Goal: Information Seeking & Learning: Learn about a topic

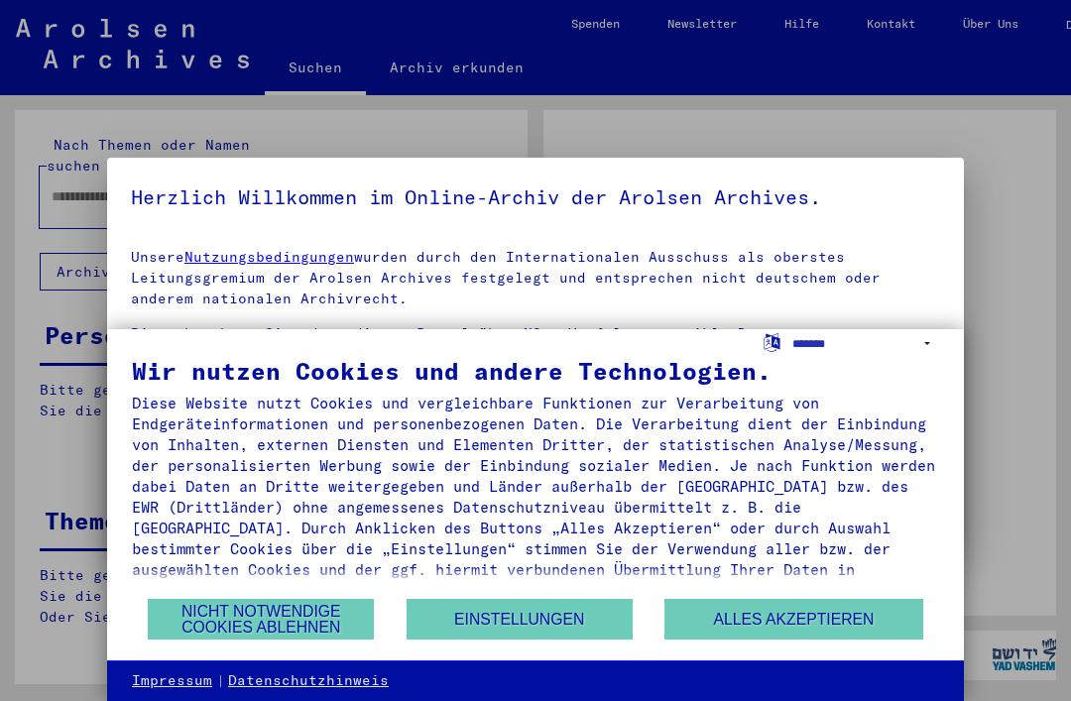
type input "****"
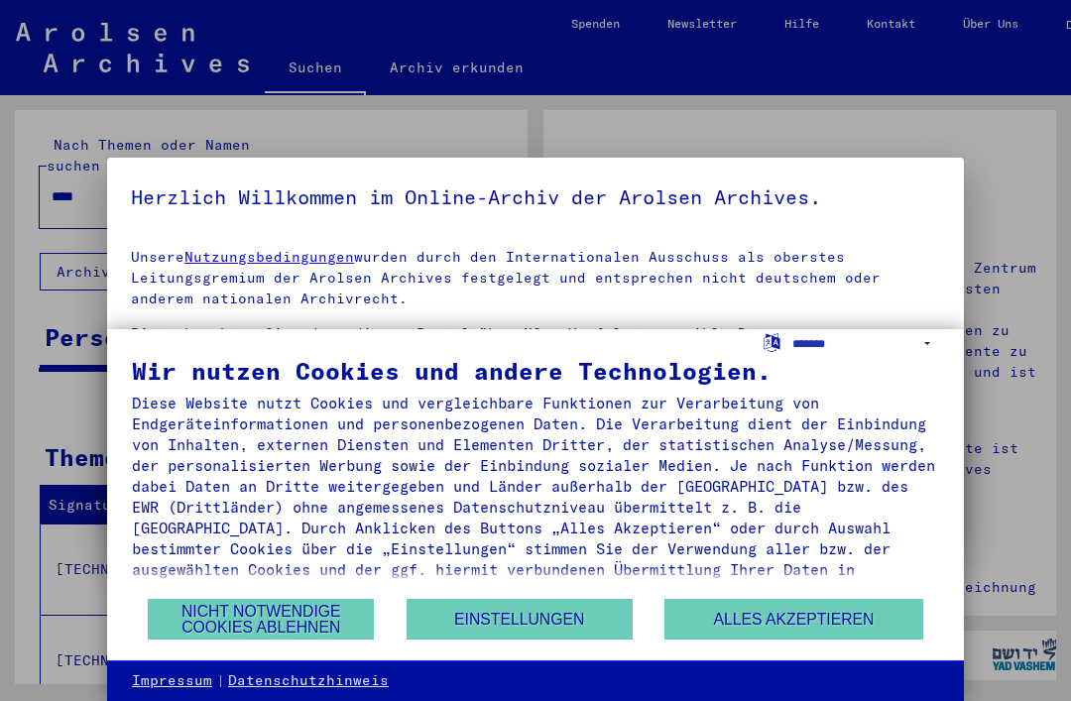
click at [314, 622] on button "Nicht notwendige Cookies ablehnen" at bounding box center [261, 619] width 226 height 41
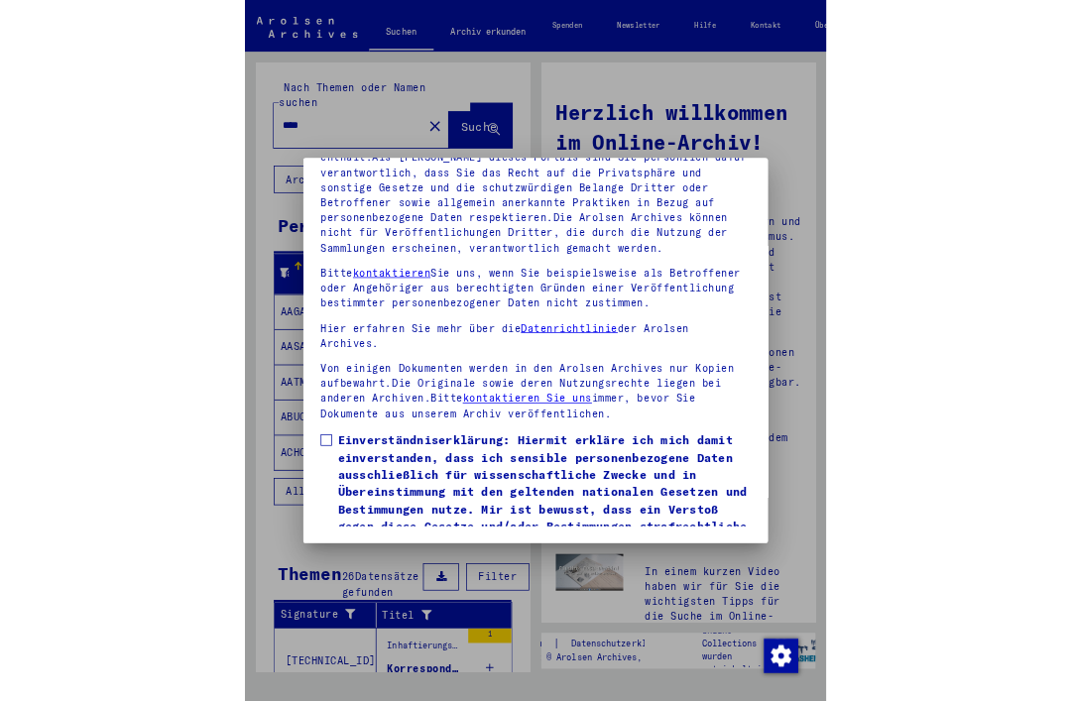
scroll to position [270, 0]
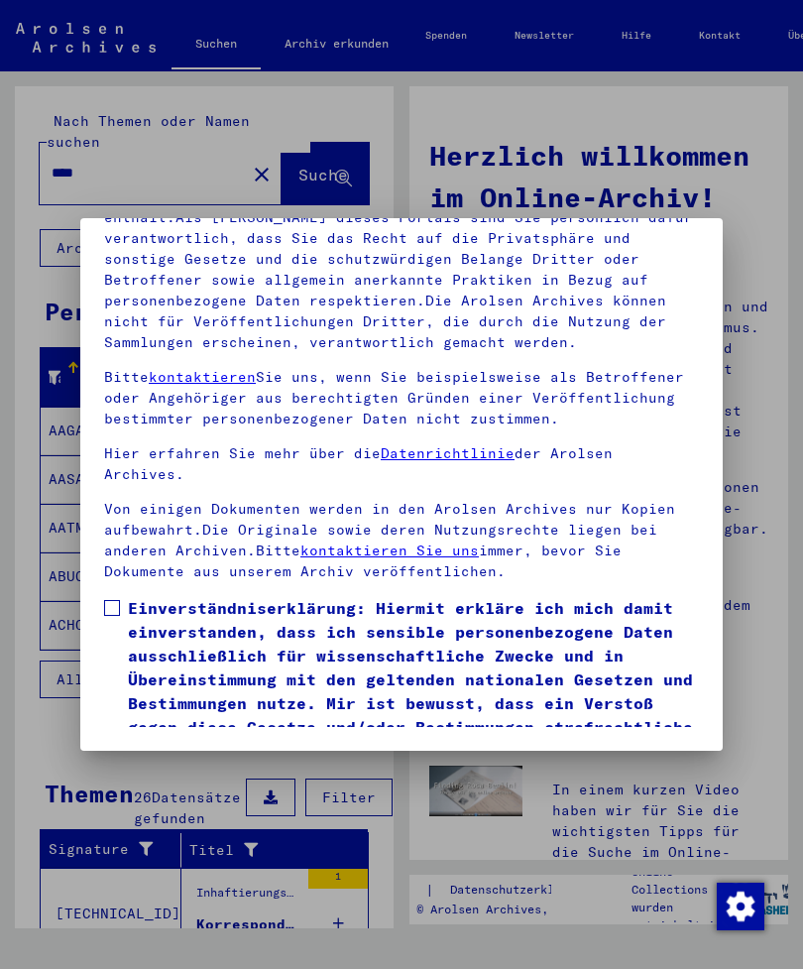
click at [95, 538] on mat-dialog-content "Unsere Nutzungsbedingungen wurden durch den Internationalen Ausschuss als obers…" at bounding box center [401, 412] width 643 height 630
click at [112, 600] on span at bounding box center [112, 608] width 16 height 16
click at [127, 700] on button "Ich stimme zu" at bounding box center [179, 792] width 150 height 38
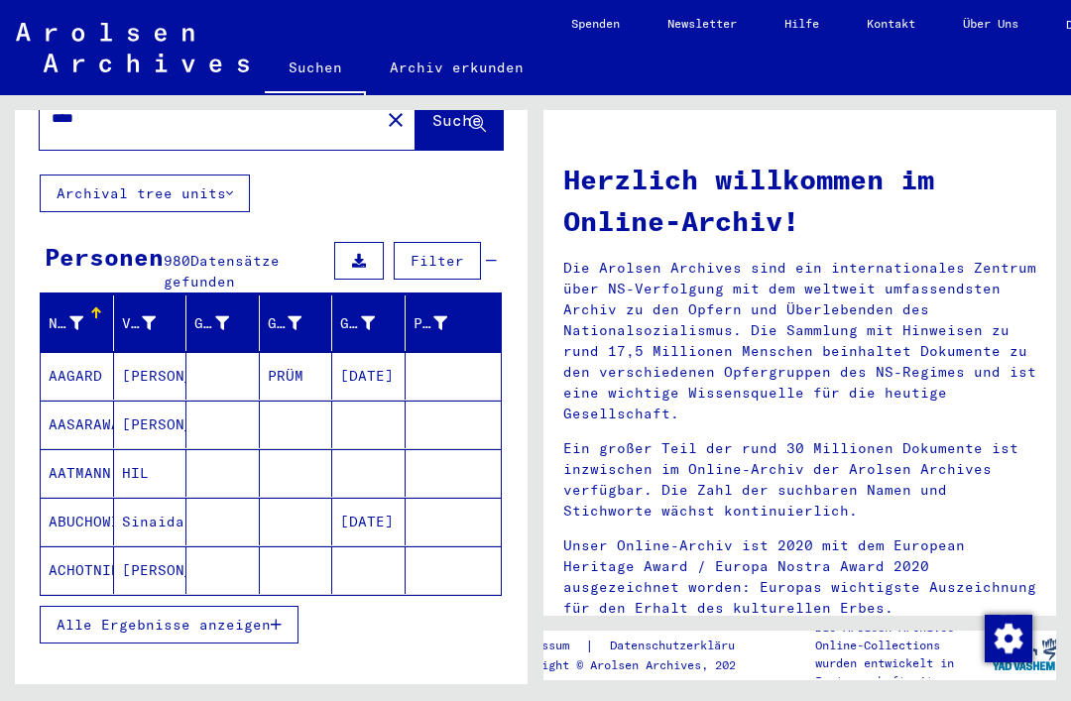
scroll to position [79, 0]
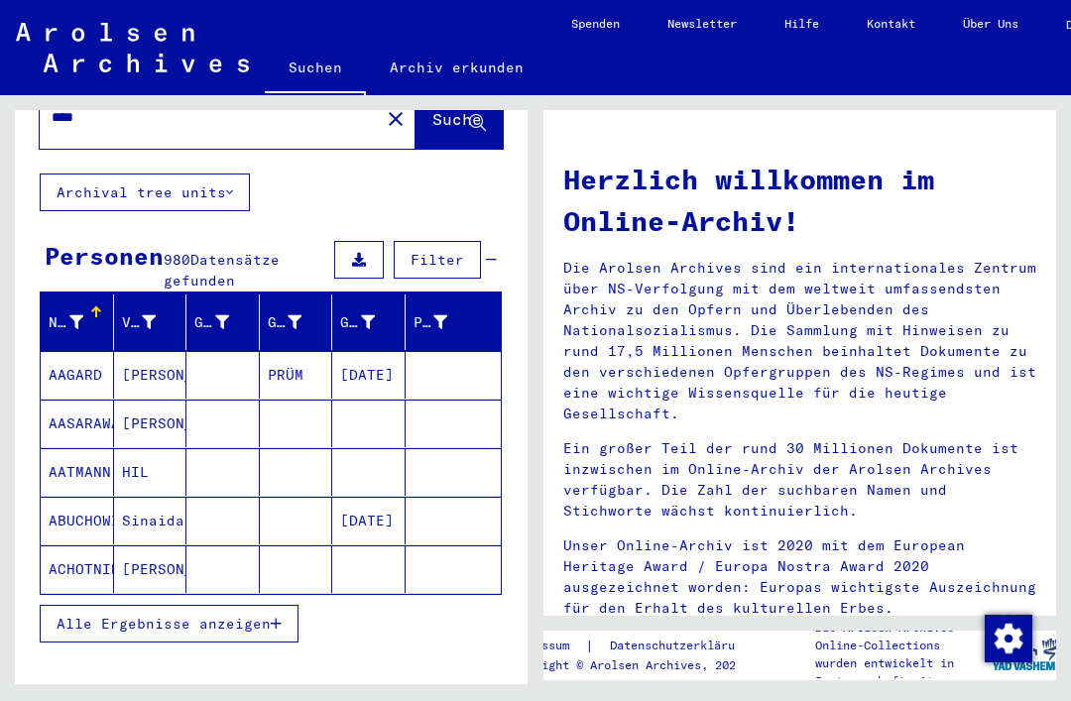
click at [76, 351] on mat-cell "AAGARD" at bounding box center [77, 375] width 73 height 48
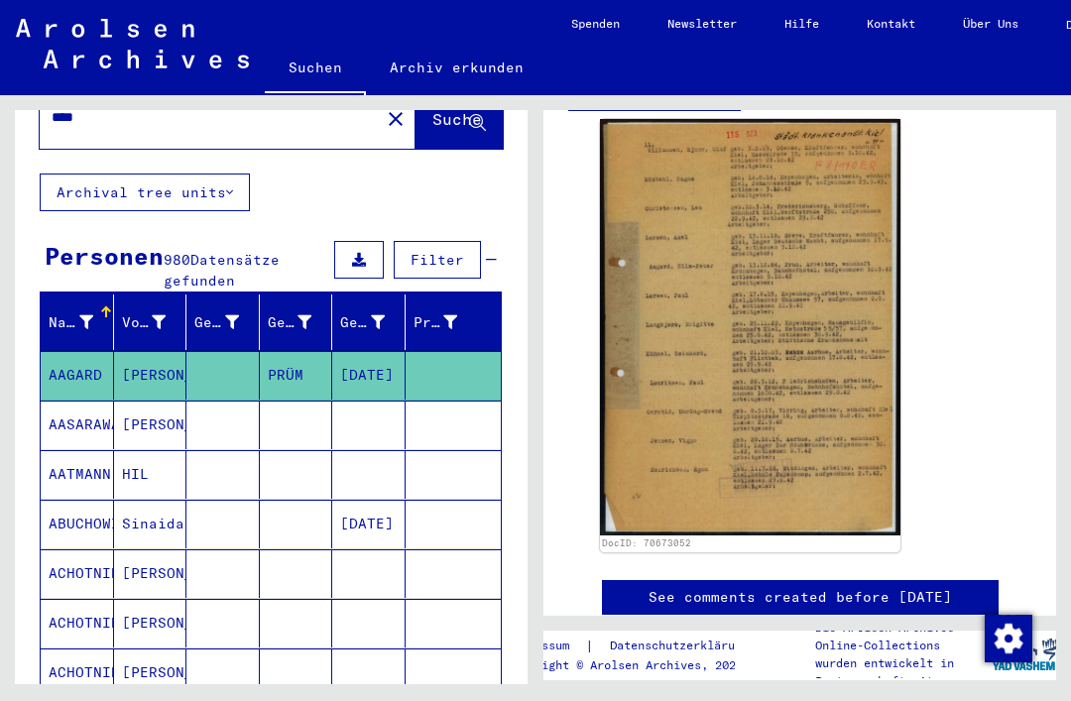
scroll to position [415, 0]
click at [834, 328] on img at bounding box center [750, 327] width 301 height 417
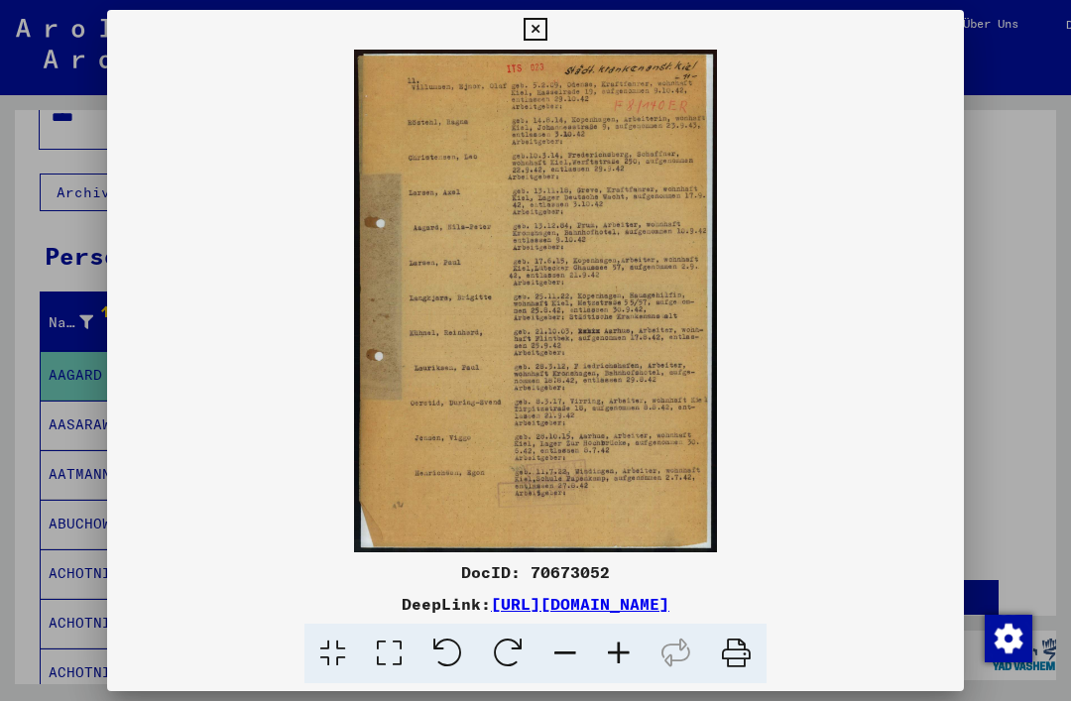
click at [547, 38] on icon at bounding box center [535, 30] width 23 height 24
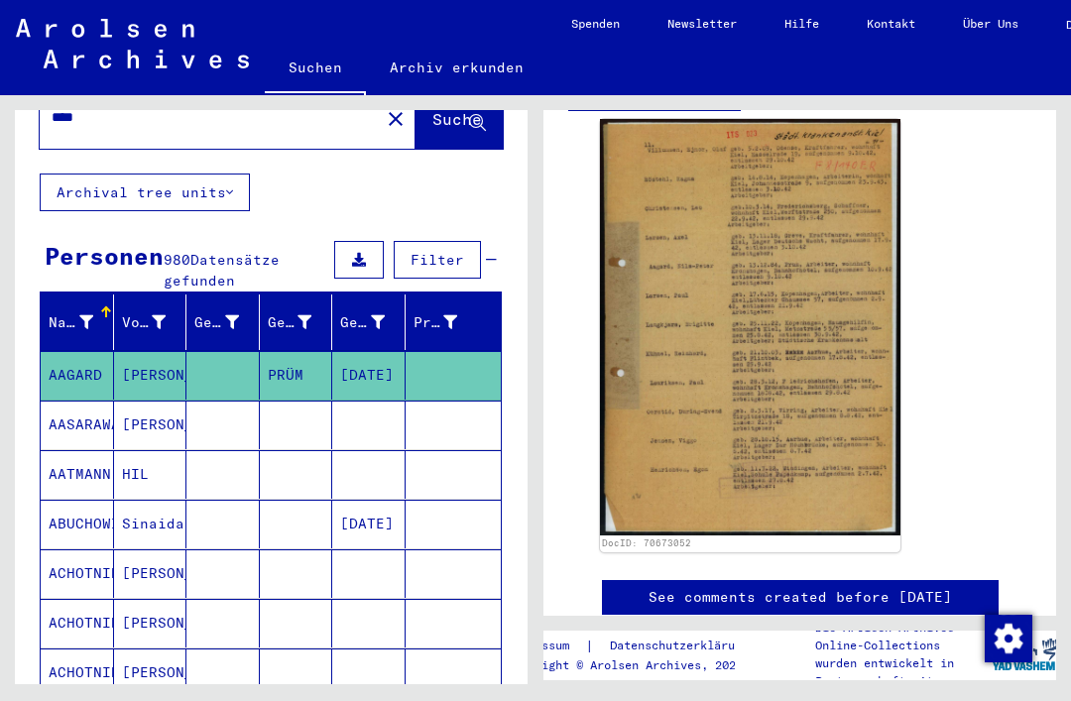
click at [45, 401] on mat-cell "AASARAWA" at bounding box center [77, 425] width 73 height 49
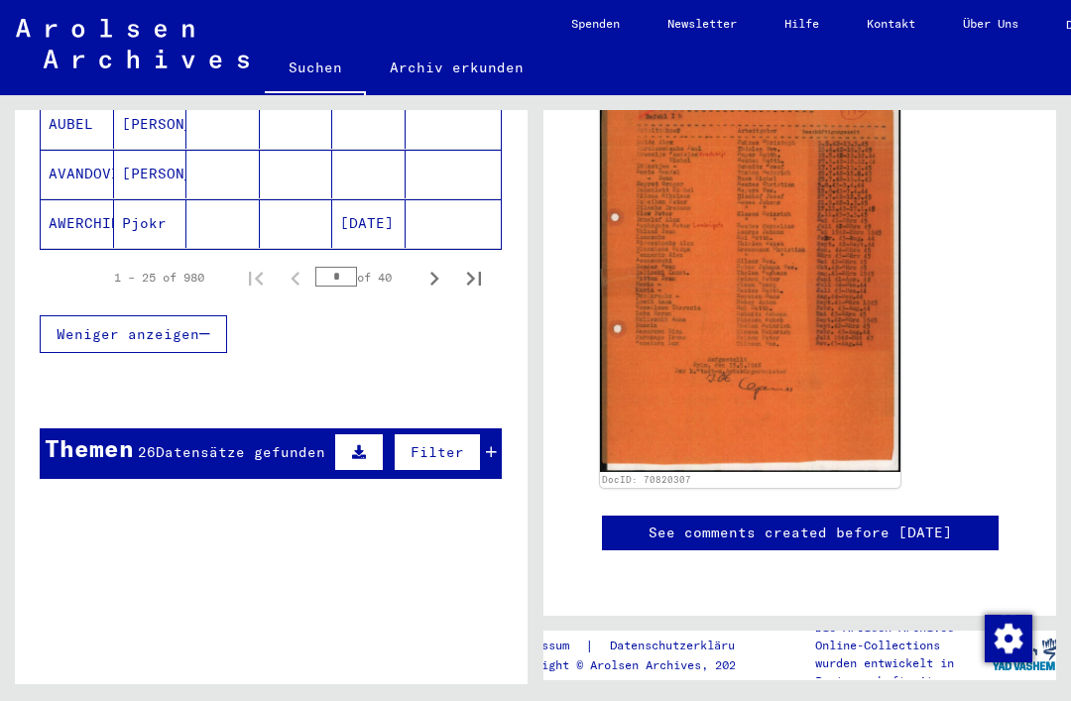
scroll to position [1415, 0]
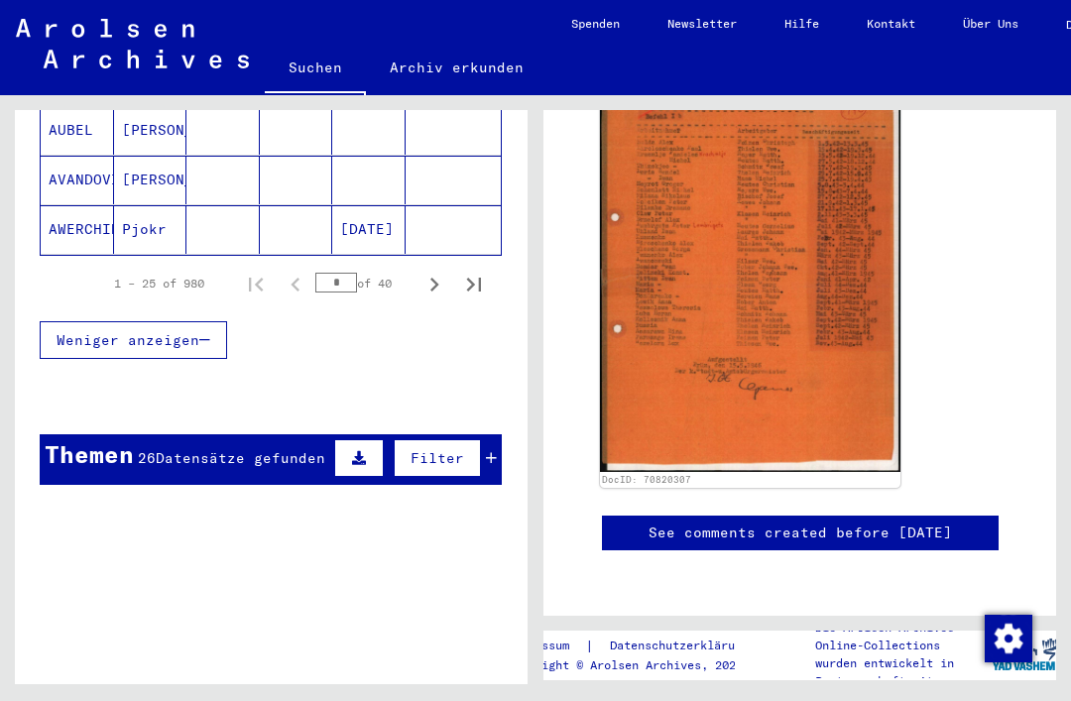
click at [501, 434] on div "Themen 26 Datensätze gefunden Filter" at bounding box center [271, 459] width 462 height 51
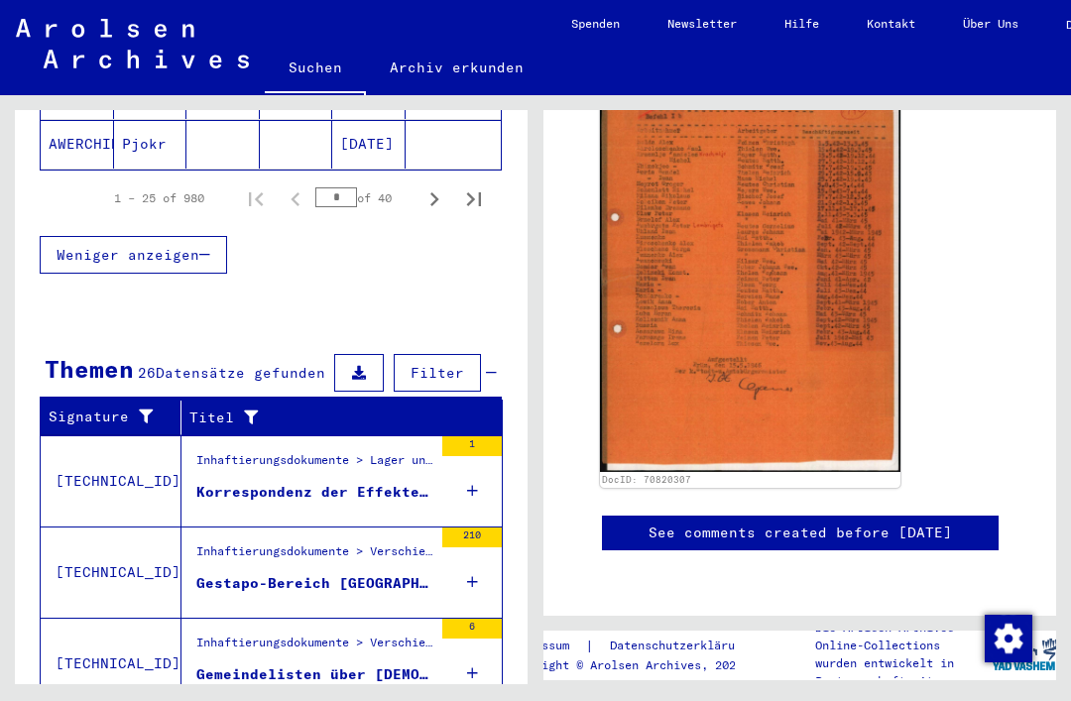
scroll to position [1505, 0]
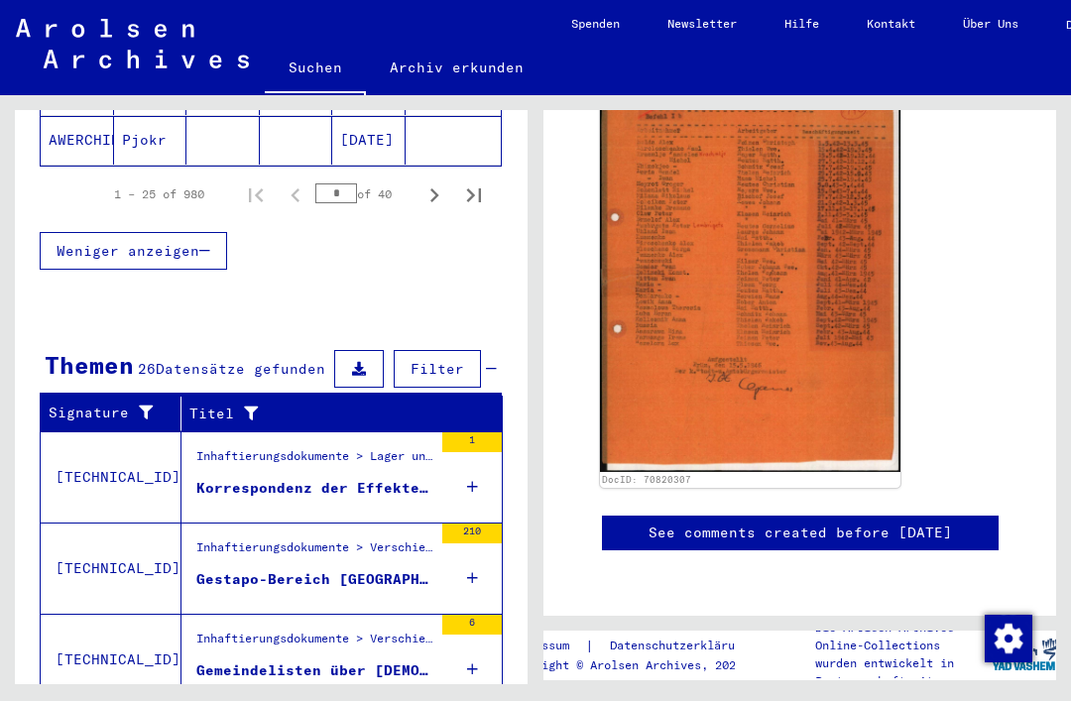
click at [474, 452] on icon at bounding box center [472, 486] width 11 height 69
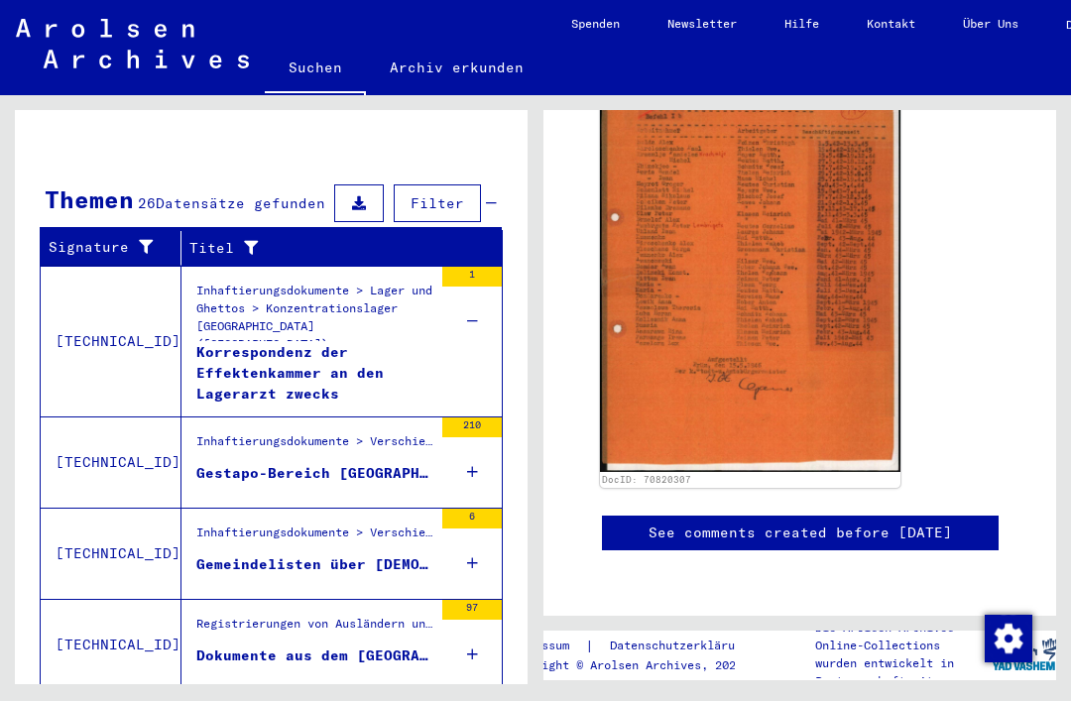
scroll to position [1673, 0]
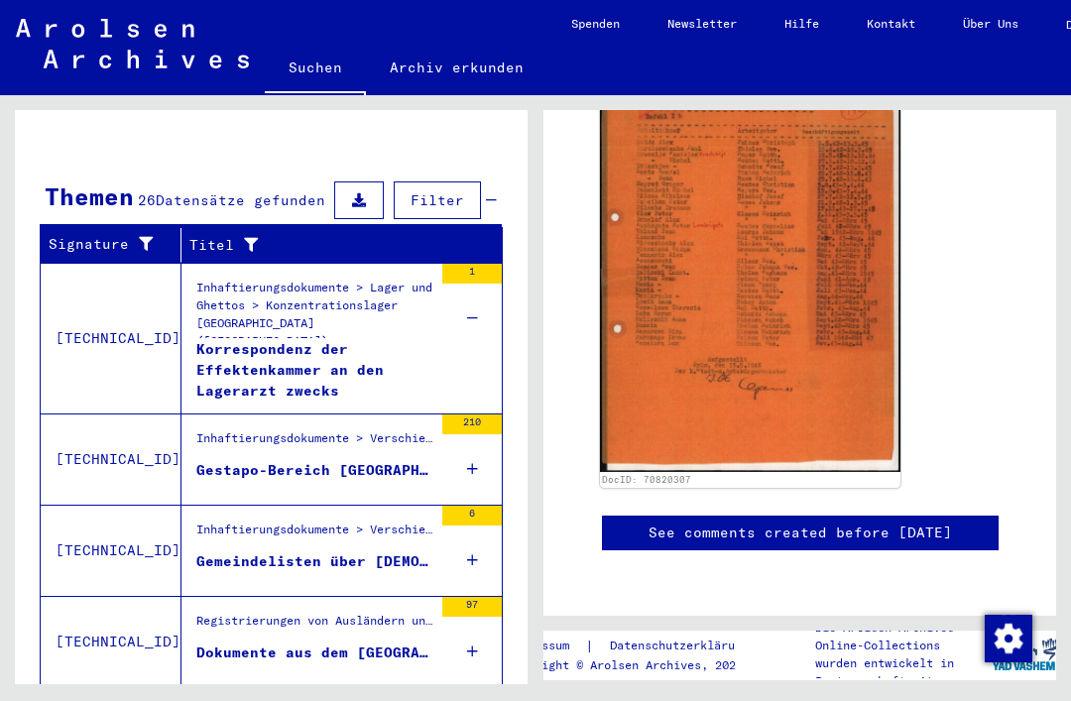
click at [481, 415] on div "210" at bounding box center [472, 459] width 60 height 89
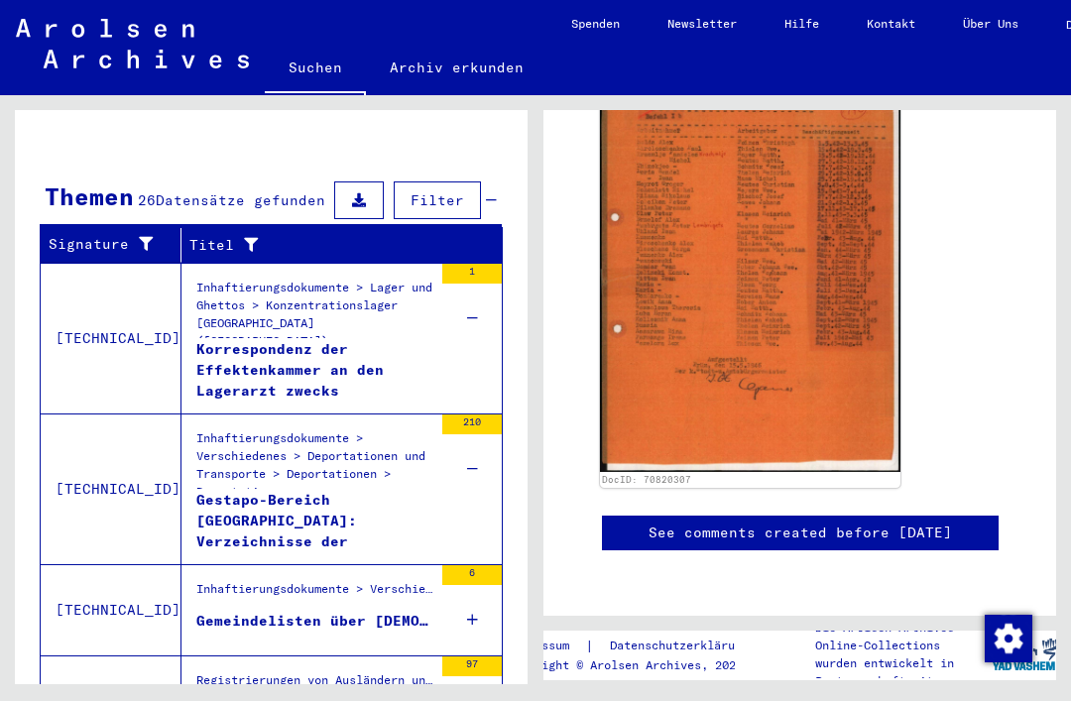
click at [396, 490] on div "Gestapo-Bereich [GEOGRAPHIC_DATA]: Verzeichnisse der [DEMOGRAPHIC_DATA] Bevölke…" at bounding box center [314, 520] width 236 height 60
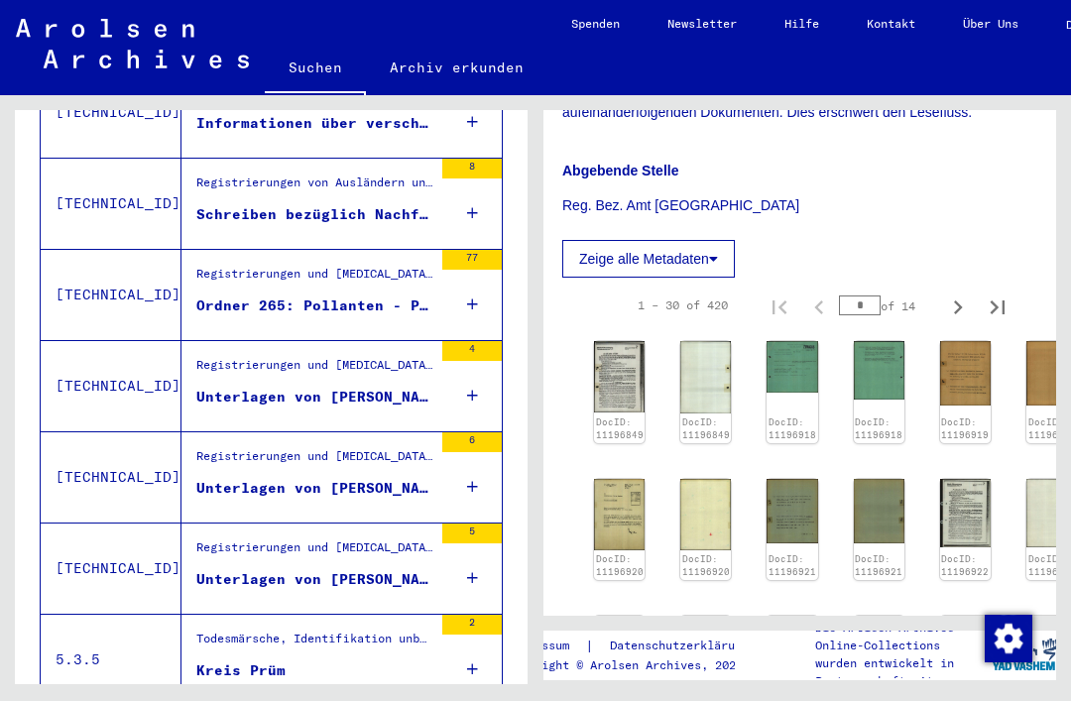
scroll to position [1449, 4]
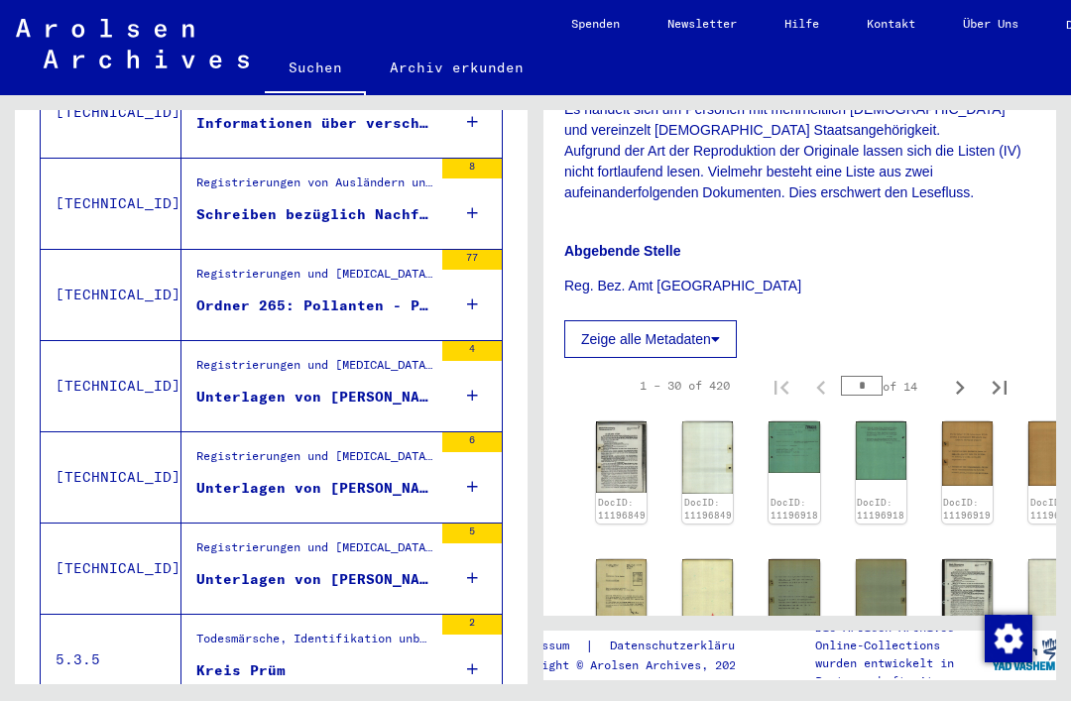
click at [643, 422] on img at bounding box center [621, 457] width 51 height 71
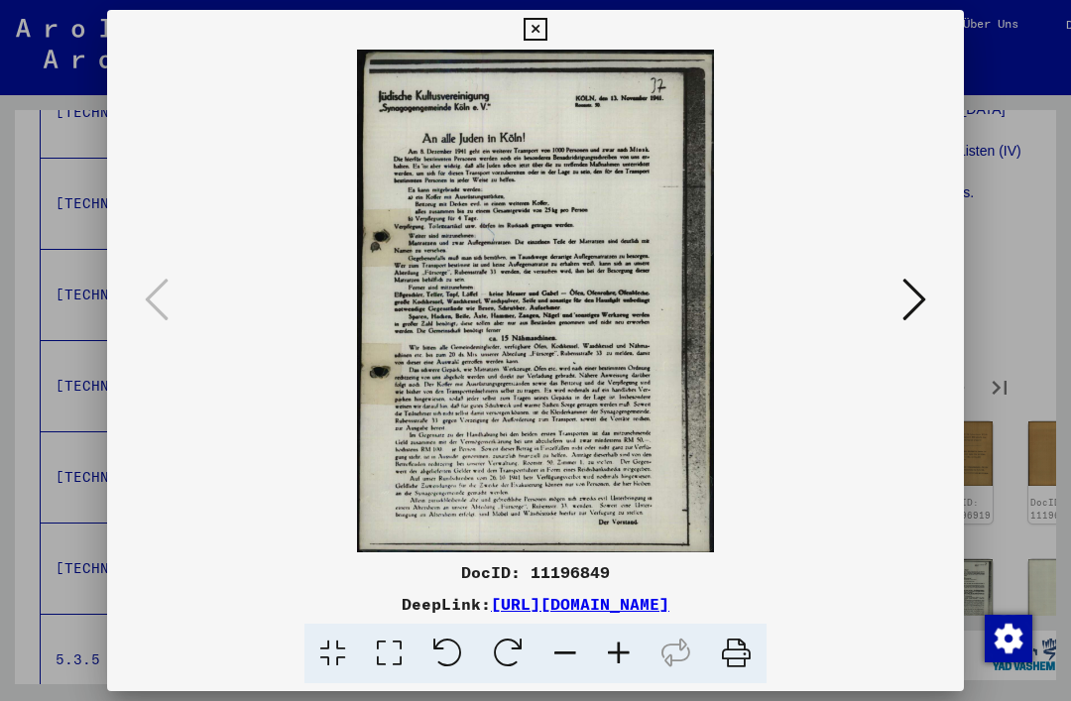
click at [919, 310] on icon at bounding box center [915, 300] width 24 height 48
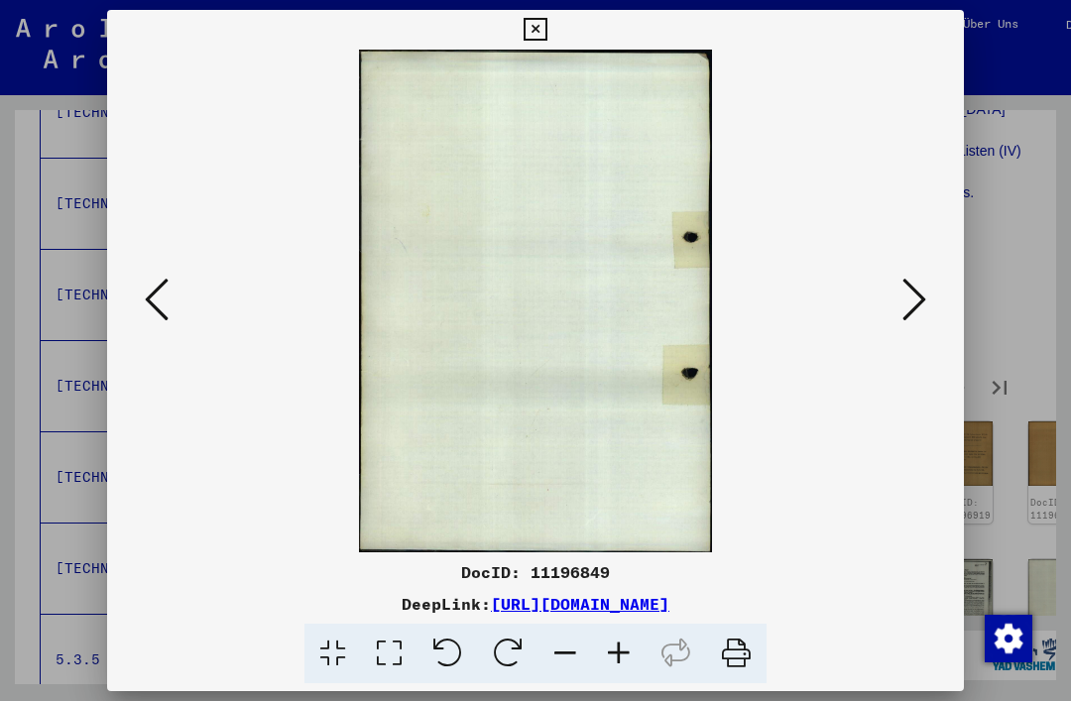
click at [924, 306] on icon at bounding box center [915, 300] width 24 height 48
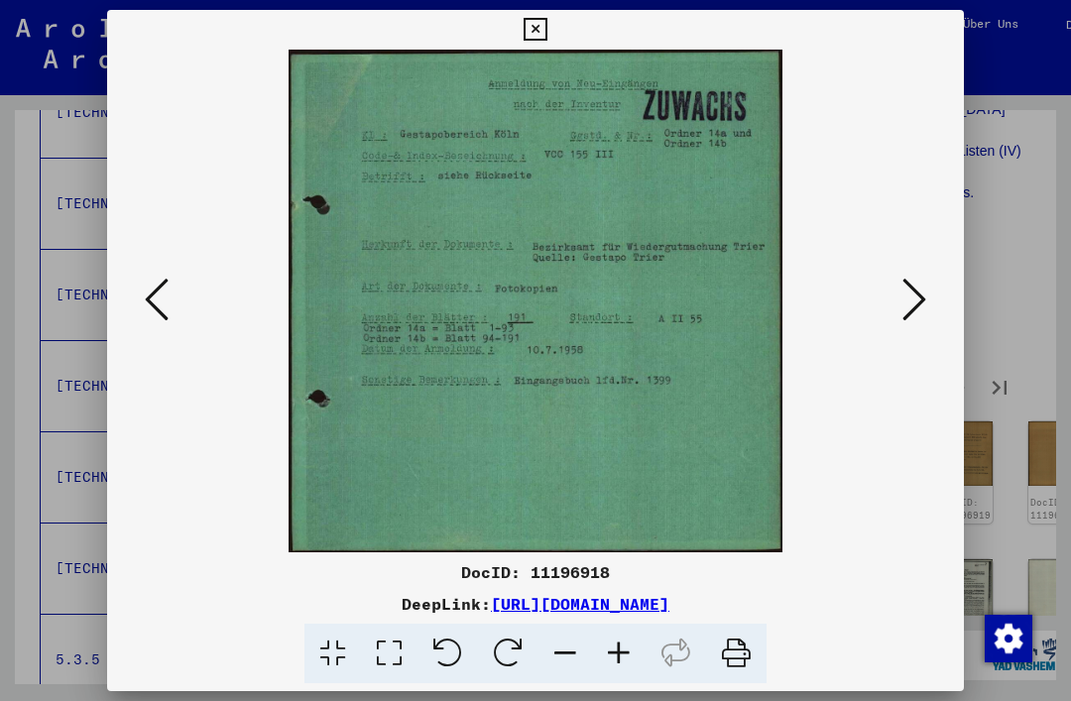
click at [927, 305] on button at bounding box center [915, 301] width 36 height 57
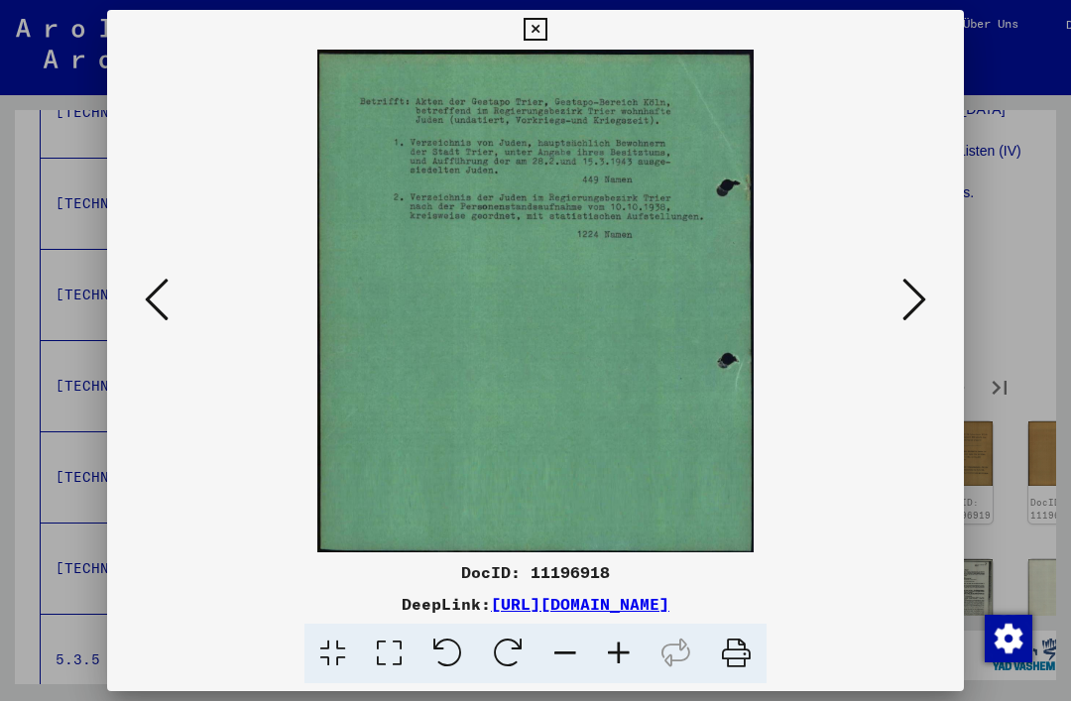
click at [927, 305] on button at bounding box center [915, 301] width 36 height 57
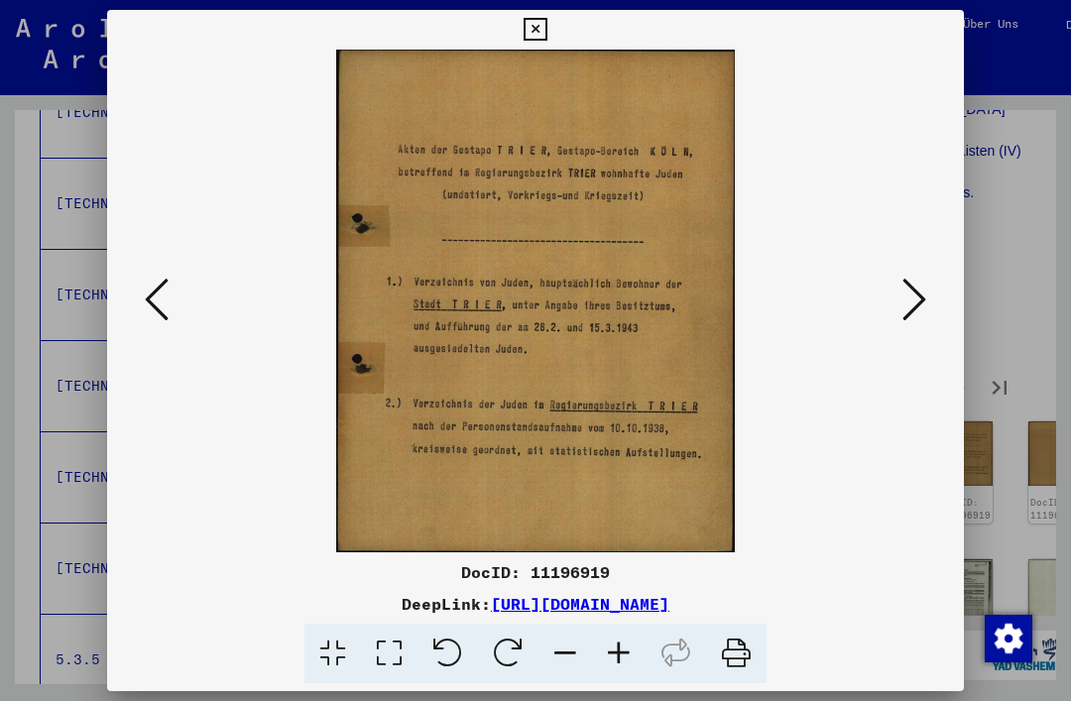
click at [922, 304] on icon at bounding box center [915, 300] width 24 height 48
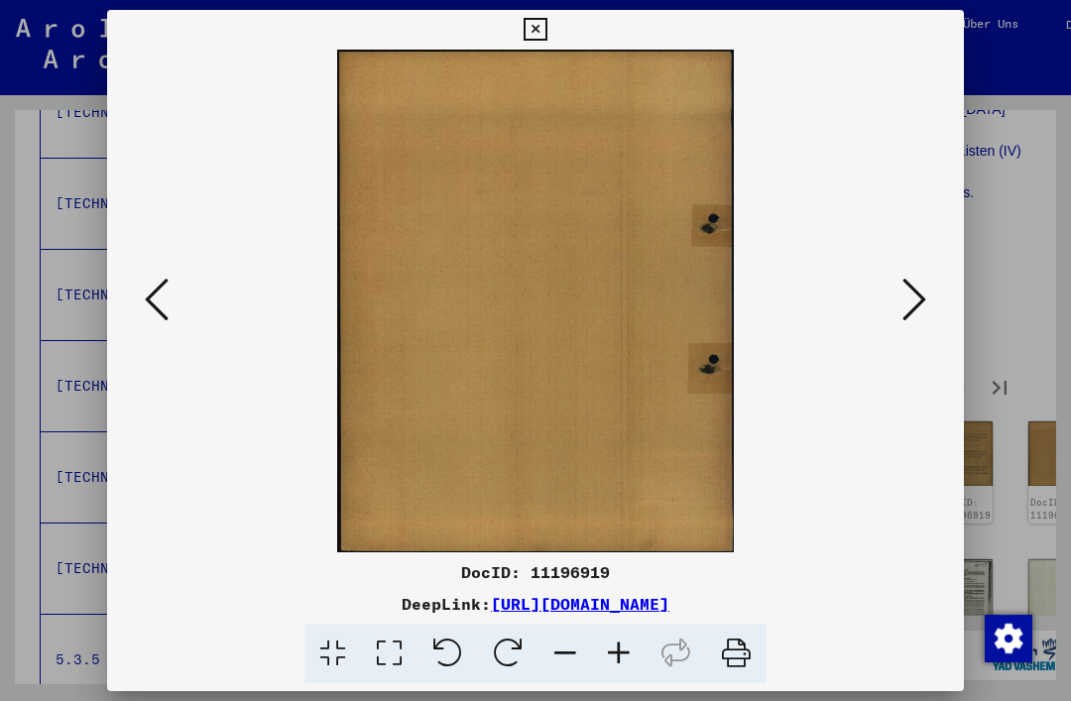
click at [917, 313] on icon at bounding box center [915, 300] width 24 height 48
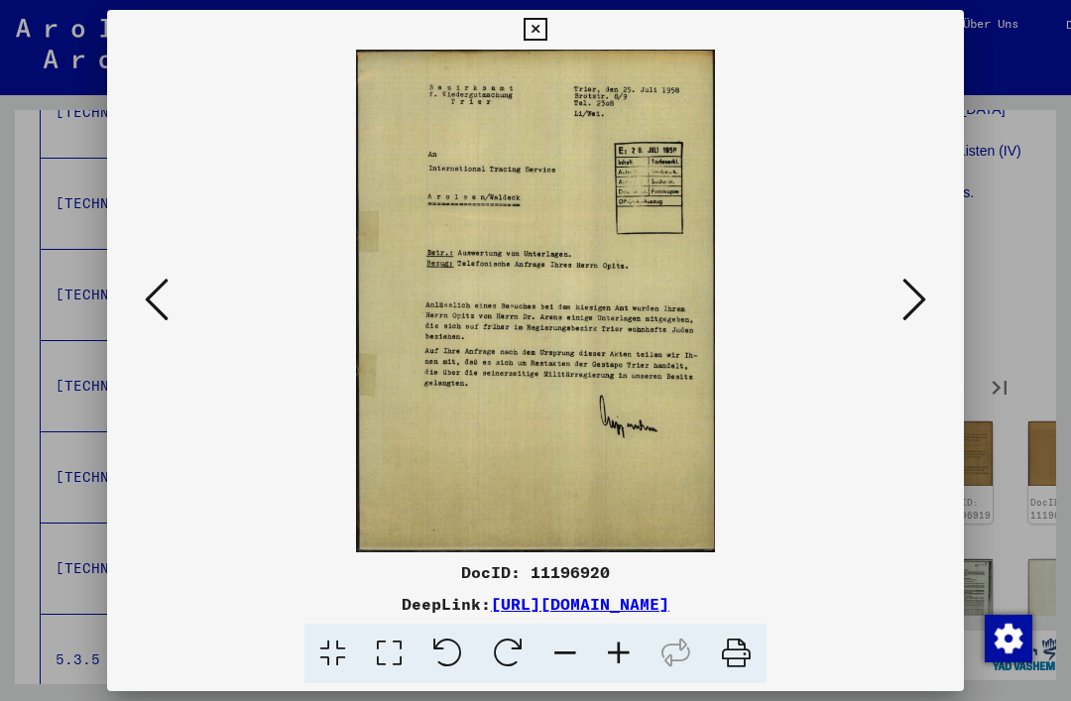
click at [916, 296] on icon at bounding box center [915, 300] width 24 height 48
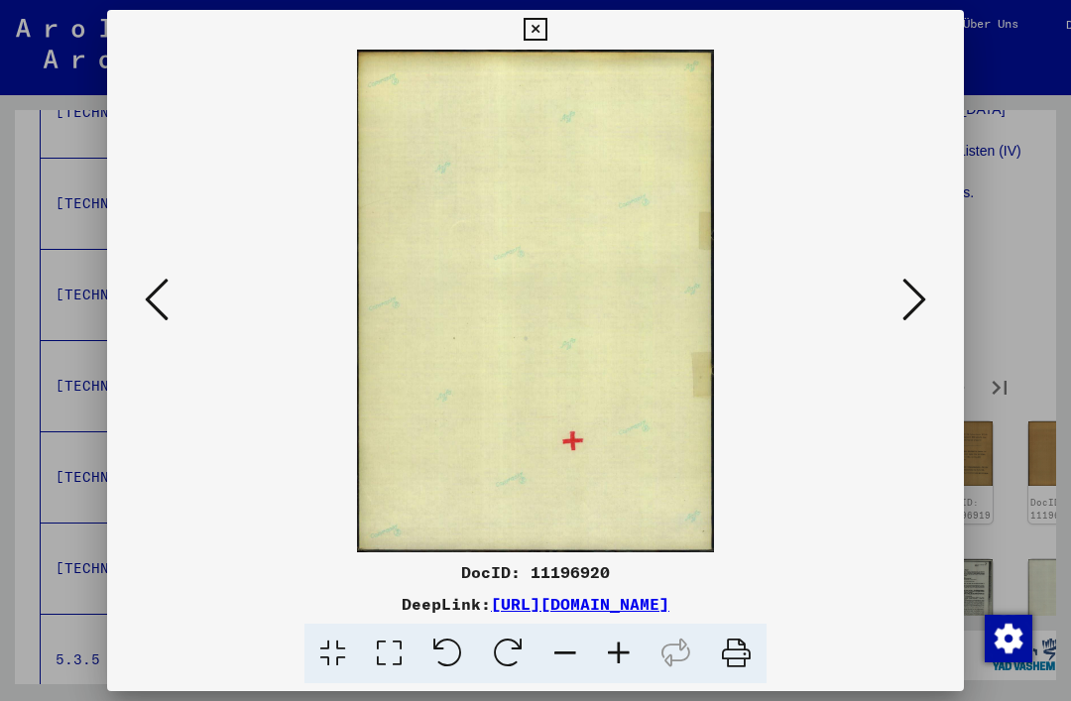
click at [922, 299] on icon at bounding box center [915, 300] width 24 height 48
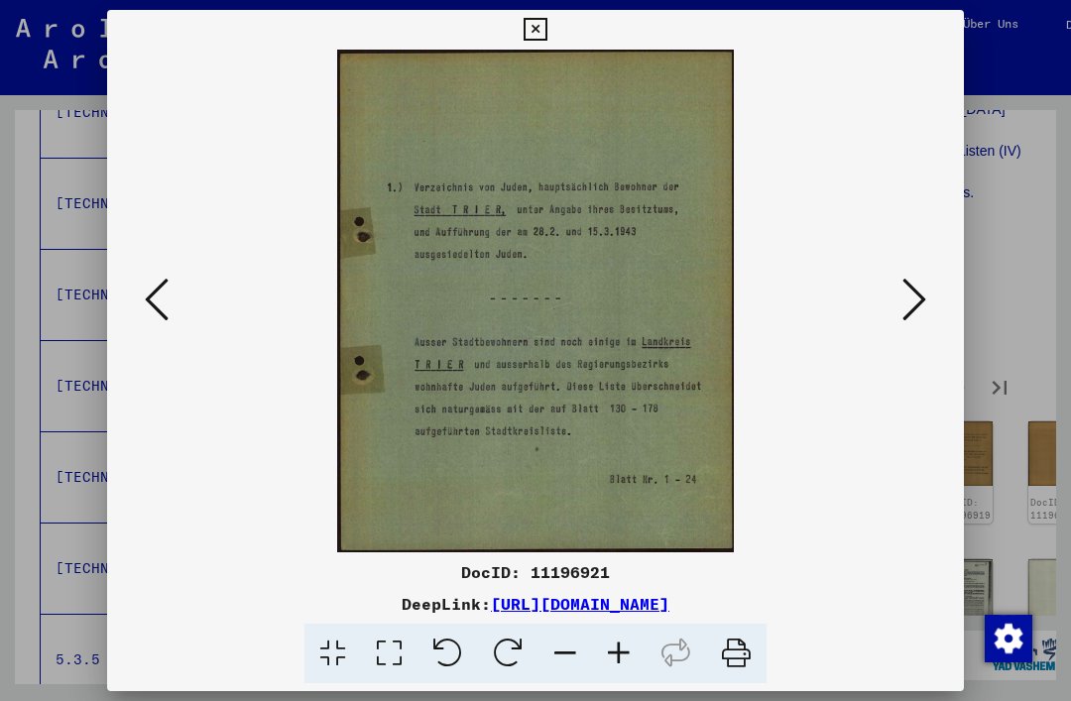
click at [926, 301] on button at bounding box center [915, 301] width 36 height 57
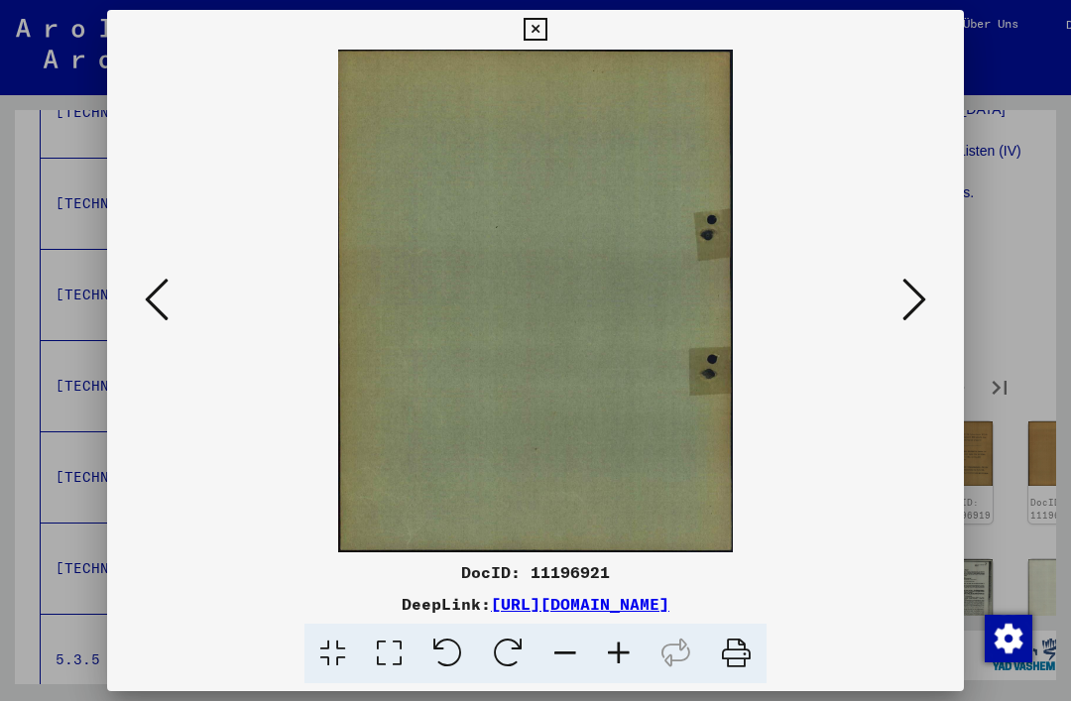
click at [922, 294] on icon at bounding box center [915, 300] width 24 height 48
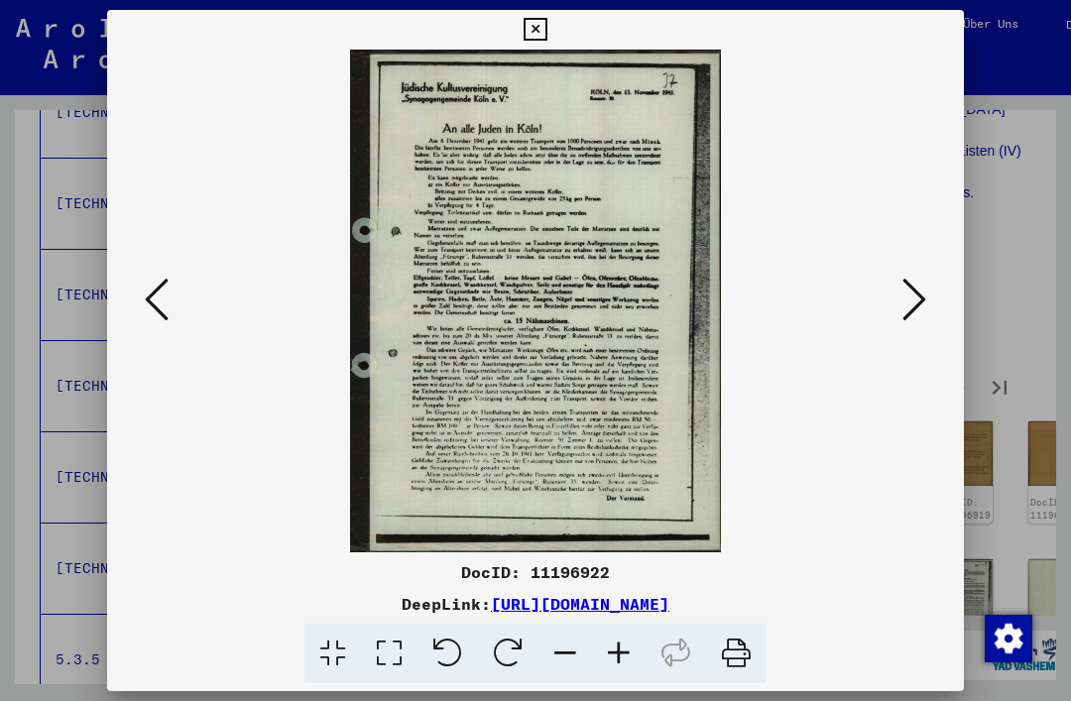
click at [906, 295] on icon at bounding box center [915, 300] width 24 height 48
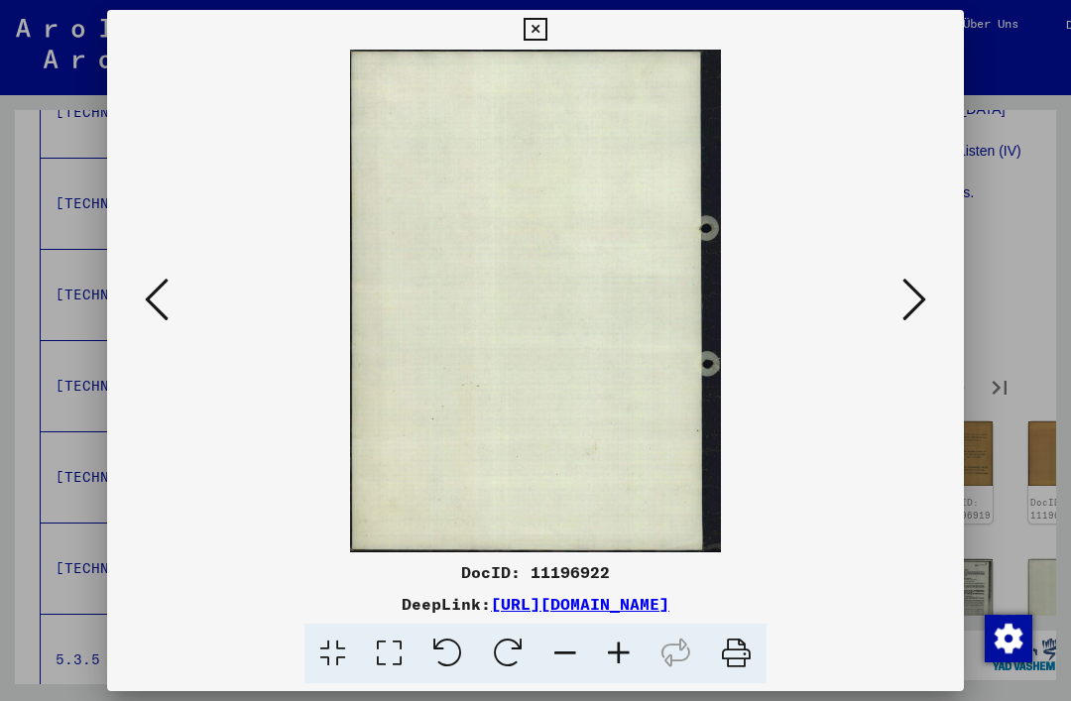
click at [903, 310] on icon at bounding box center [915, 300] width 24 height 48
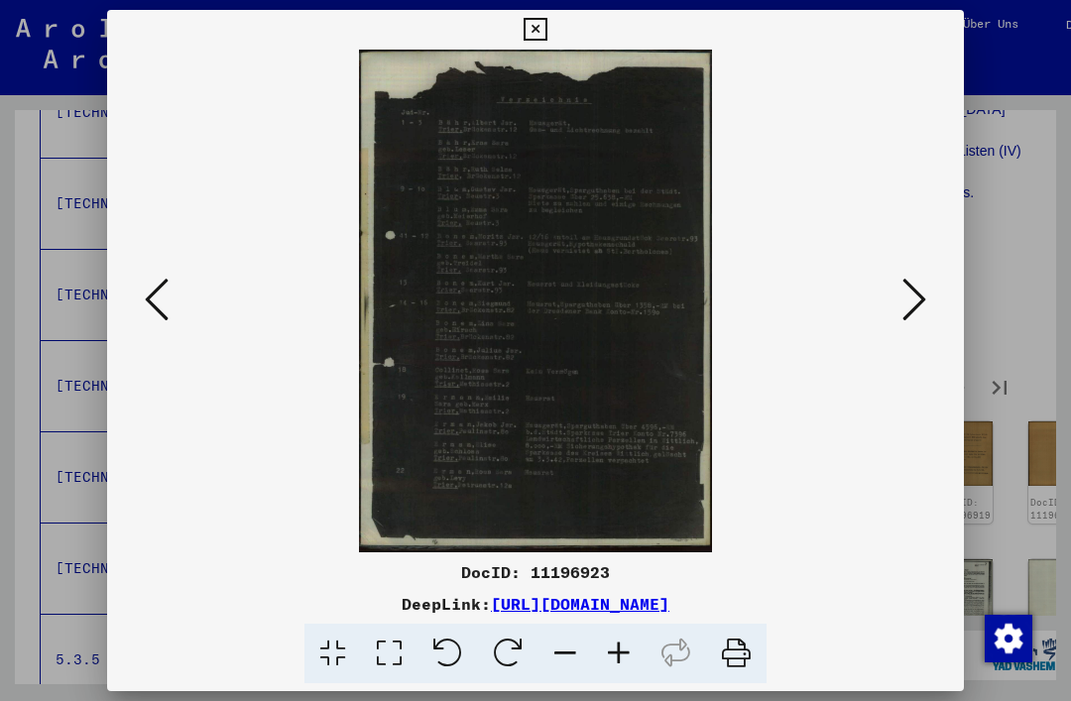
click at [913, 310] on icon at bounding box center [915, 300] width 24 height 48
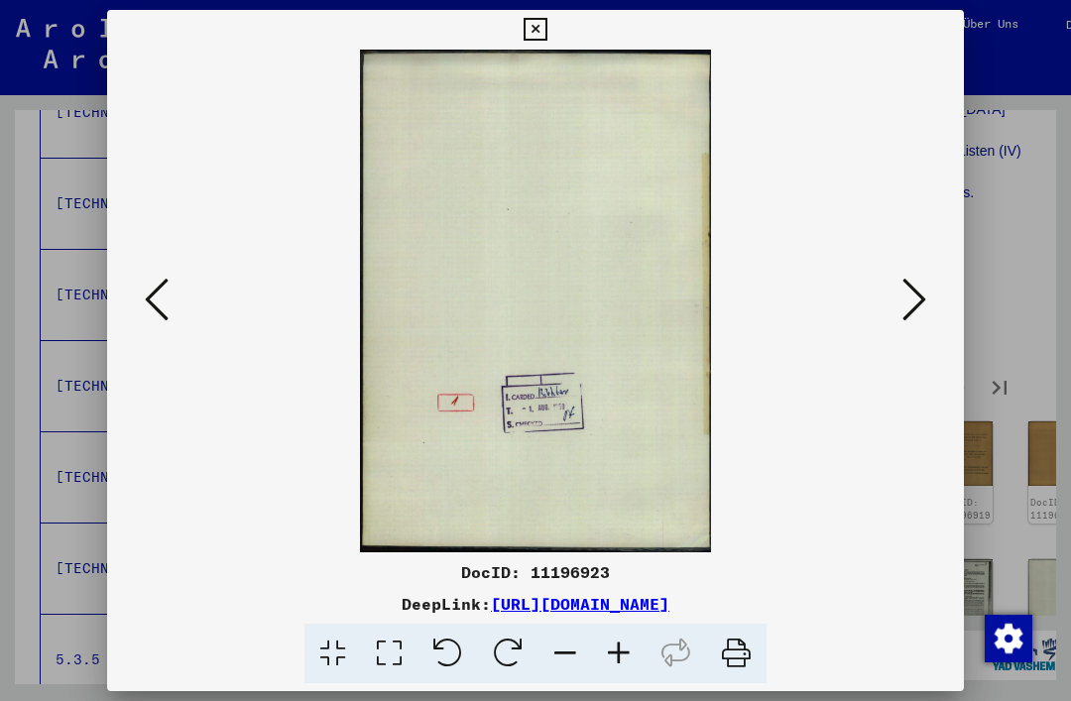
click at [914, 306] on icon at bounding box center [915, 300] width 24 height 48
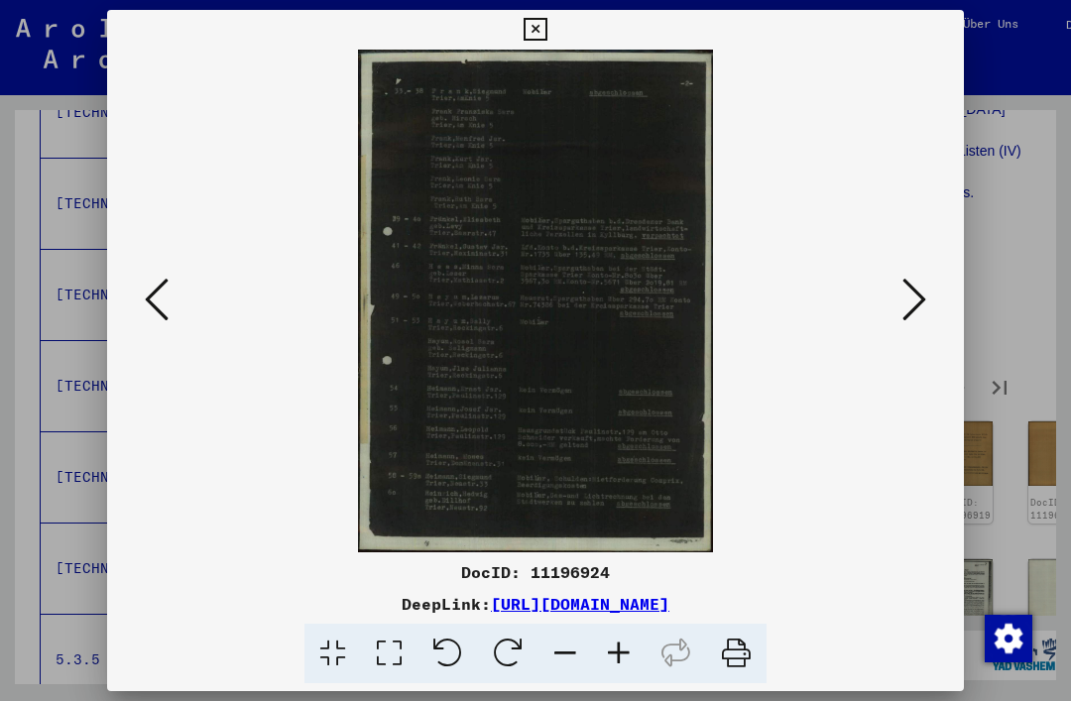
click at [917, 310] on icon at bounding box center [915, 300] width 24 height 48
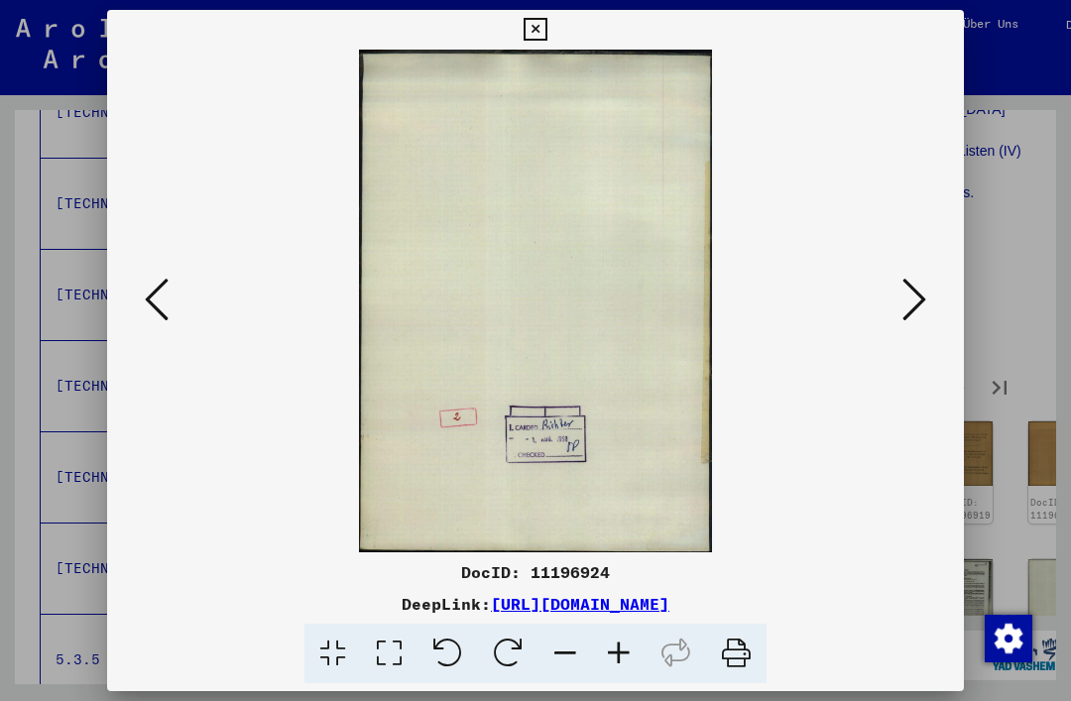
click at [909, 309] on icon at bounding box center [915, 300] width 24 height 48
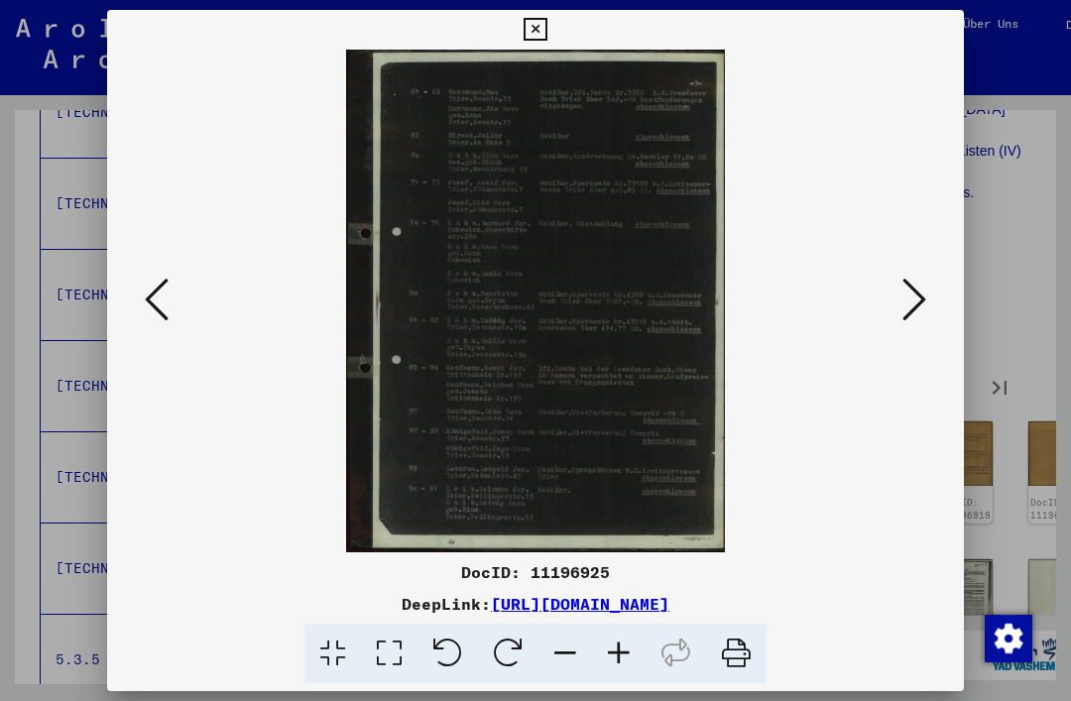
click at [914, 307] on icon at bounding box center [915, 300] width 24 height 48
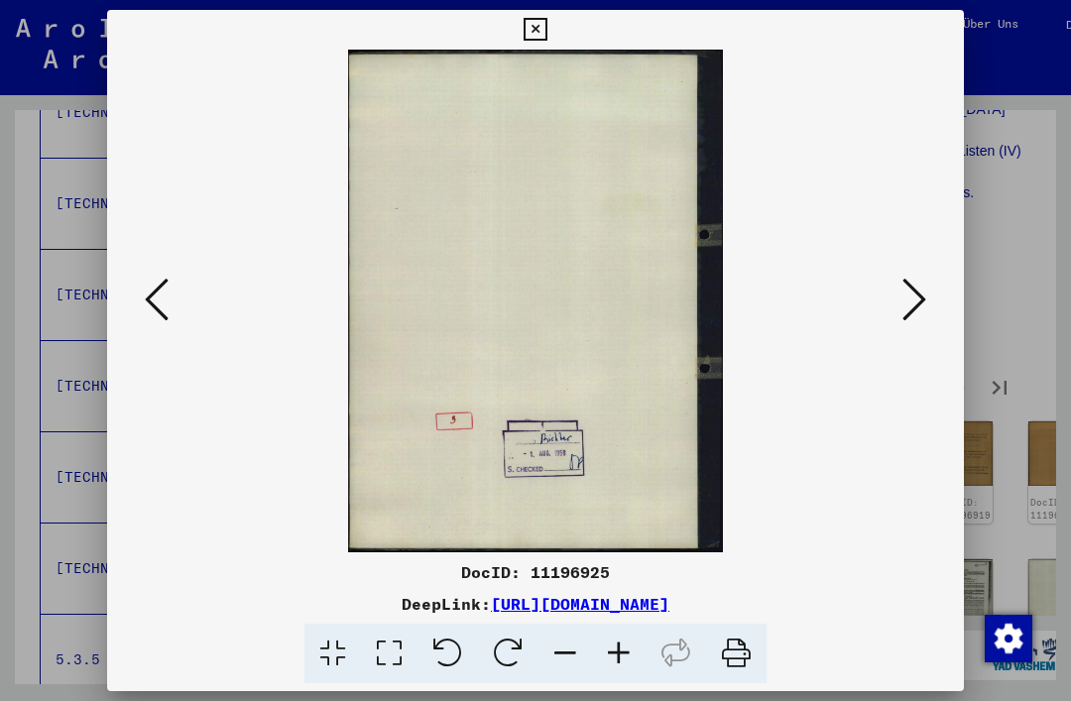
click at [917, 306] on icon at bounding box center [915, 300] width 24 height 48
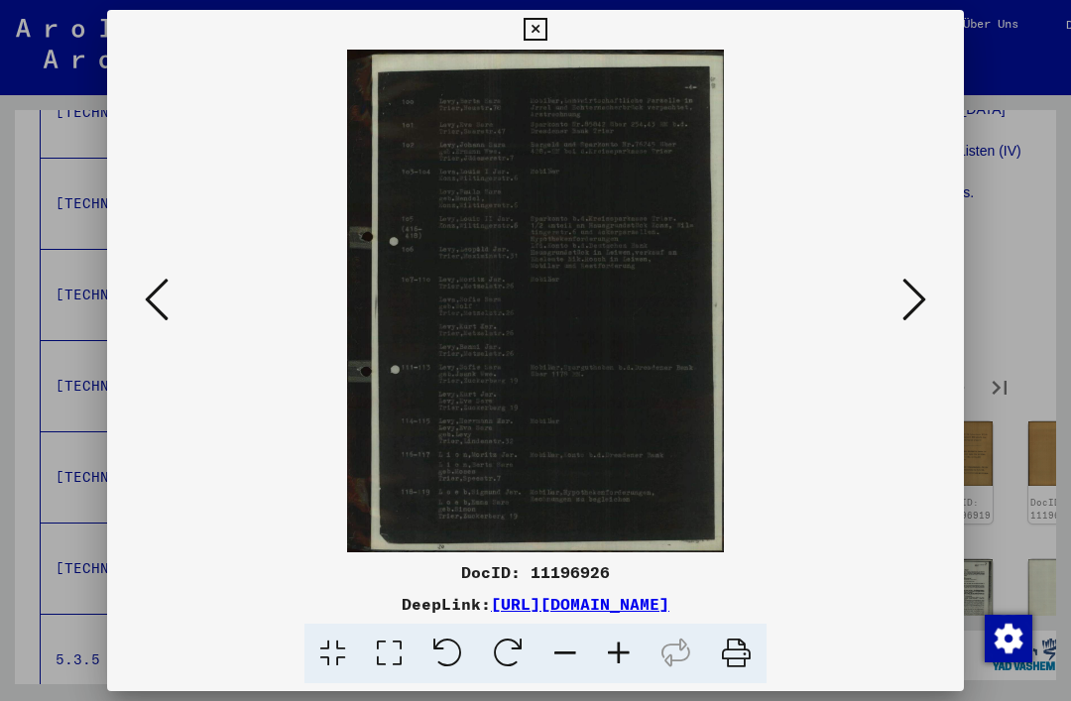
click at [913, 307] on icon at bounding box center [915, 300] width 24 height 48
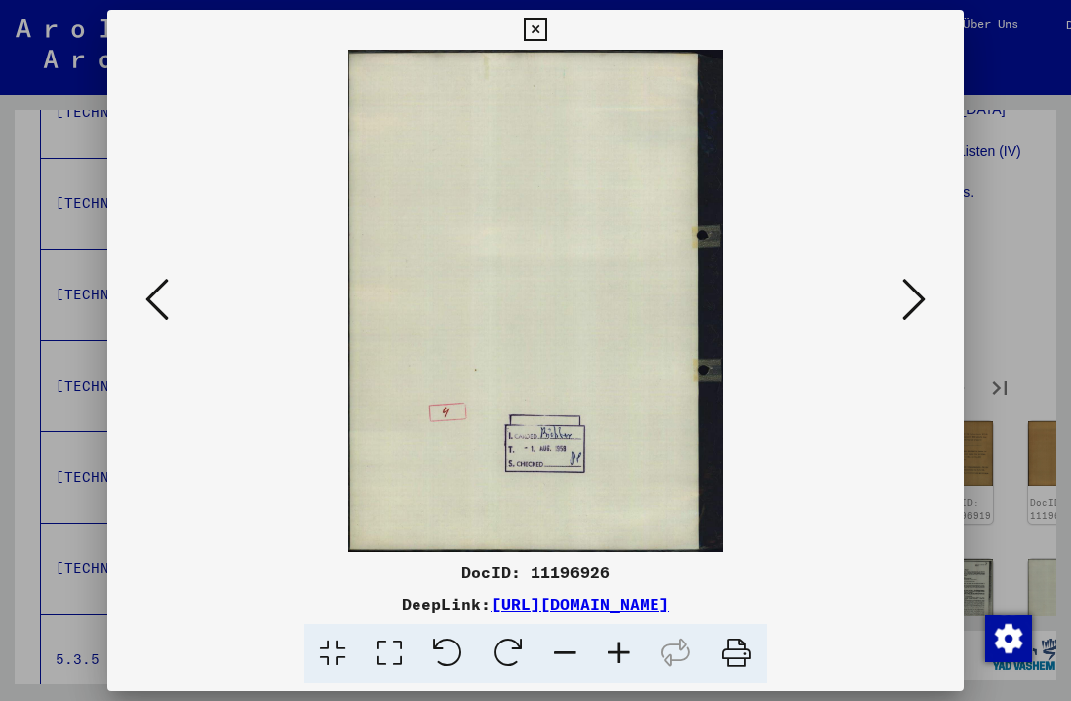
click at [912, 308] on icon at bounding box center [915, 300] width 24 height 48
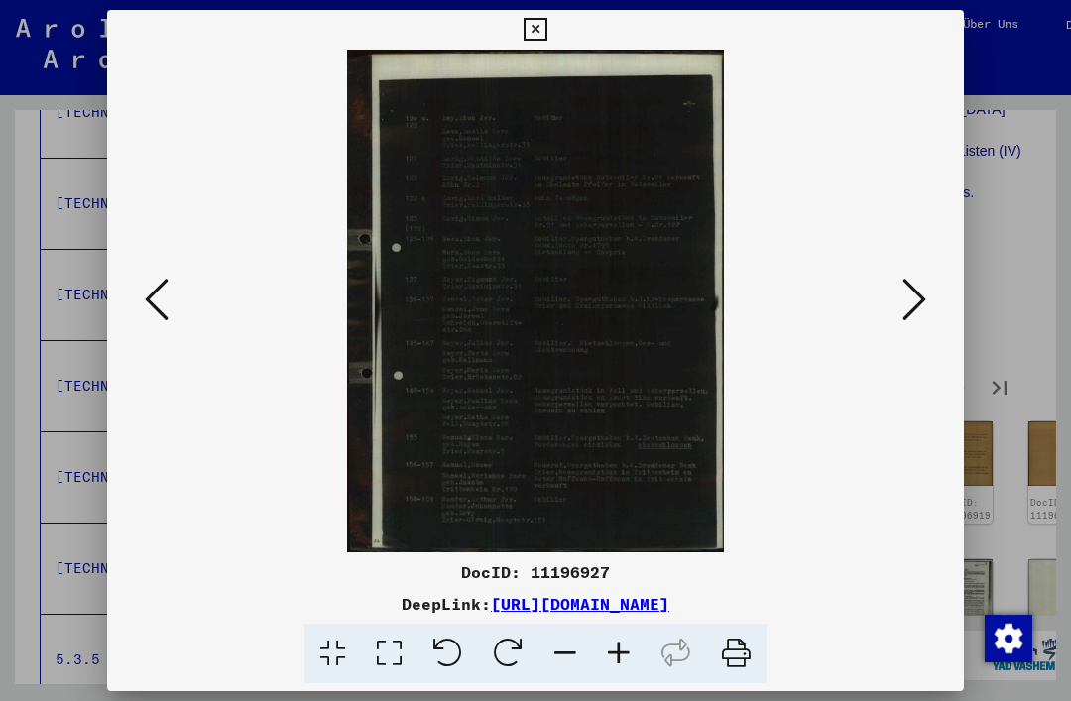
click at [914, 308] on icon at bounding box center [915, 300] width 24 height 48
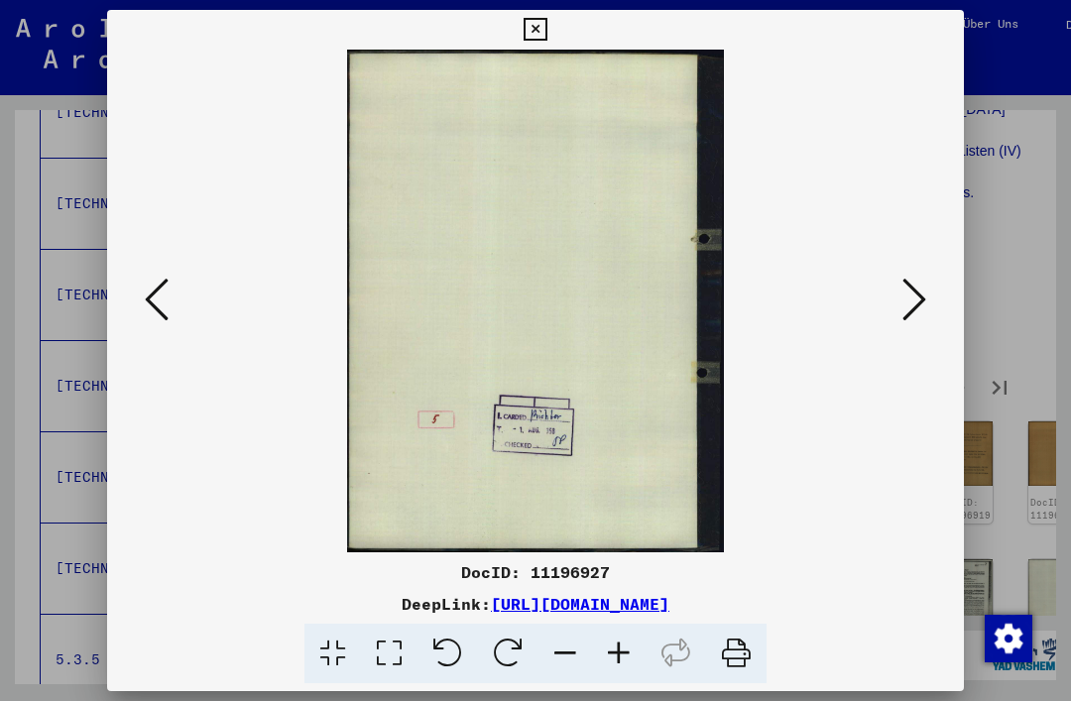
click at [919, 309] on icon at bounding box center [915, 300] width 24 height 48
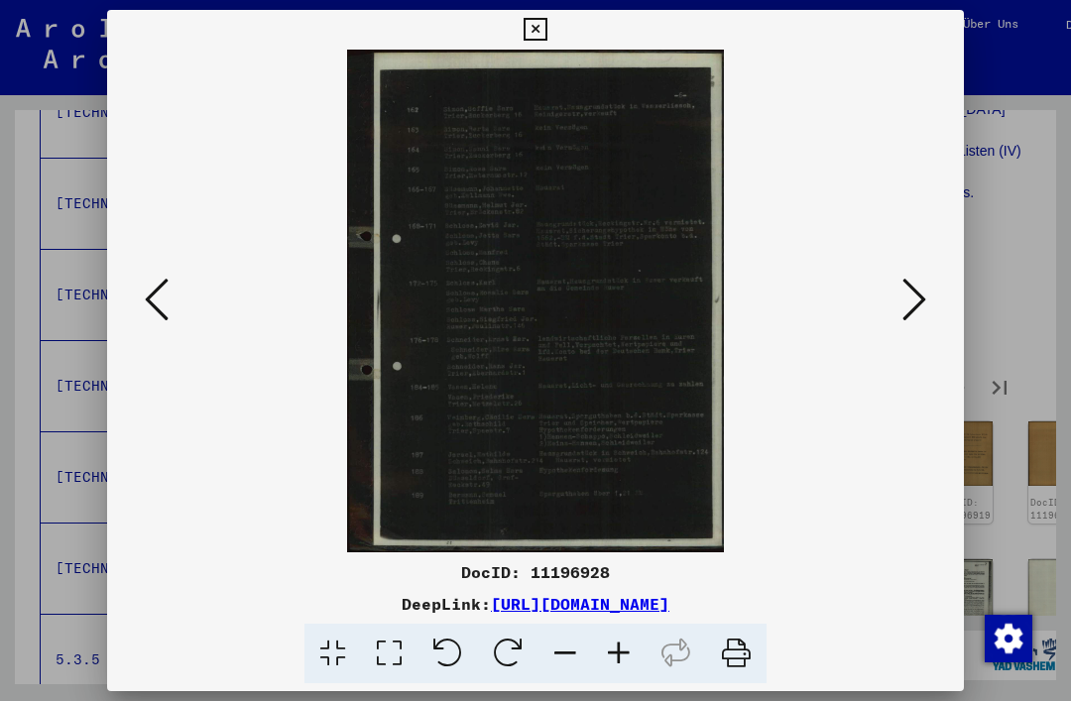
click at [916, 314] on icon at bounding box center [915, 300] width 24 height 48
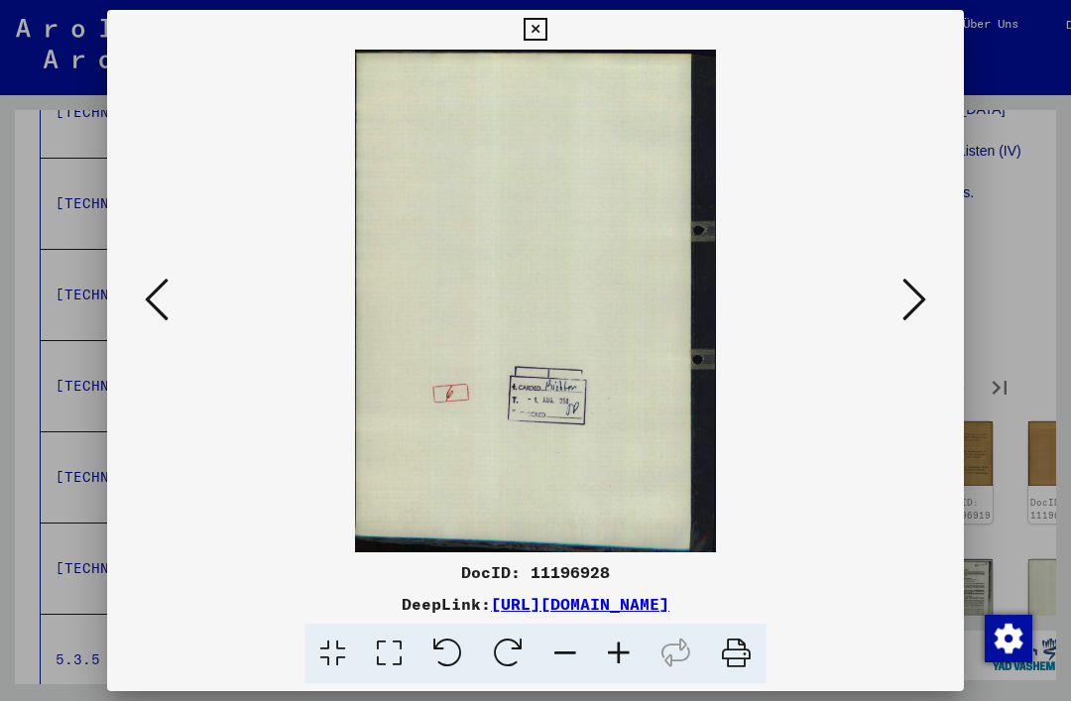
click at [918, 317] on icon at bounding box center [915, 300] width 24 height 48
click at [920, 314] on icon at bounding box center [915, 300] width 24 height 48
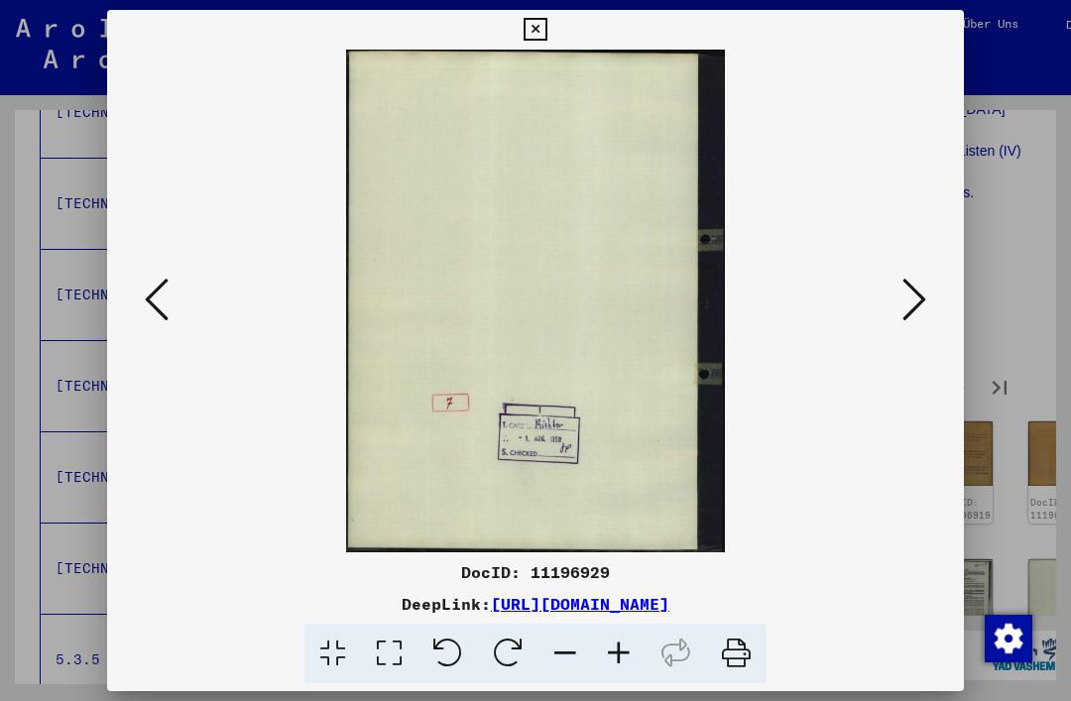
click at [923, 310] on icon at bounding box center [915, 300] width 24 height 48
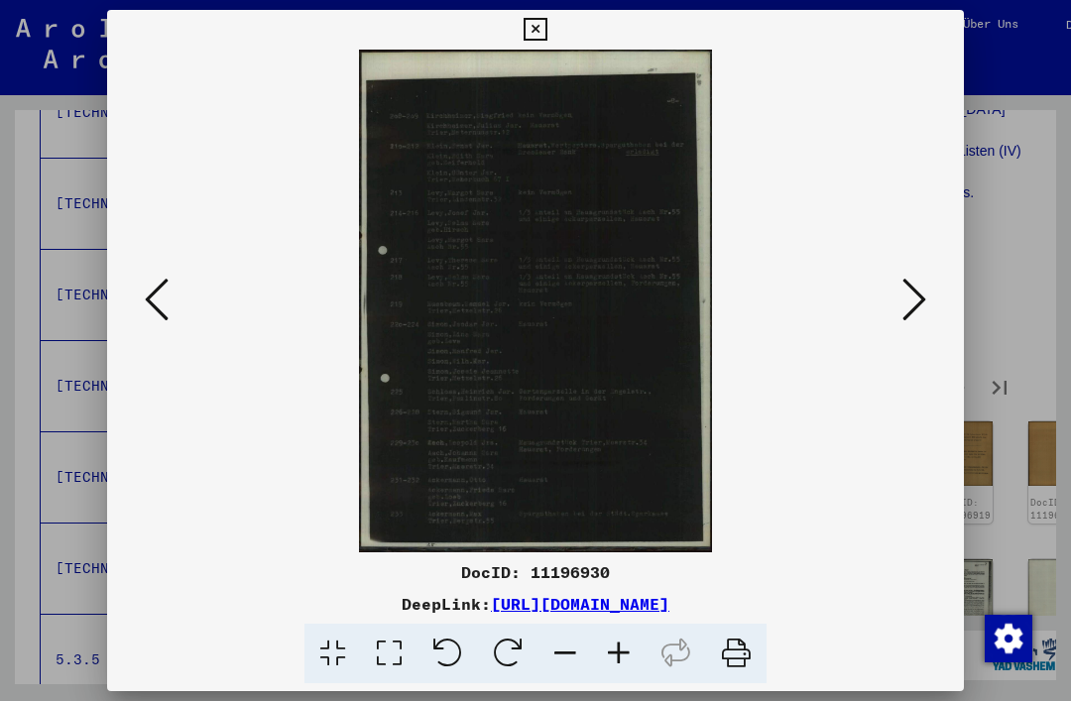
click at [927, 309] on button at bounding box center [915, 301] width 36 height 57
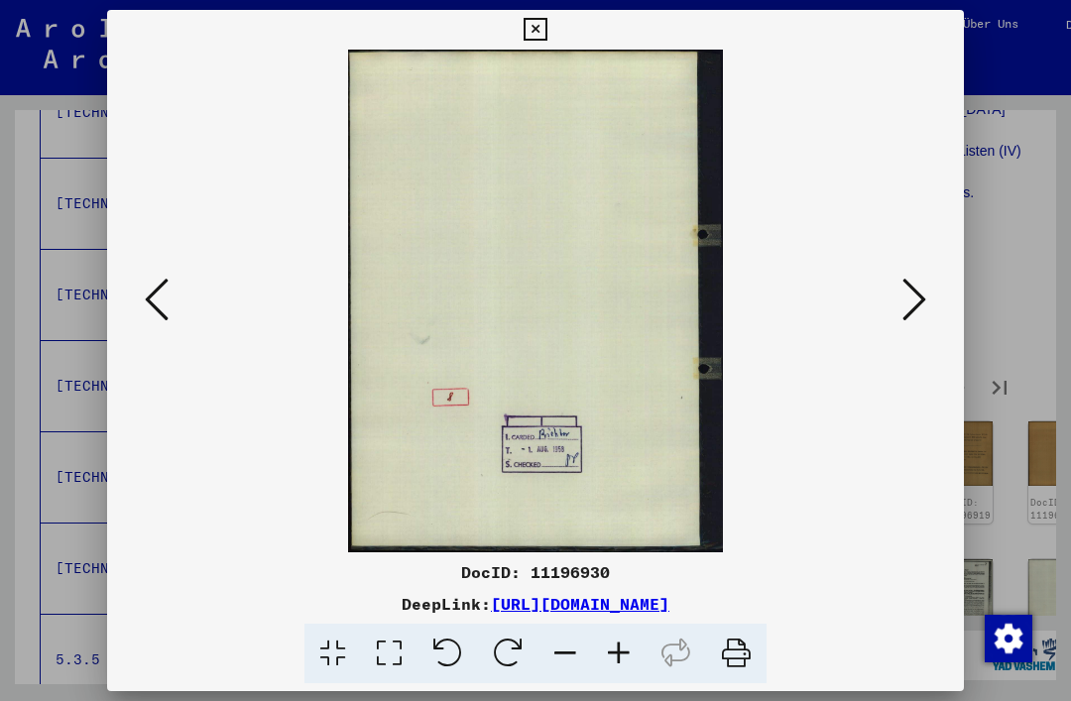
click at [547, 36] on icon at bounding box center [535, 30] width 23 height 24
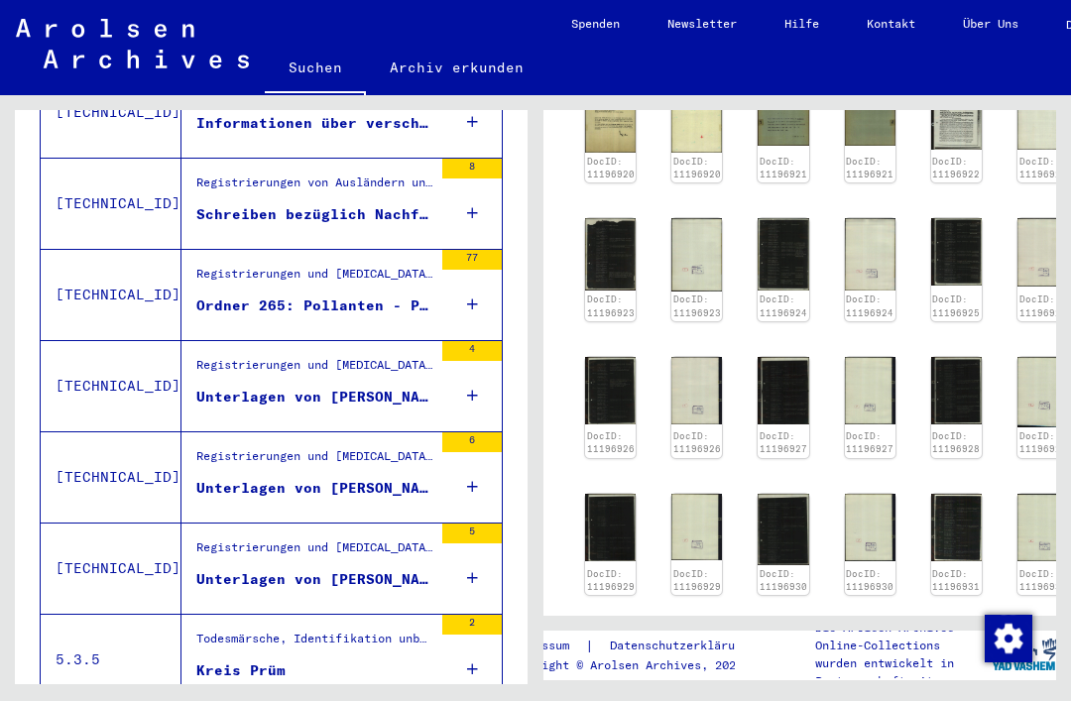
scroll to position [1929, 15]
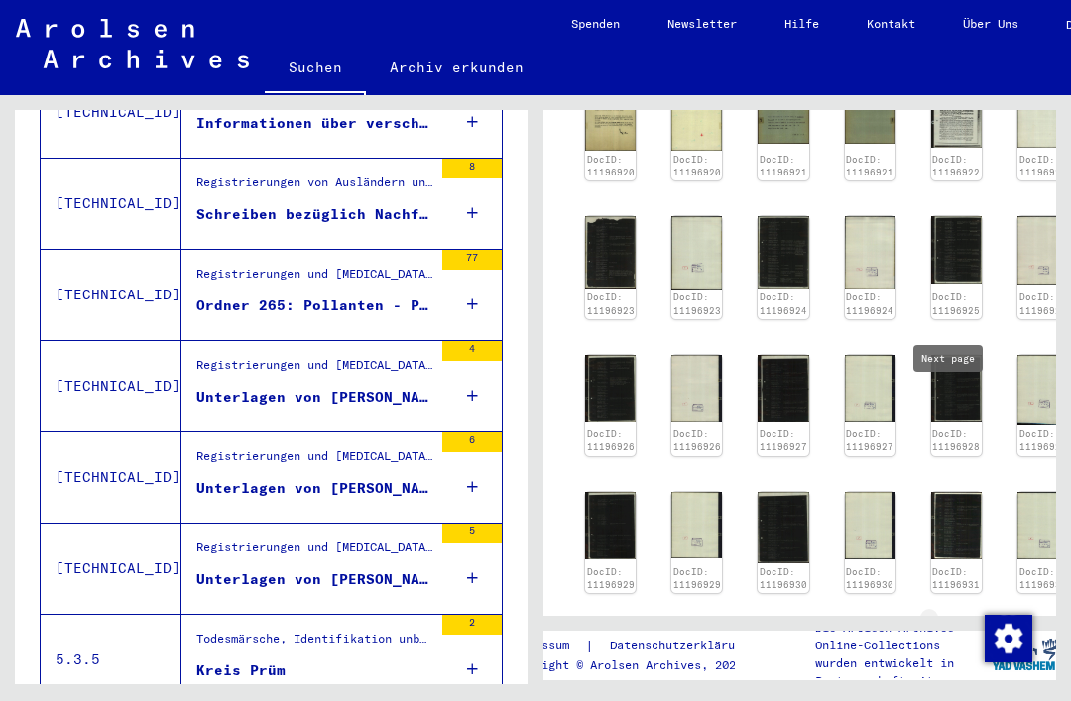
click at [940, 617] on icon "Next page" at bounding box center [949, 631] width 28 height 28
type input "*"
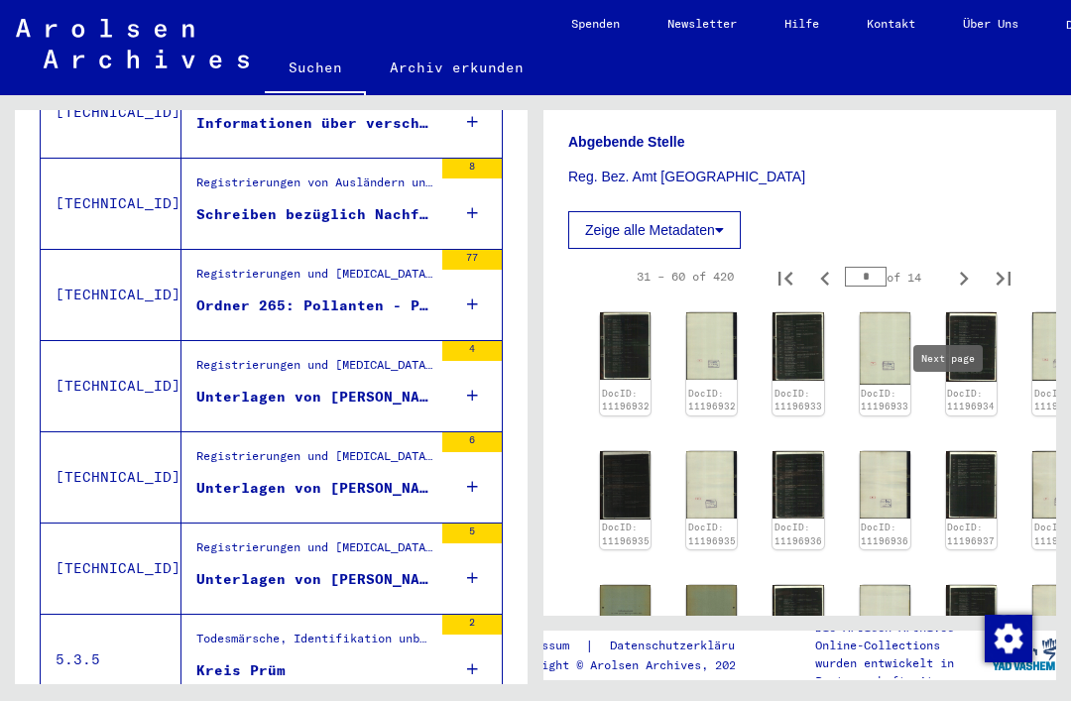
scroll to position [1571, 15]
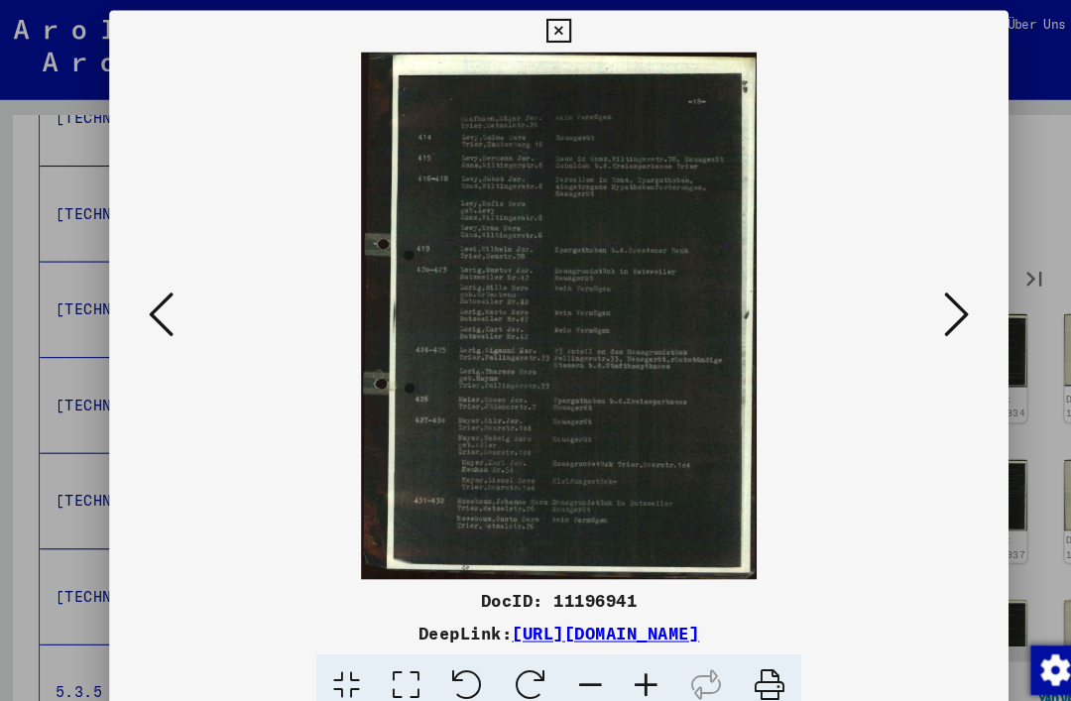
click at [553, 45] on button at bounding box center [535, 30] width 35 height 40
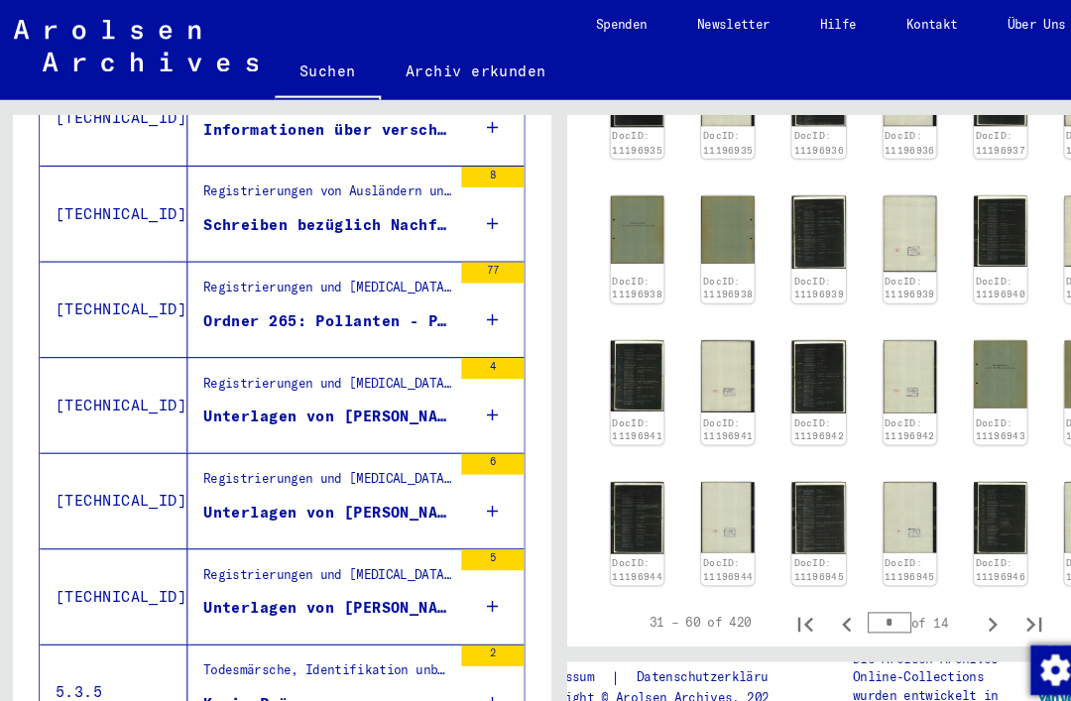
scroll to position [1958, 15]
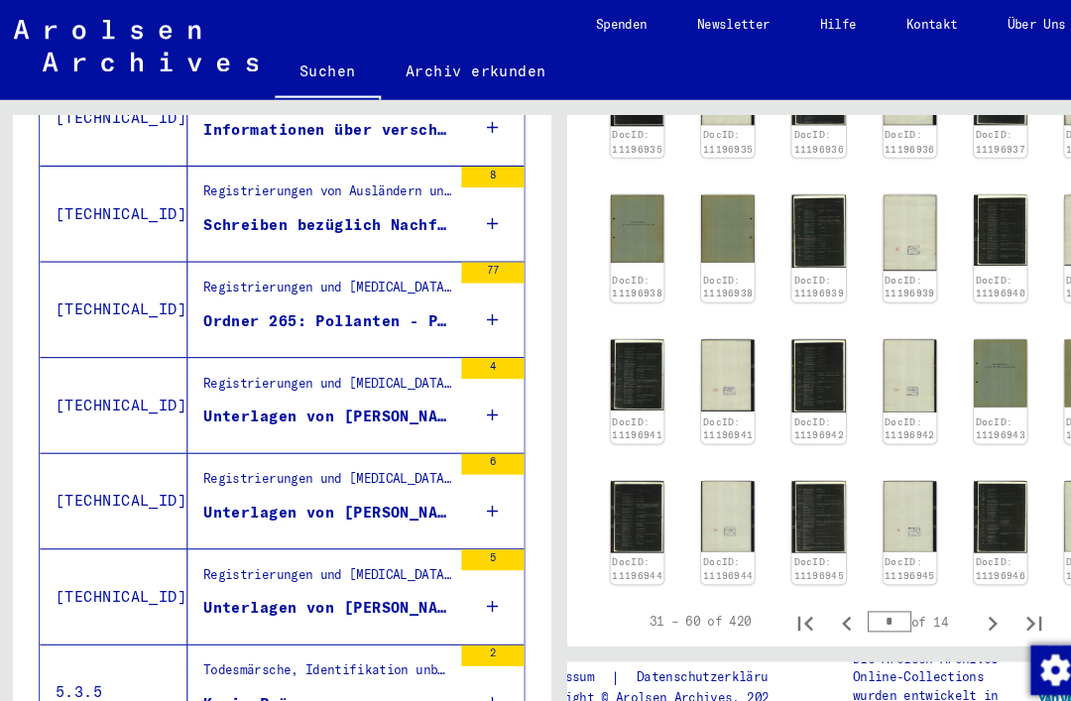
click at [944, 580] on icon "Next page" at bounding box center [949, 594] width 28 height 28
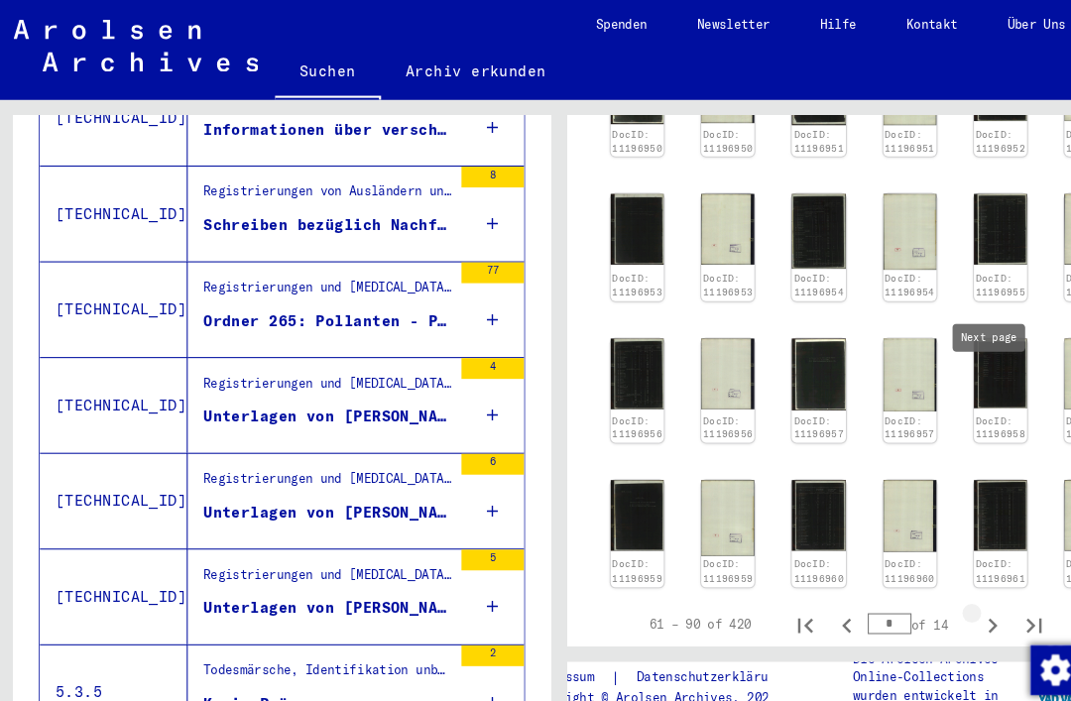
type input "*"
click at [984, 582] on icon "Last page" at bounding box center [989, 596] width 28 height 28
type input "**"
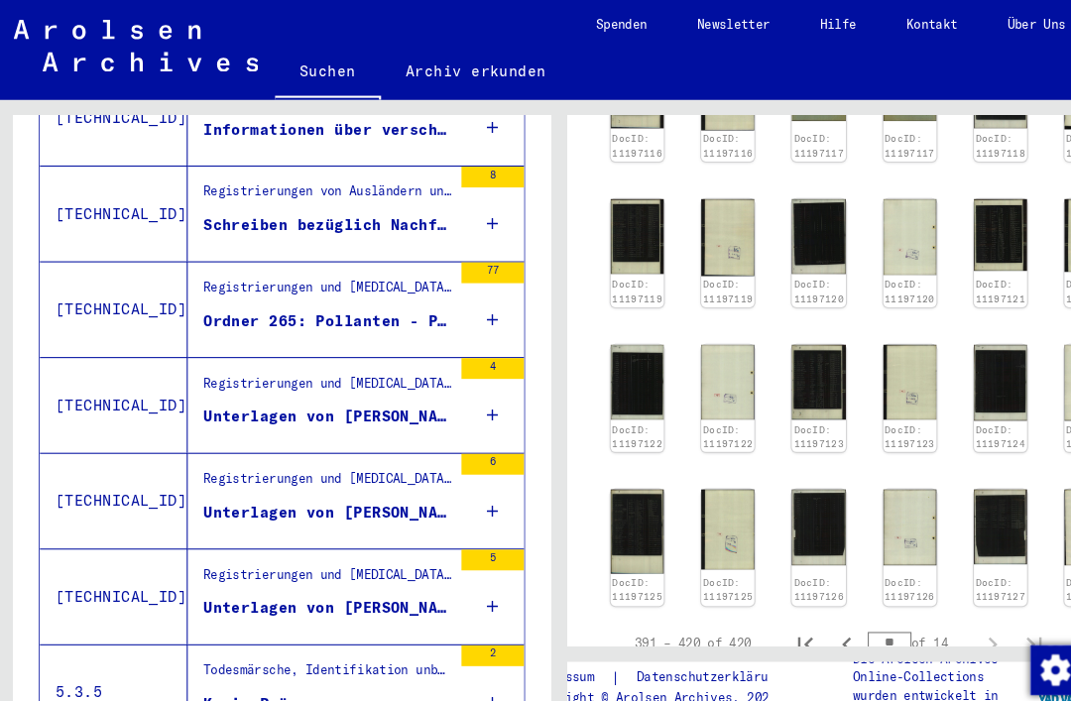
click at [615, 466] on img at bounding box center [610, 506] width 51 height 80
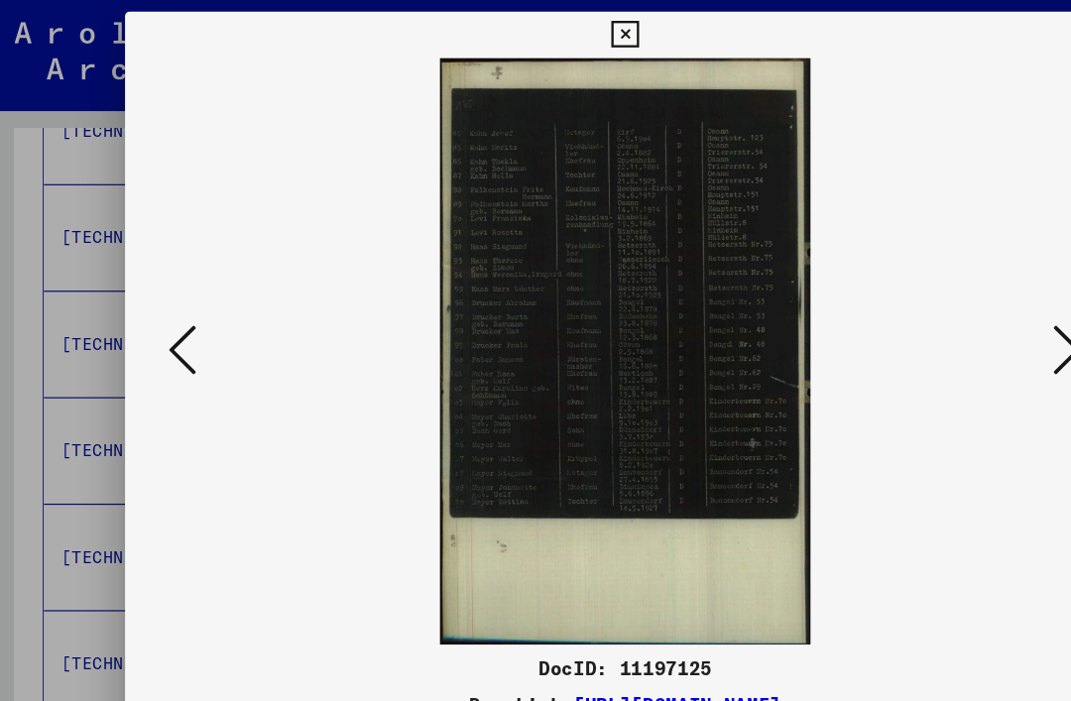
click at [176, 303] on img at bounding box center [536, 301] width 722 height 503
click at [139, 309] on button at bounding box center [157, 301] width 36 height 57
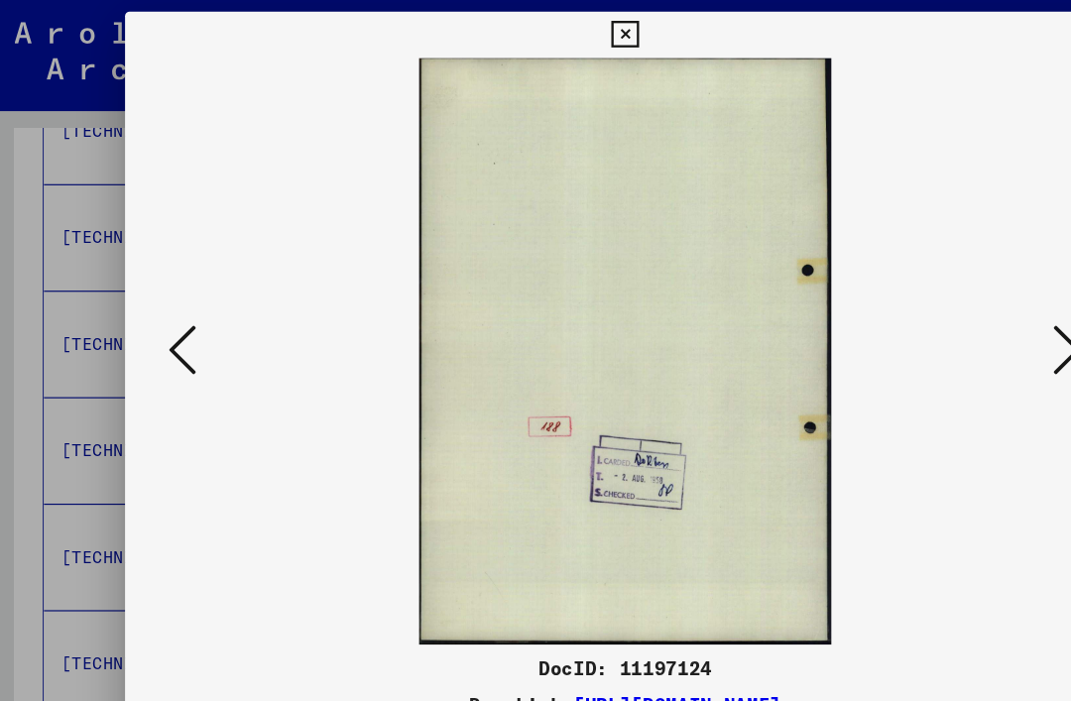
click at [139, 323] on button at bounding box center [157, 301] width 36 height 57
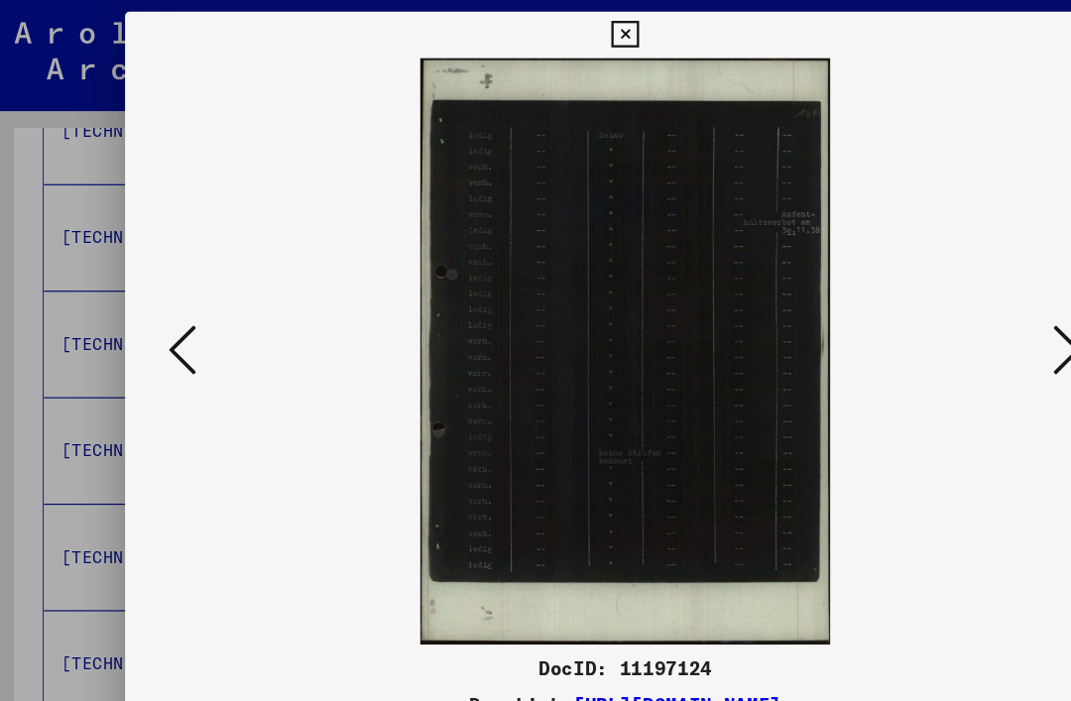
click at [121, 317] on div at bounding box center [535, 301] width 857 height 503
click at [139, 306] on button at bounding box center [157, 301] width 36 height 57
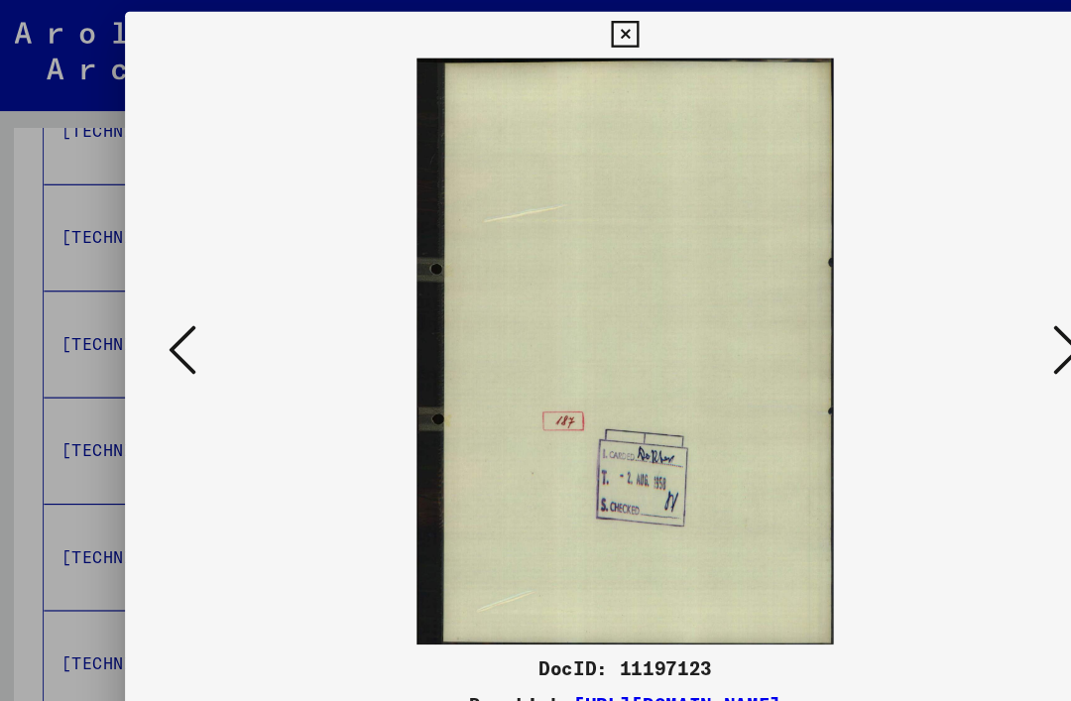
click at [142, 310] on button at bounding box center [157, 301] width 36 height 57
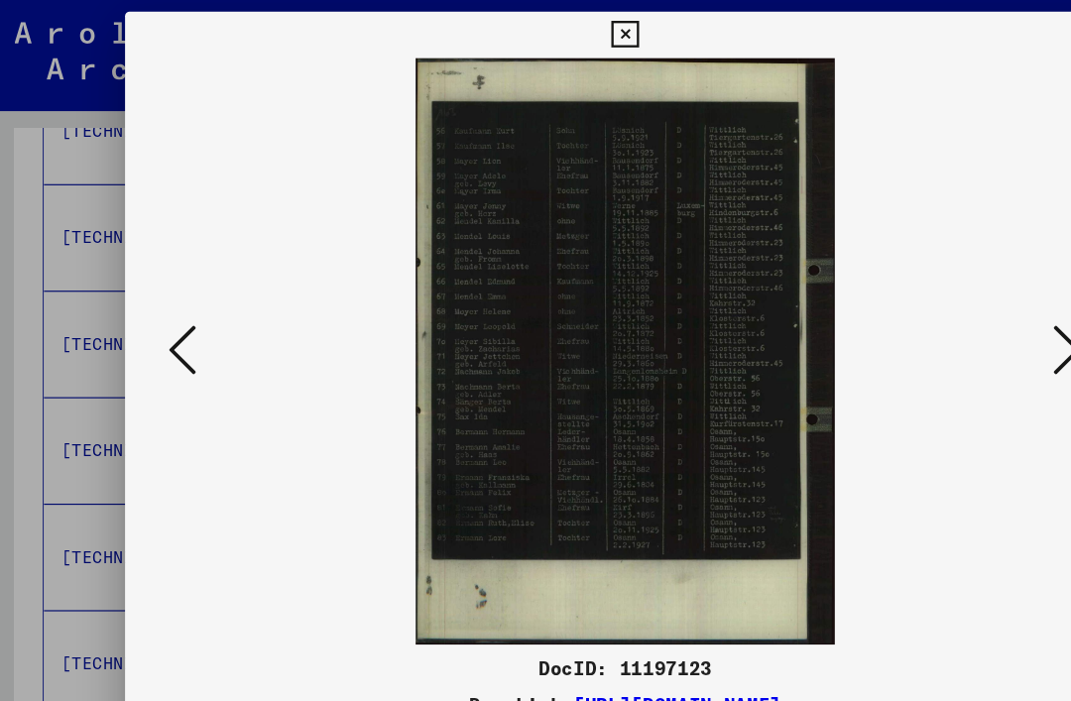
click at [134, 317] on div at bounding box center [535, 301] width 857 height 503
click at [142, 312] on button at bounding box center [157, 301] width 36 height 57
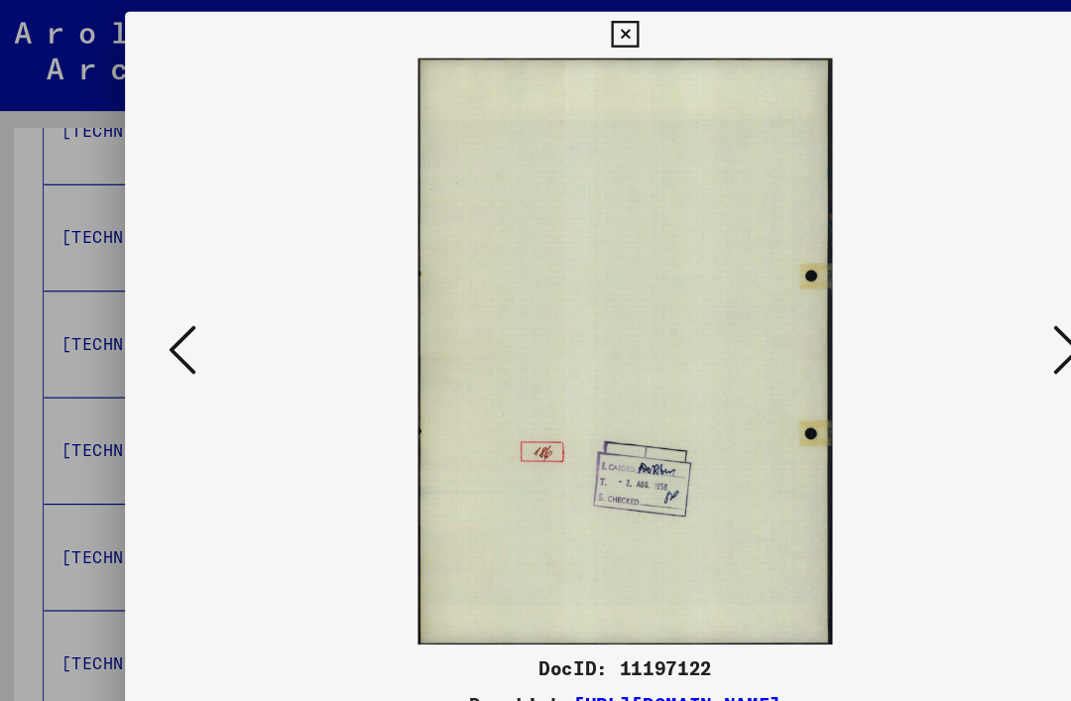
click at [153, 320] on icon at bounding box center [157, 300] width 24 height 48
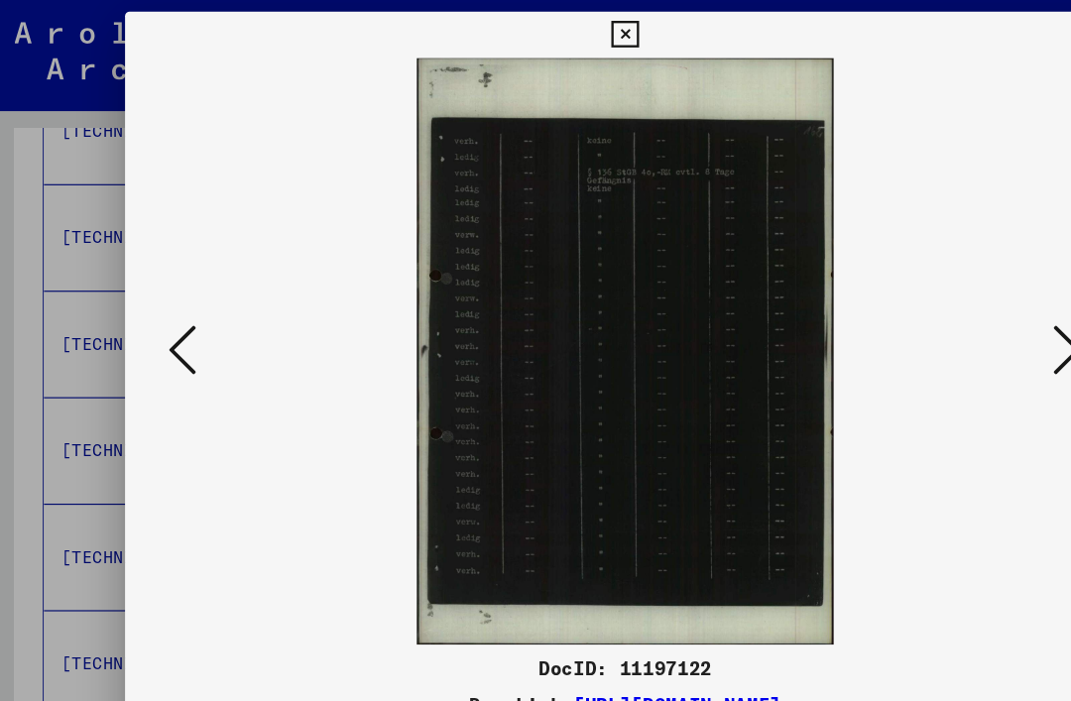
click at [153, 316] on icon at bounding box center [157, 300] width 24 height 48
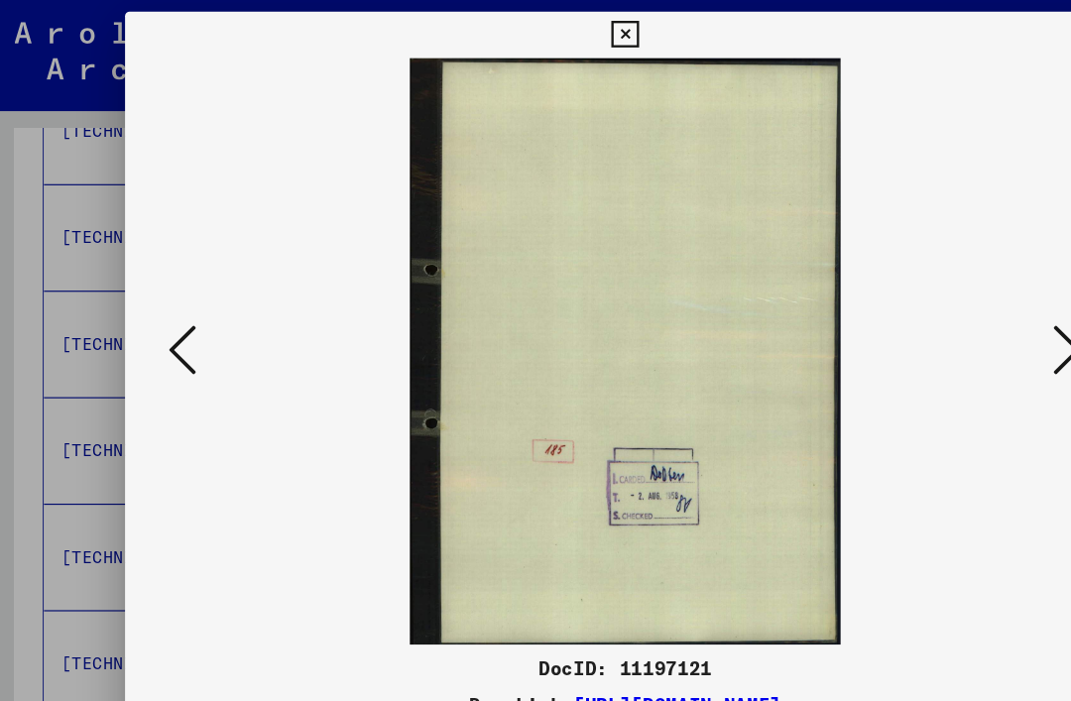
click at [147, 317] on icon at bounding box center [157, 300] width 24 height 48
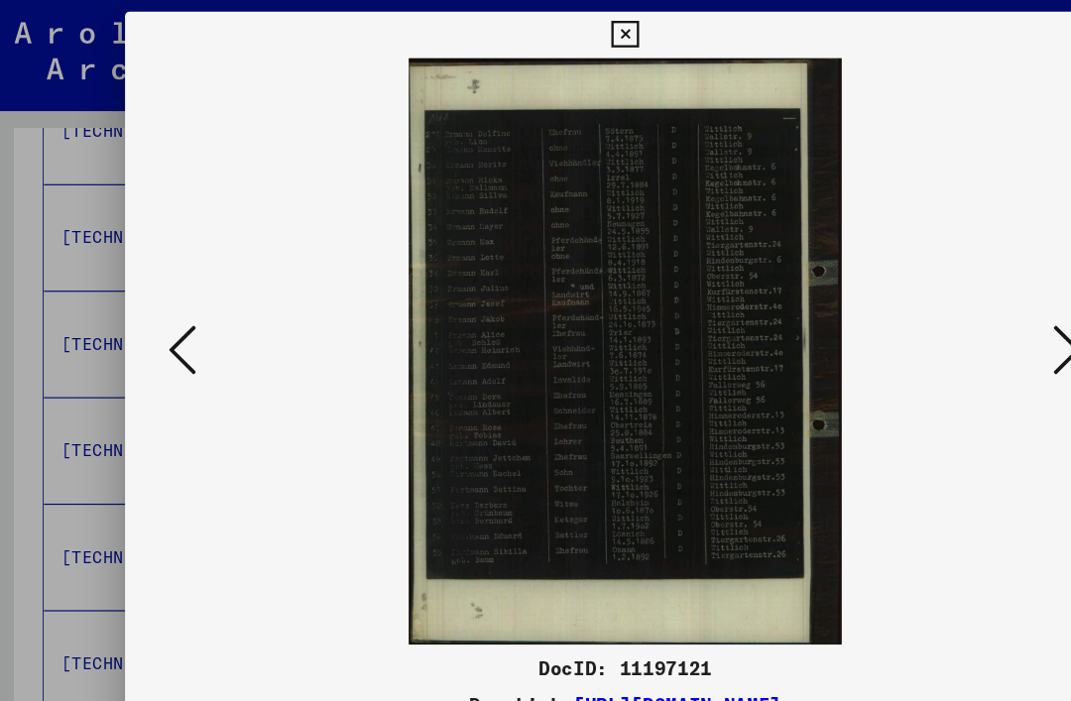
click at [146, 317] on icon at bounding box center [157, 300] width 24 height 48
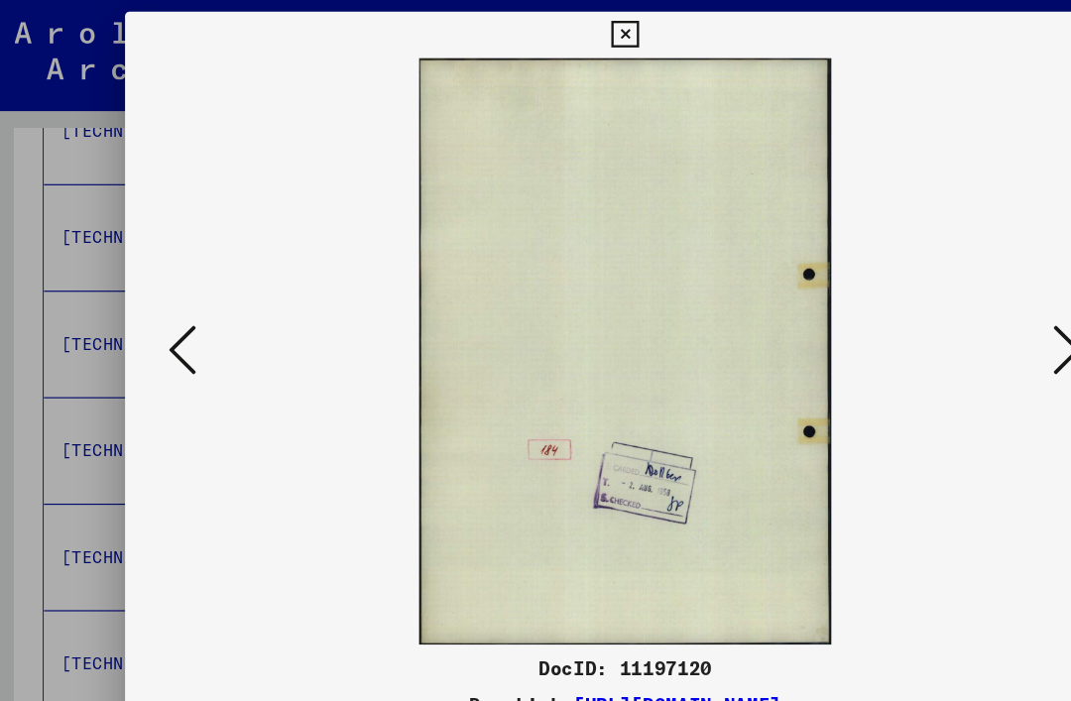
click at [150, 312] on icon at bounding box center [157, 300] width 24 height 48
click at [148, 311] on icon at bounding box center [157, 300] width 24 height 48
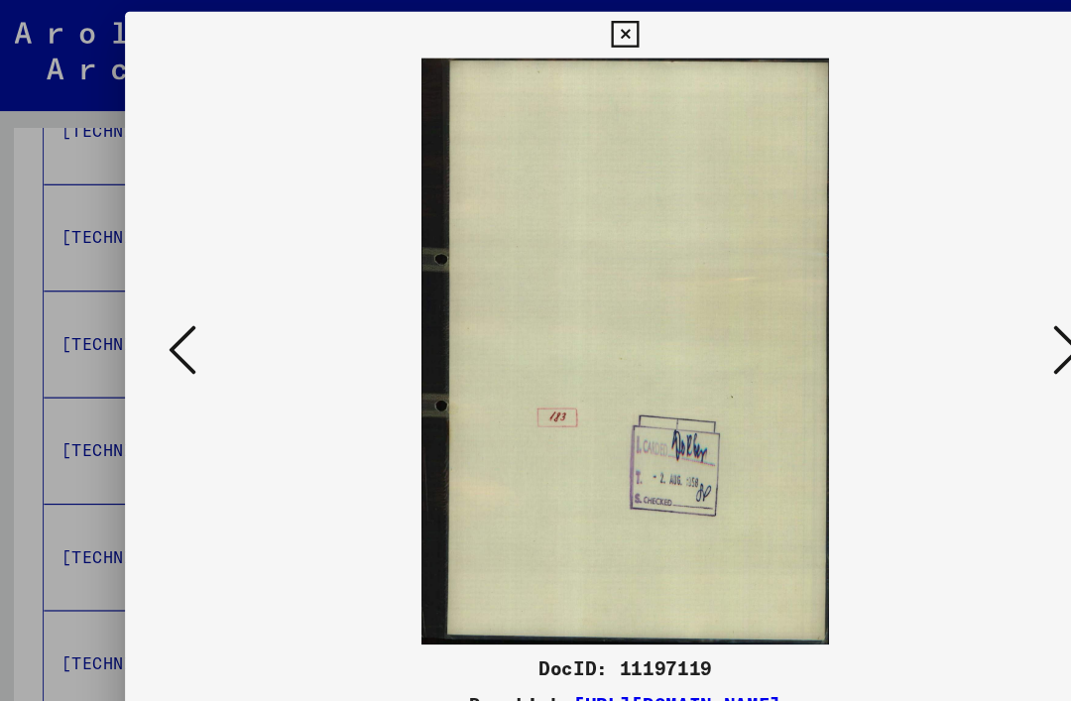
click at [149, 312] on icon at bounding box center [157, 300] width 24 height 48
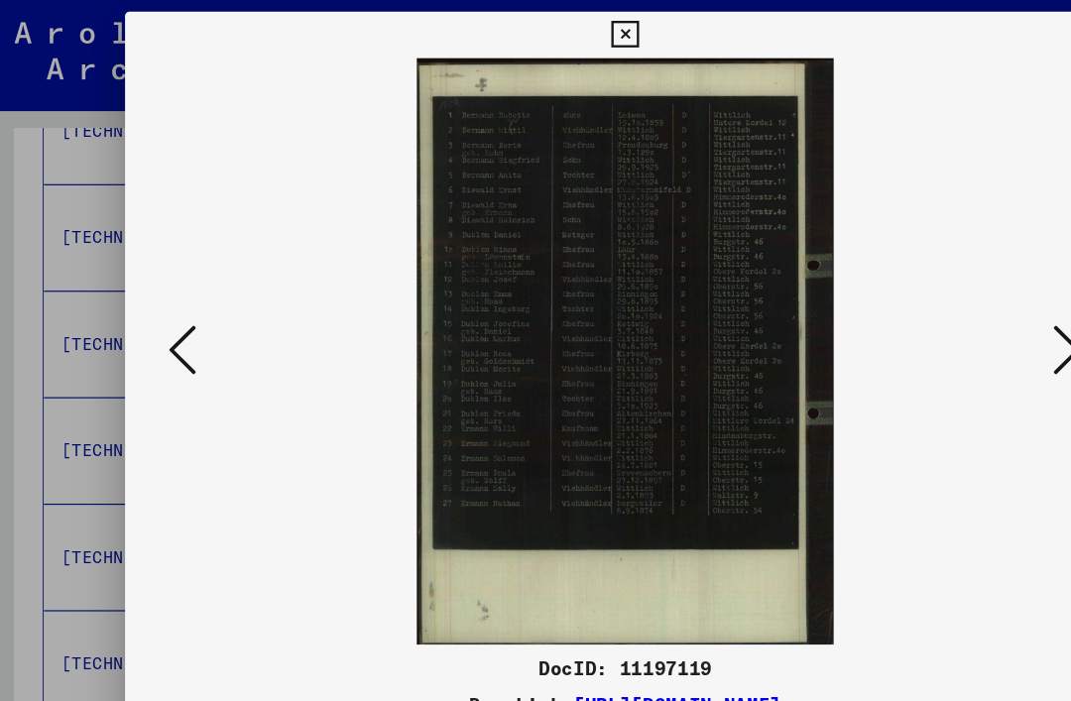
click at [148, 314] on icon at bounding box center [157, 300] width 24 height 48
click at [148, 313] on icon at bounding box center [157, 300] width 24 height 48
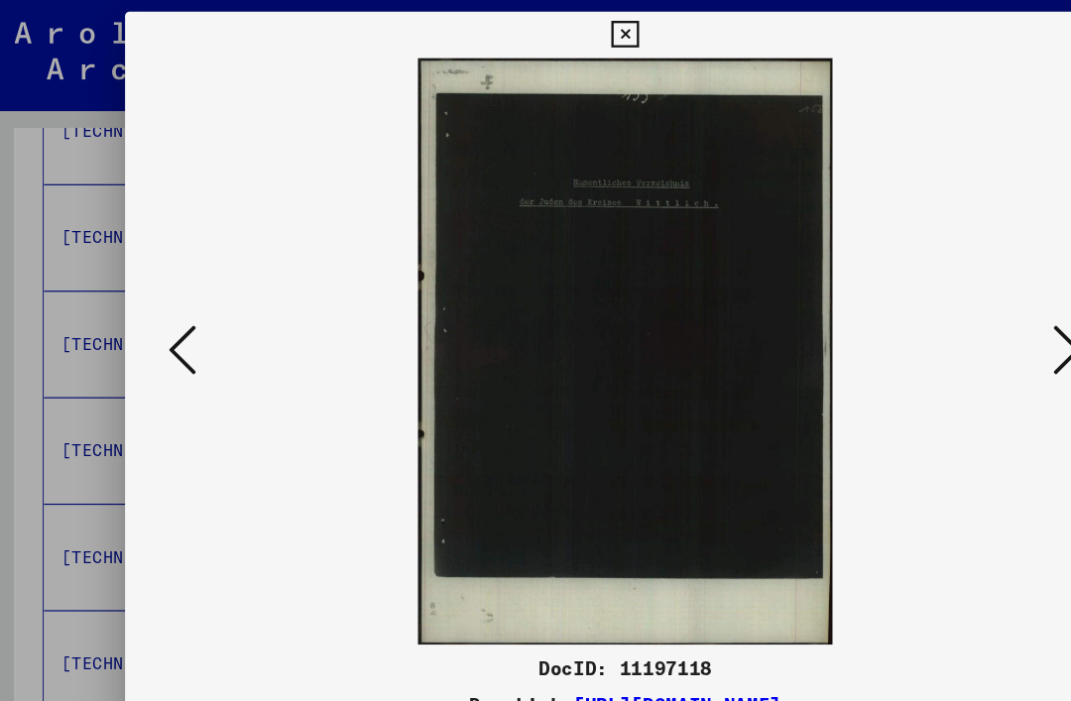
click at [145, 314] on icon at bounding box center [157, 300] width 24 height 48
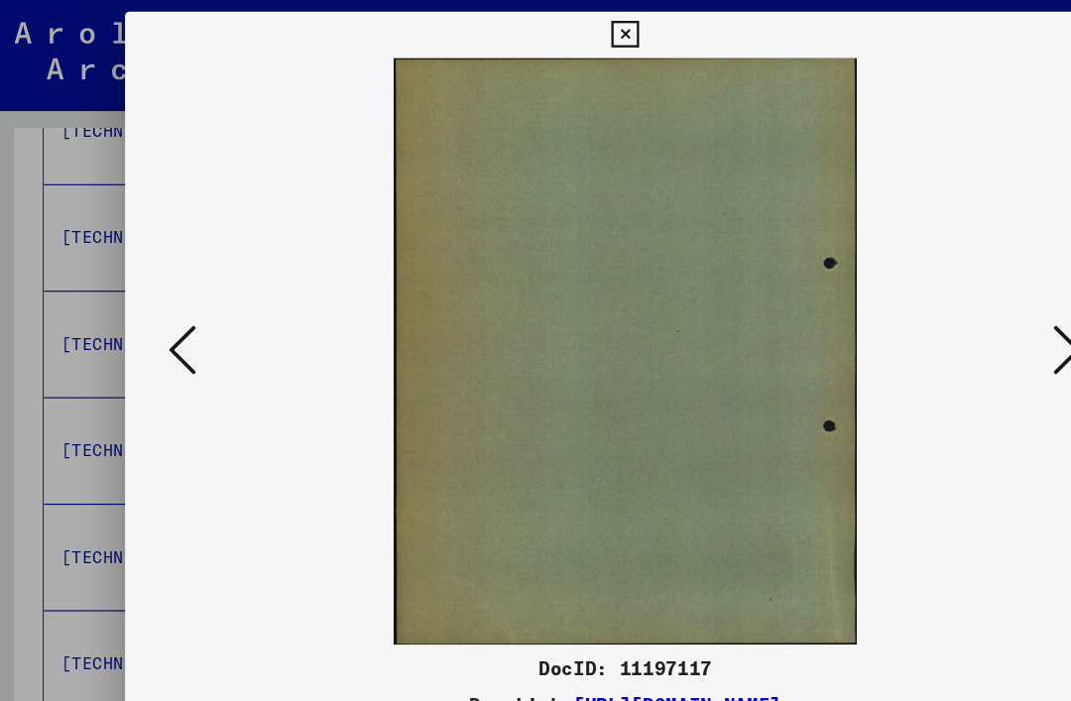
click at [144, 316] on button at bounding box center [157, 301] width 36 height 57
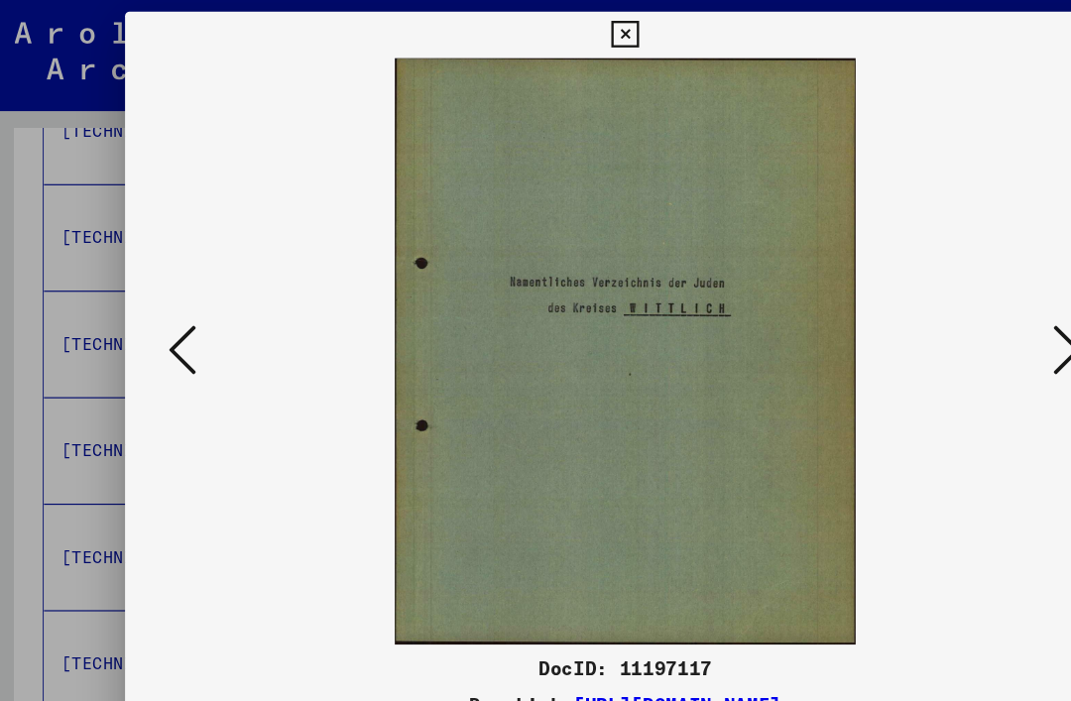
click at [148, 313] on icon at bounding box center [157, 300] width 24 height 48
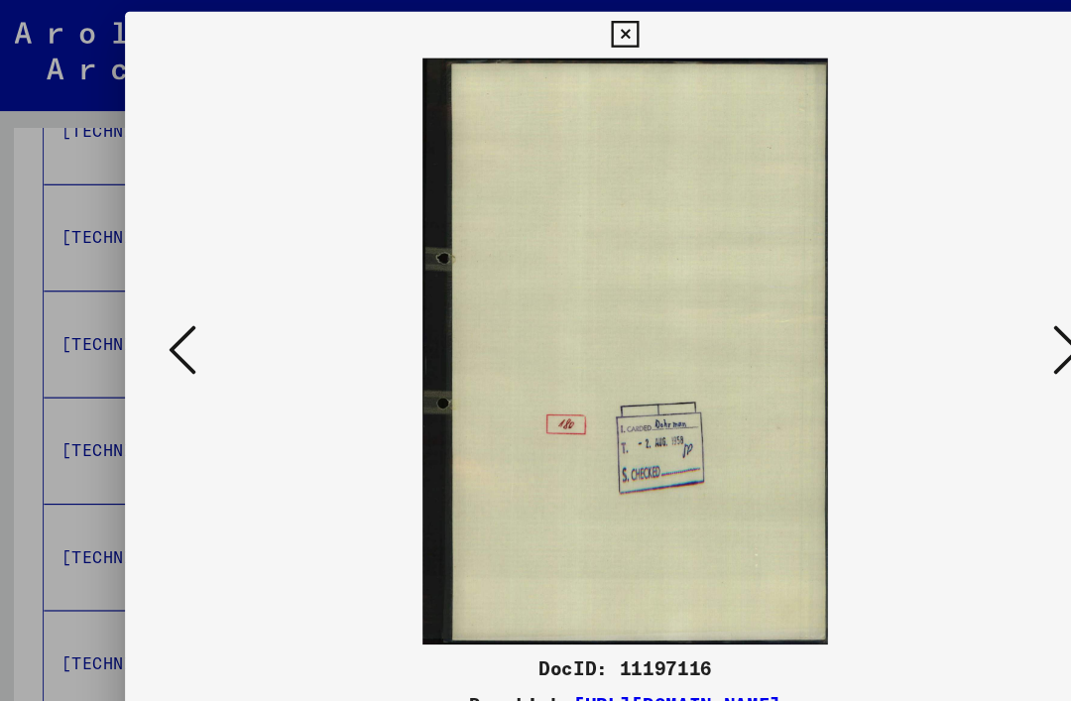
click at [148, 315] on icon at bounding box center [157, 300] width 24 height 48
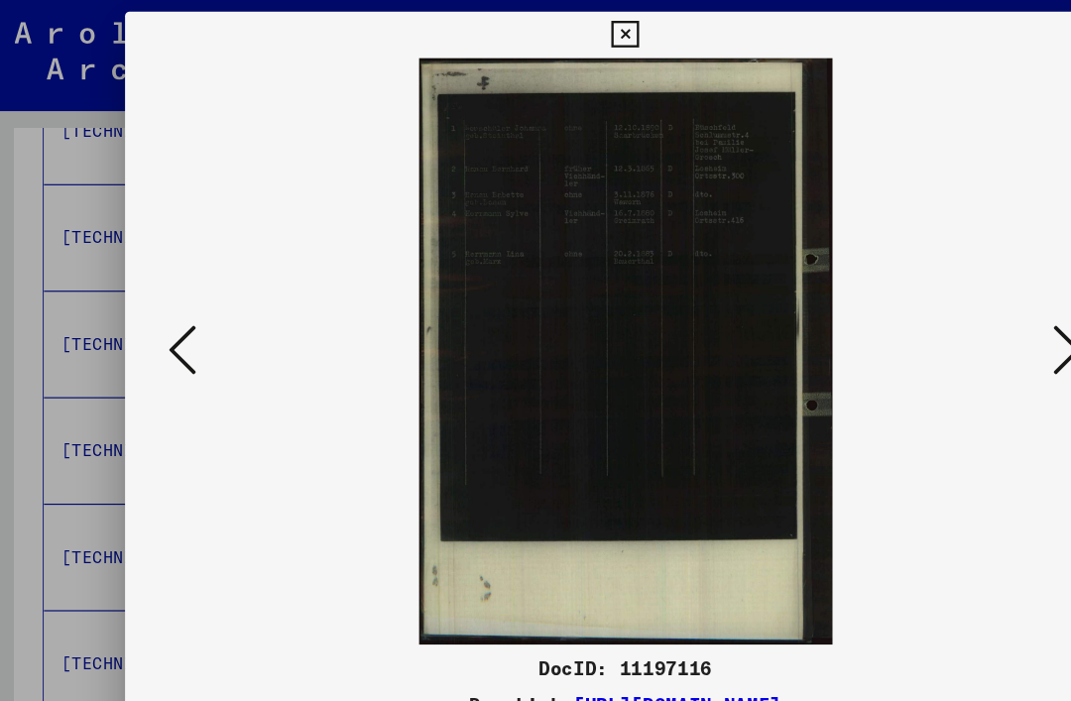
click at [148, 310] on icon at bounding box center [157, 300] width 24 height 48
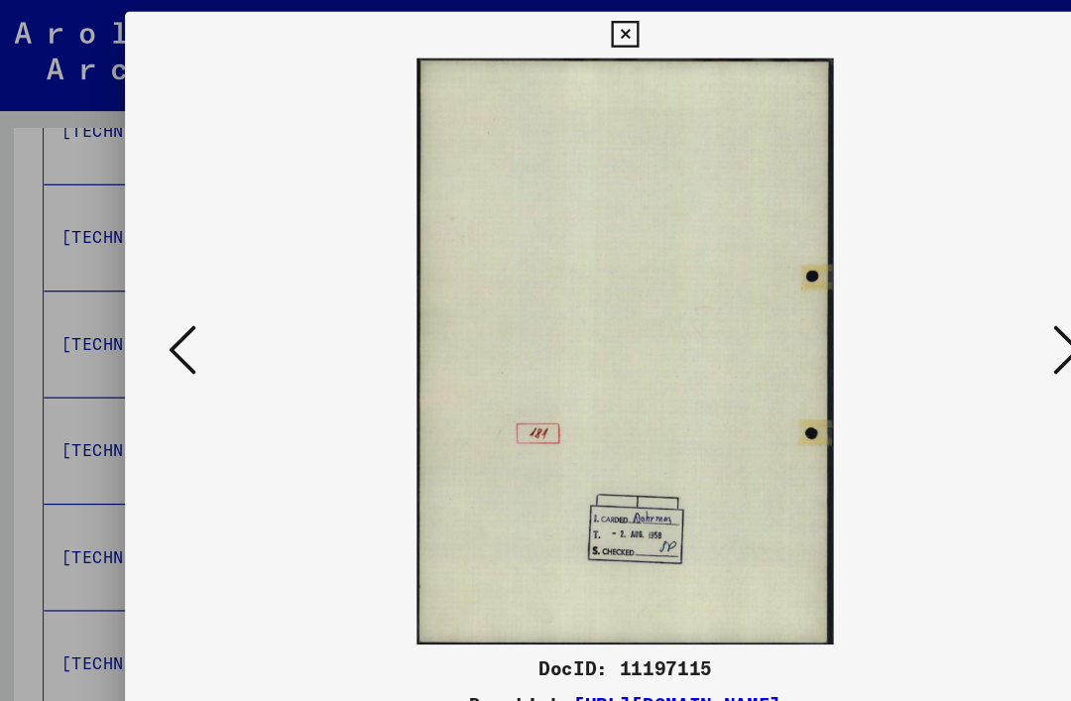
click at [142, 311] on button at bounding box center [157, 301] width 36 height 57
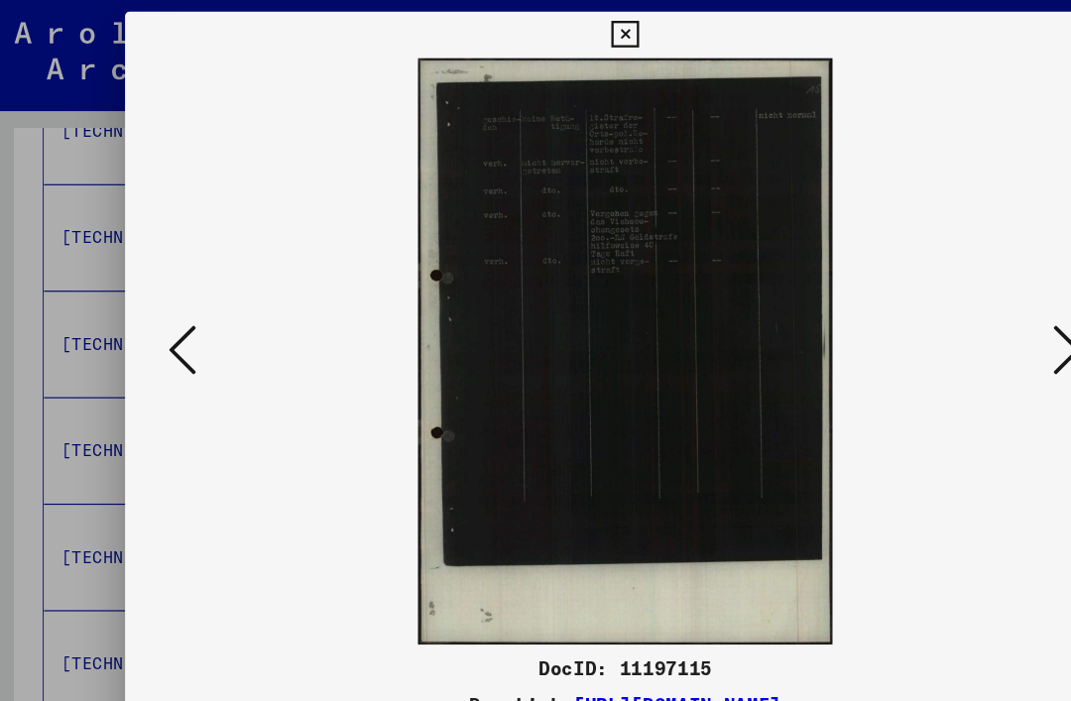
click at [143, 311] on button at bounding box center [157, 301] width 36 height 57
click at [142, 311] on button at bounding box center [157, 301] width 36 height 57
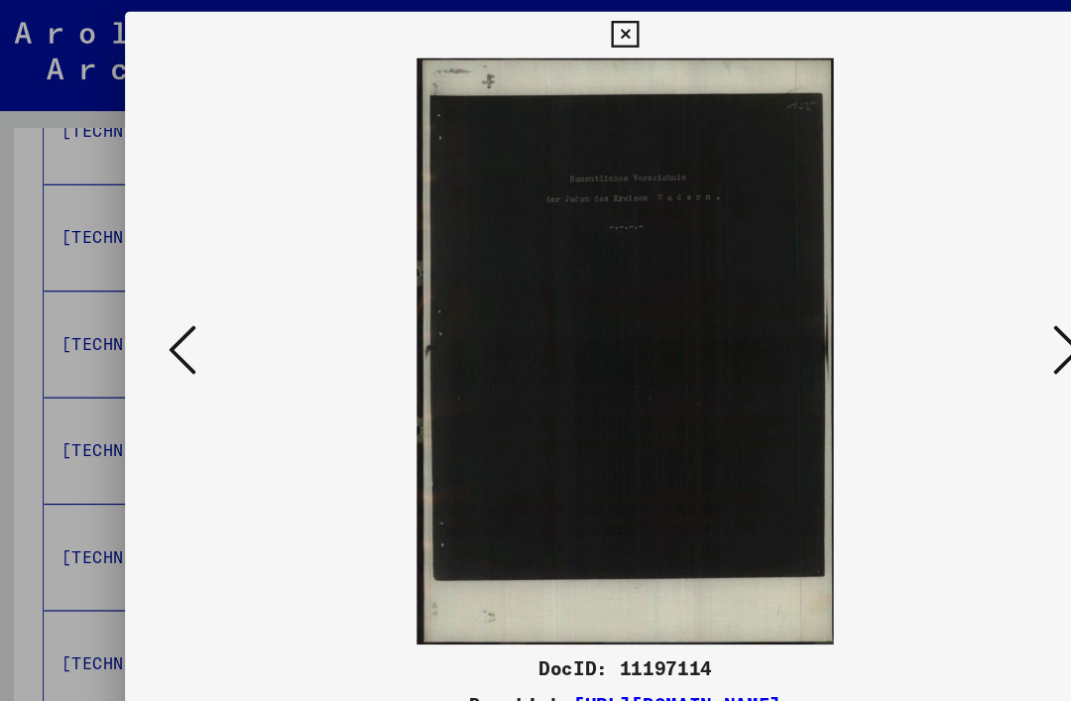
click at [143, 312] on button at bounding box center [157, 301] width 36 height 57
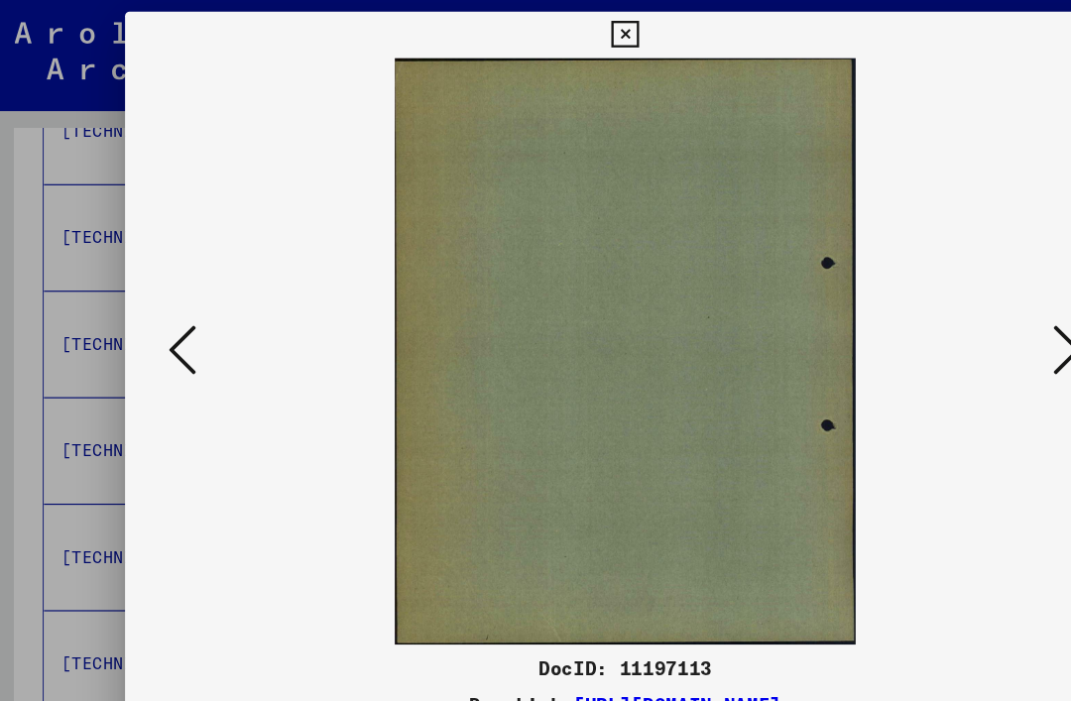
click at [145, 312] on icon at bounding box center [157, 300] width 24 height 48
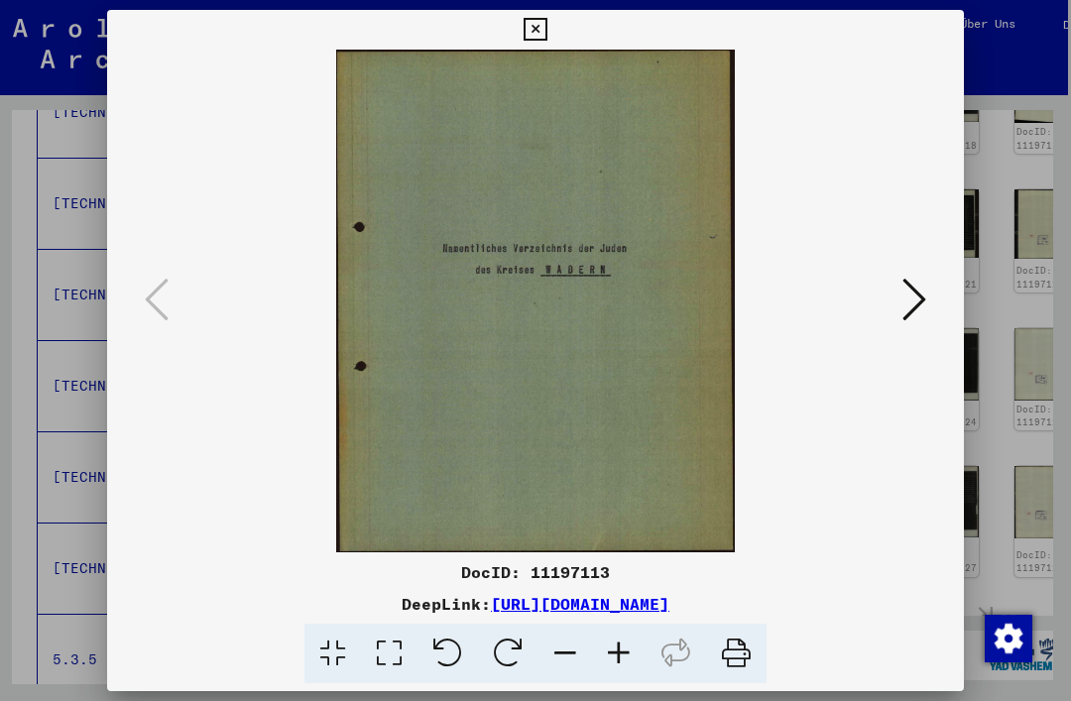
click at [553, 40] on button at bounding box center [535, 30] width 35 height 40
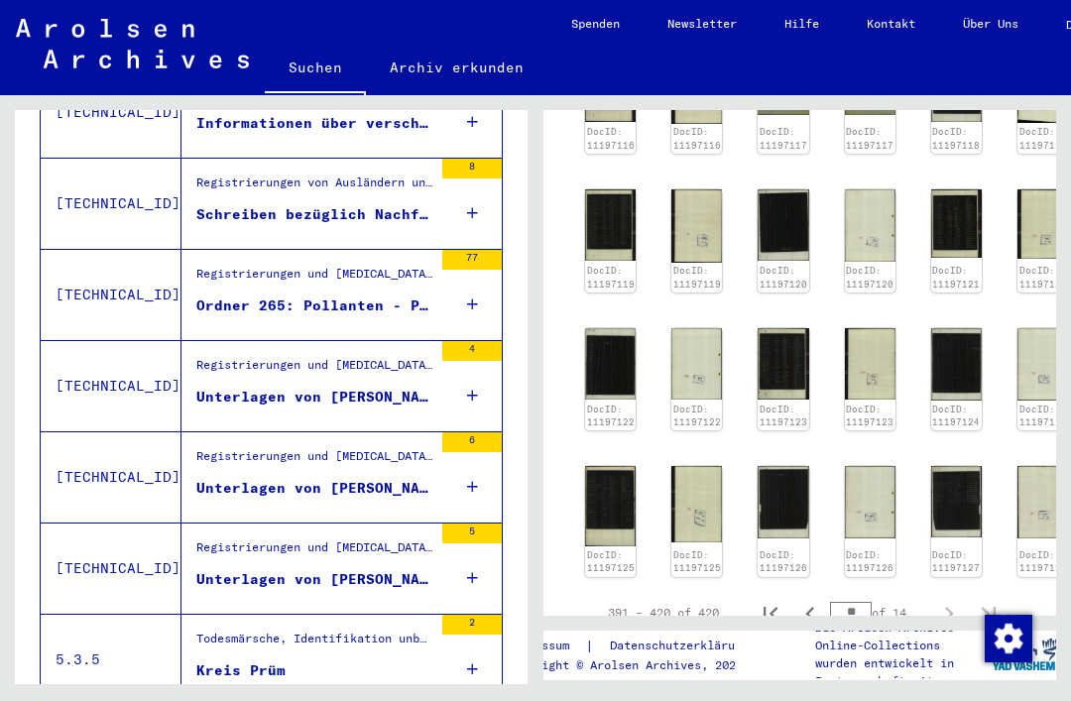
click at [813, 600] on icon "Previous page" at bounding box center [811, 614] width 28 height 28
type input "**"
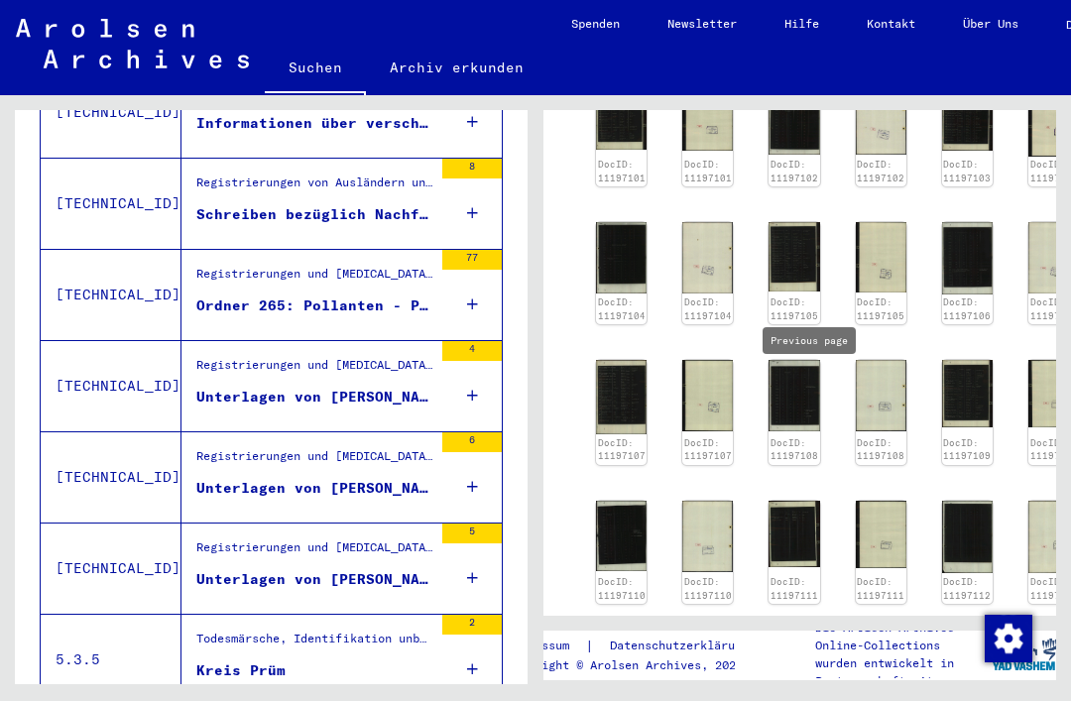
scroll to position [1925, 1]
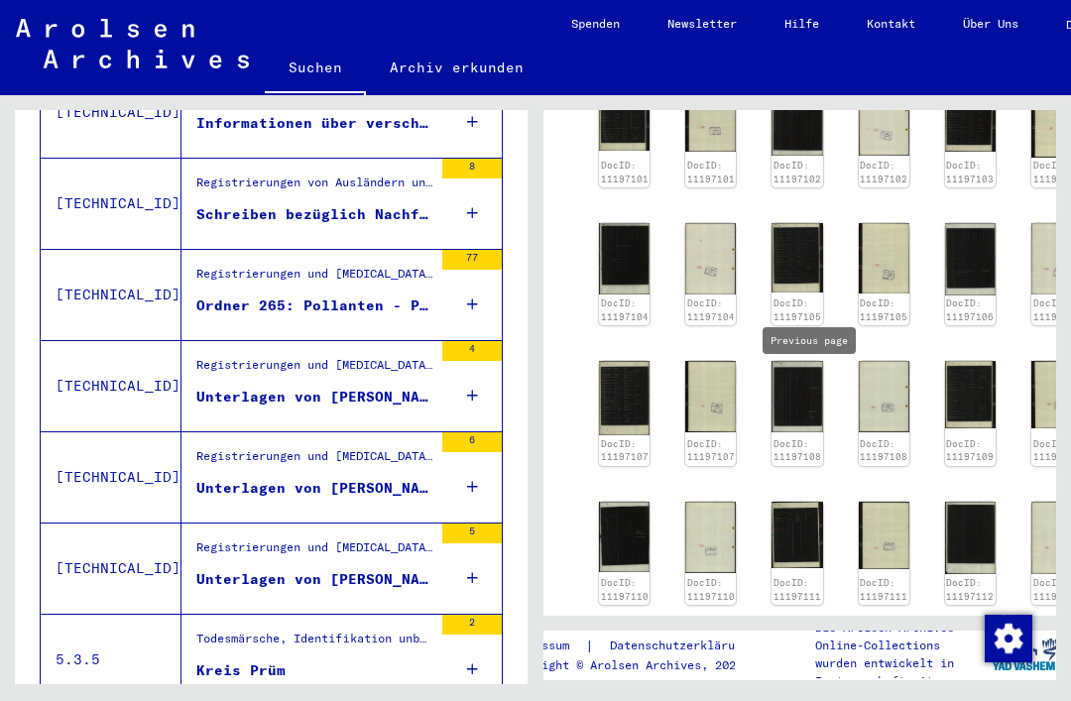
click at [829, 628] on icon "Previous page" at bounding box center [824, 642] width 28 height 28
type input "**"
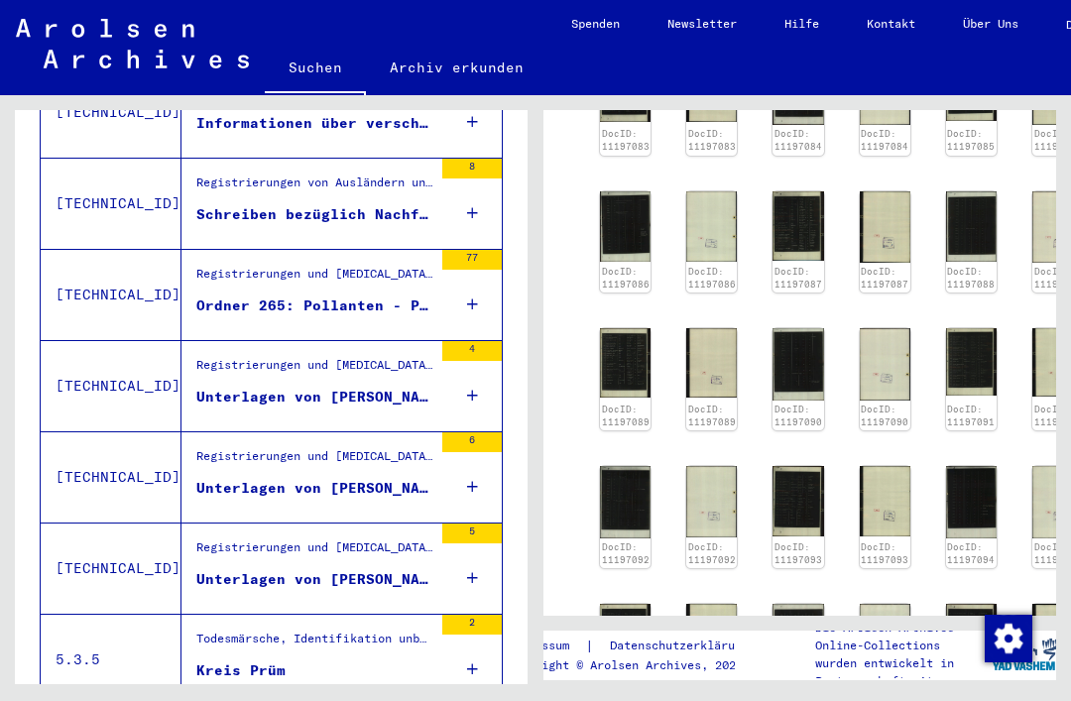
scroll to position [1818, 0]
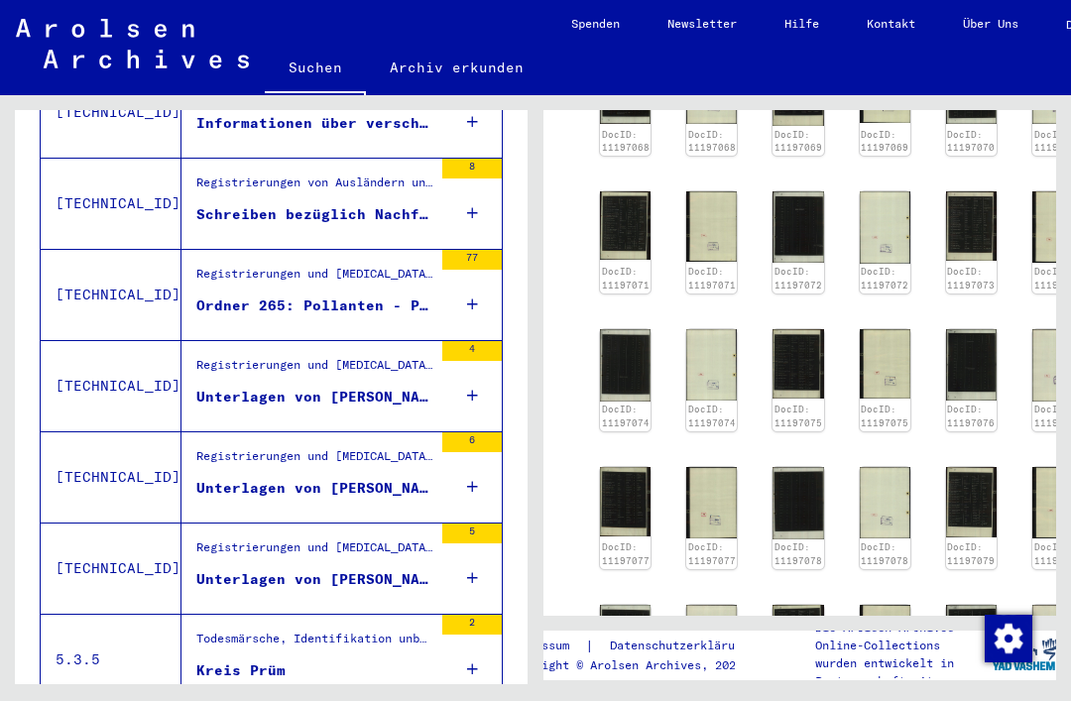
type input "**"
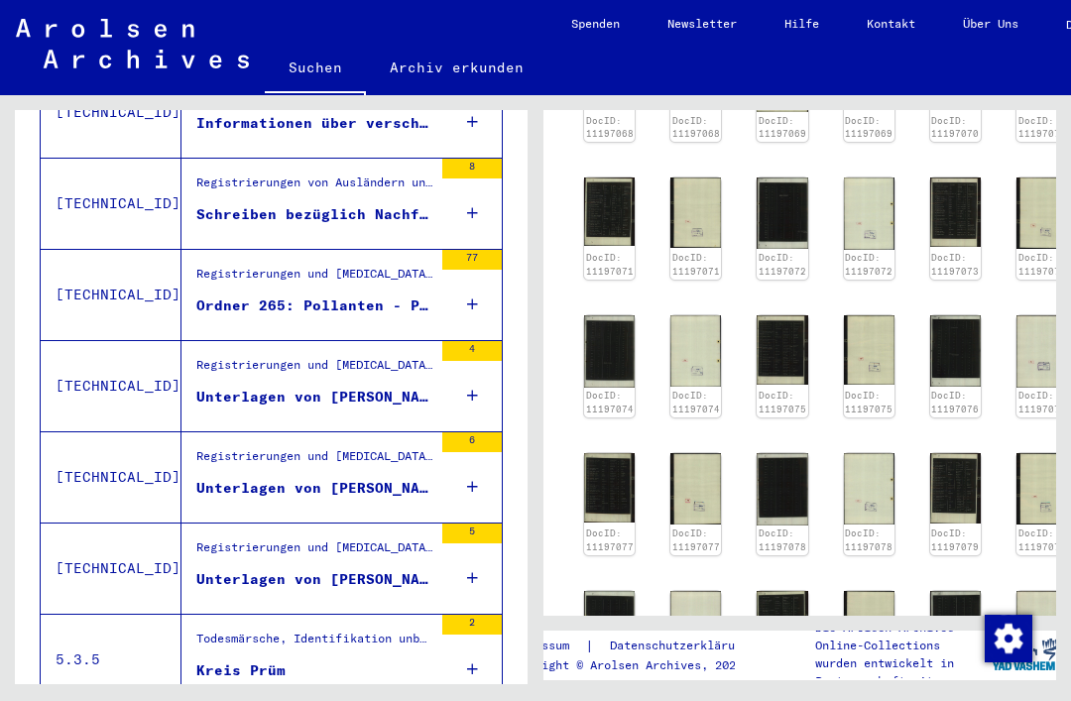
scroll to position [1833, 15]
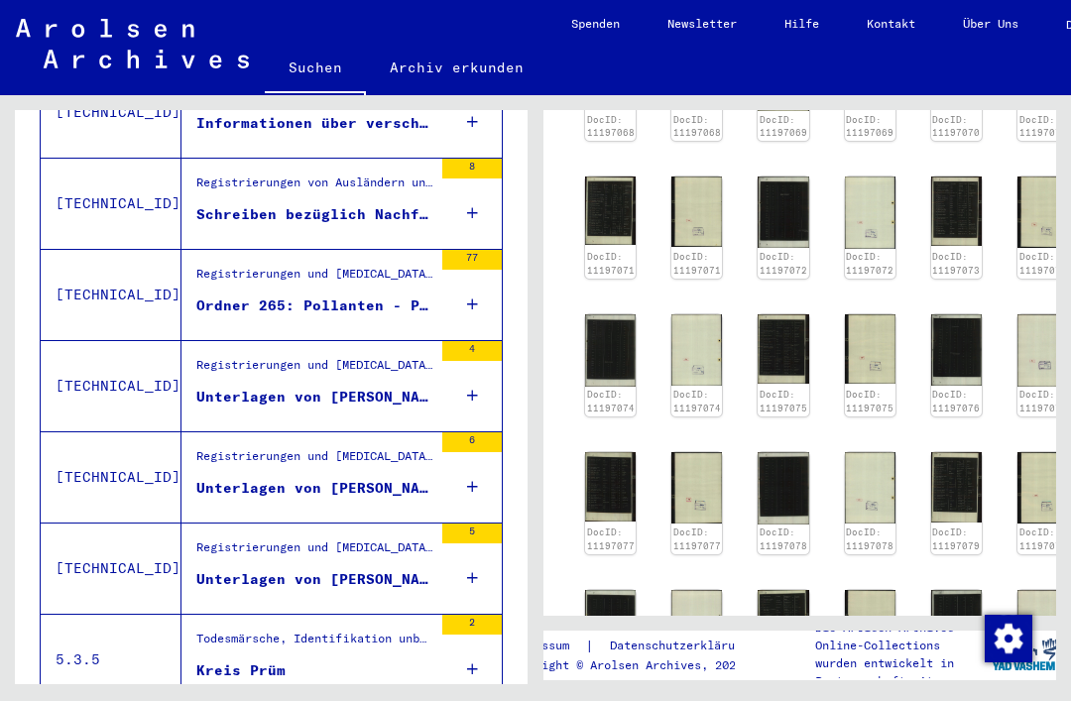
type input "**"
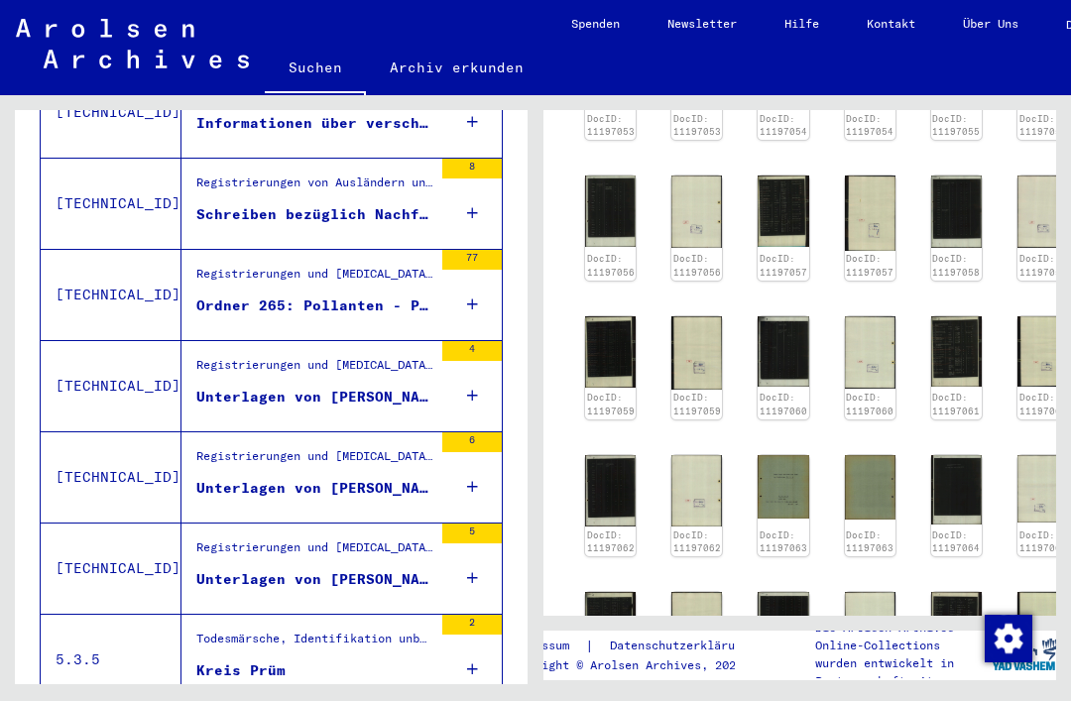
click at [786, 455] on img at bounding box center [783, 487] width 51 height 64
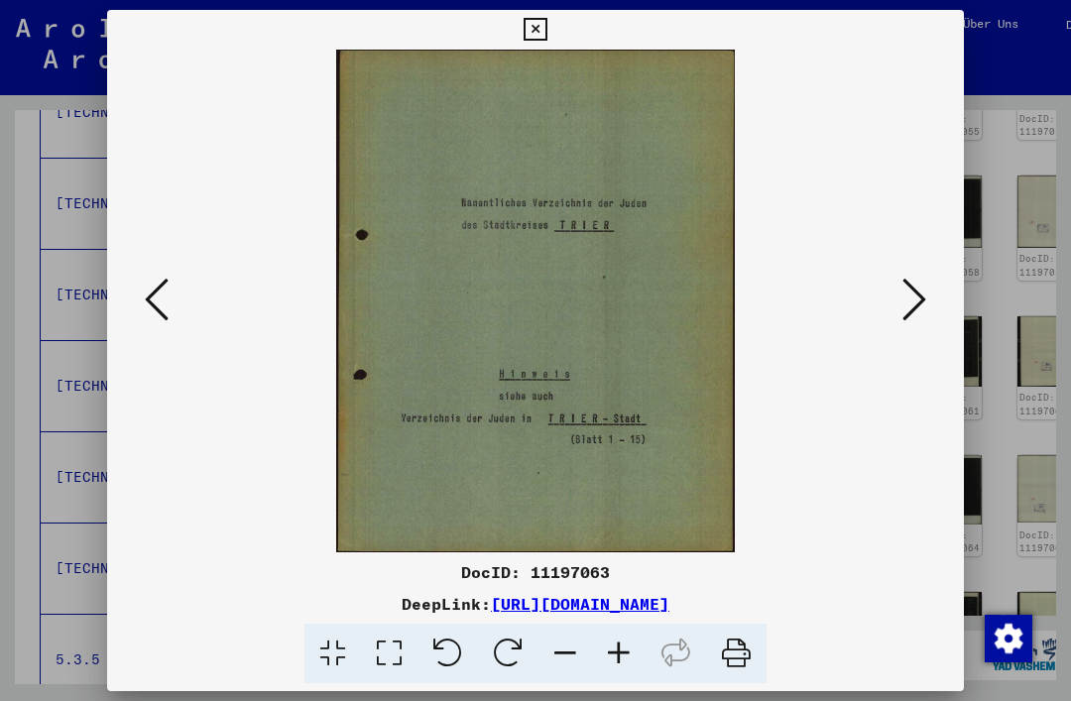
click at [553, 41] on button at bounding box center [535, 30] width 35 height 40
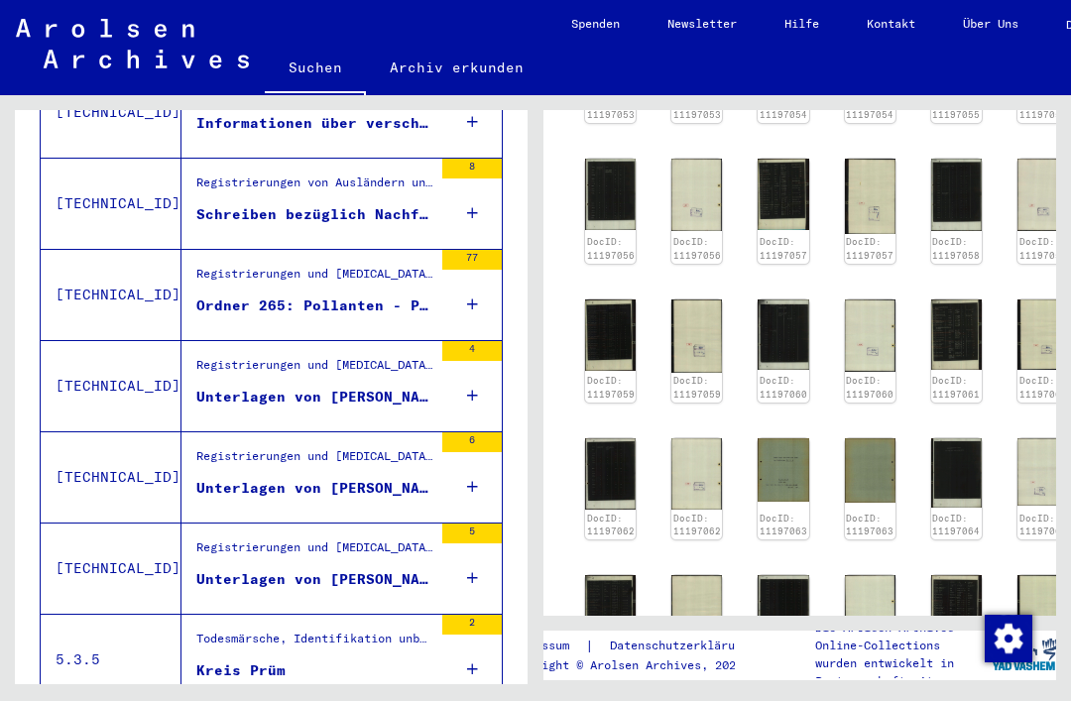
scroll to position [1852, 15]
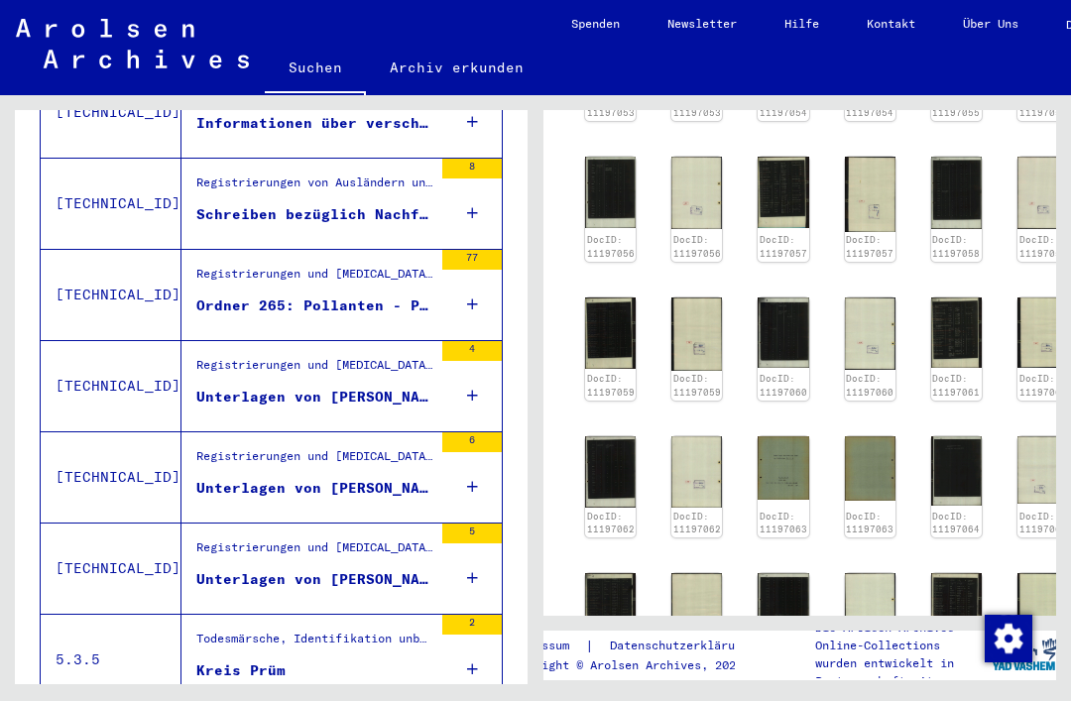
type input "*"
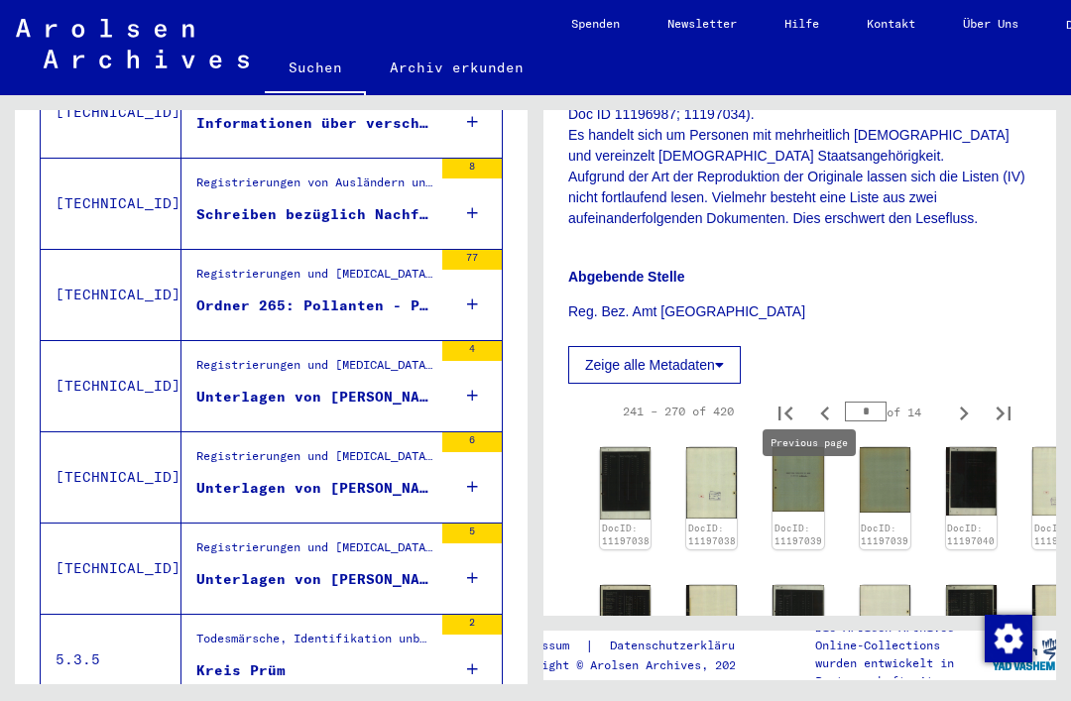
scroll to position [1415, 3]
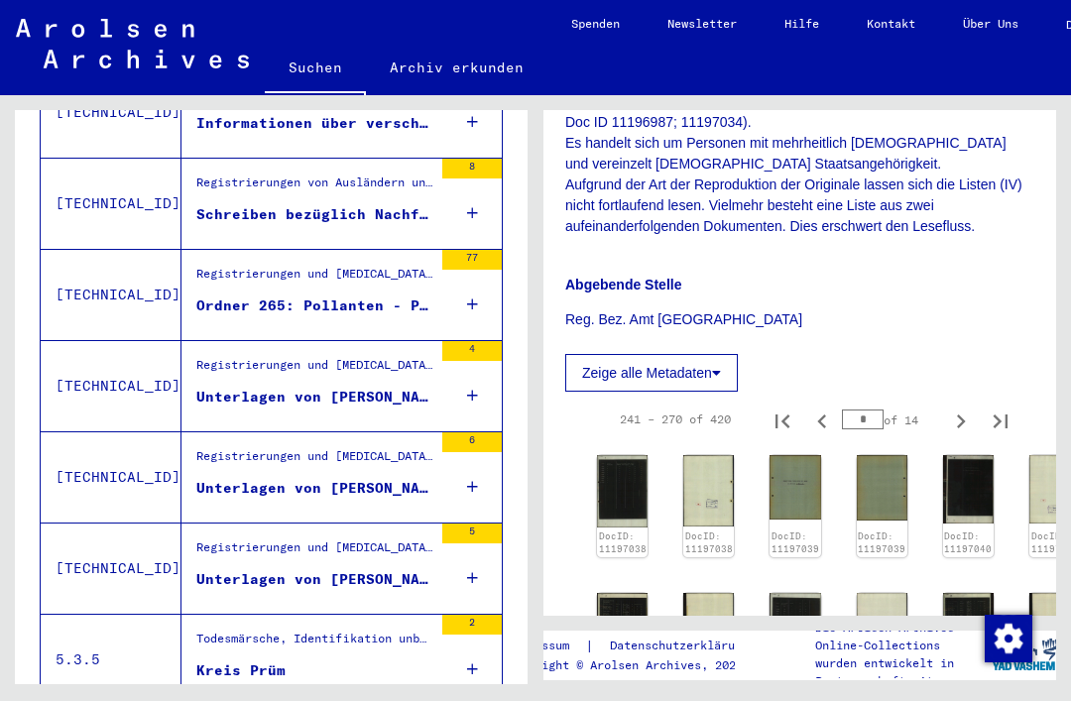
click at [790, 455] on img at bounding box center [795, 487] width 51 height 64
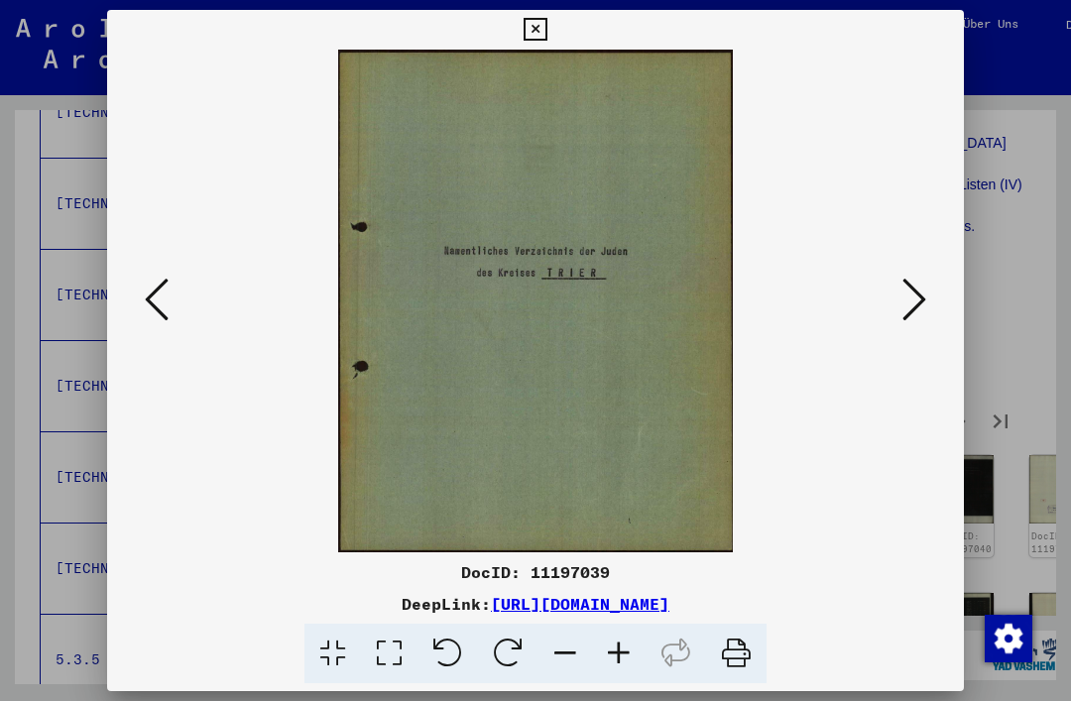
click at [547, 30] on icon at bounding box center [535, 30] width 23 height 24
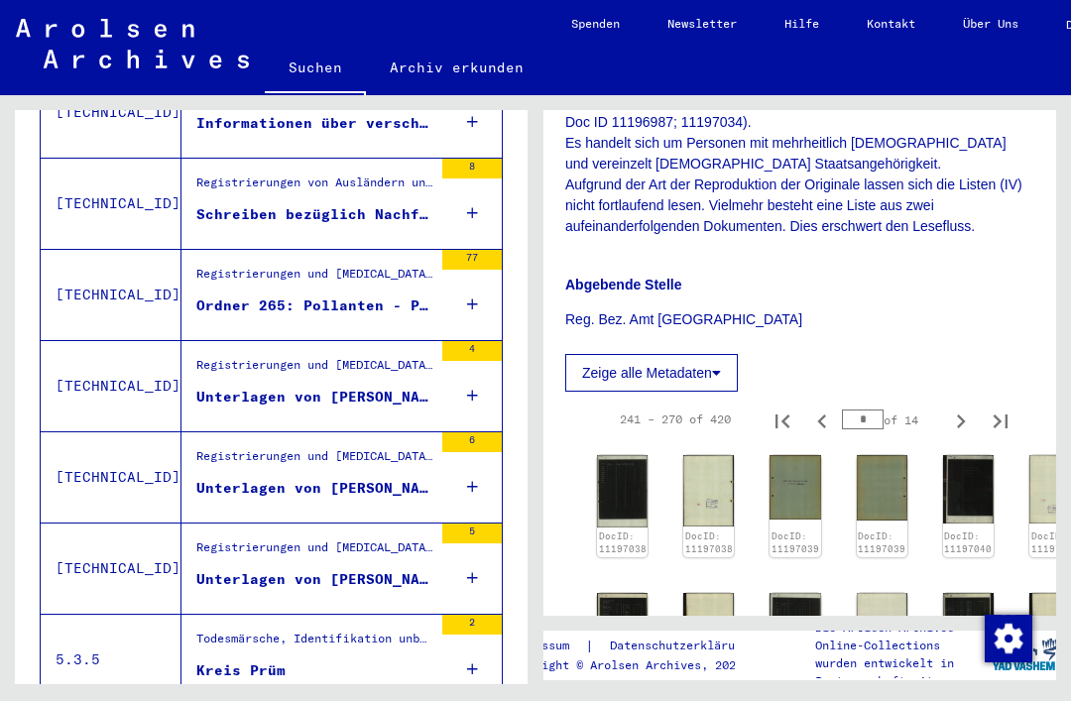
click at [819, 408] on icon "Previous page" at bounding box center [822, 422] width 28 height 28
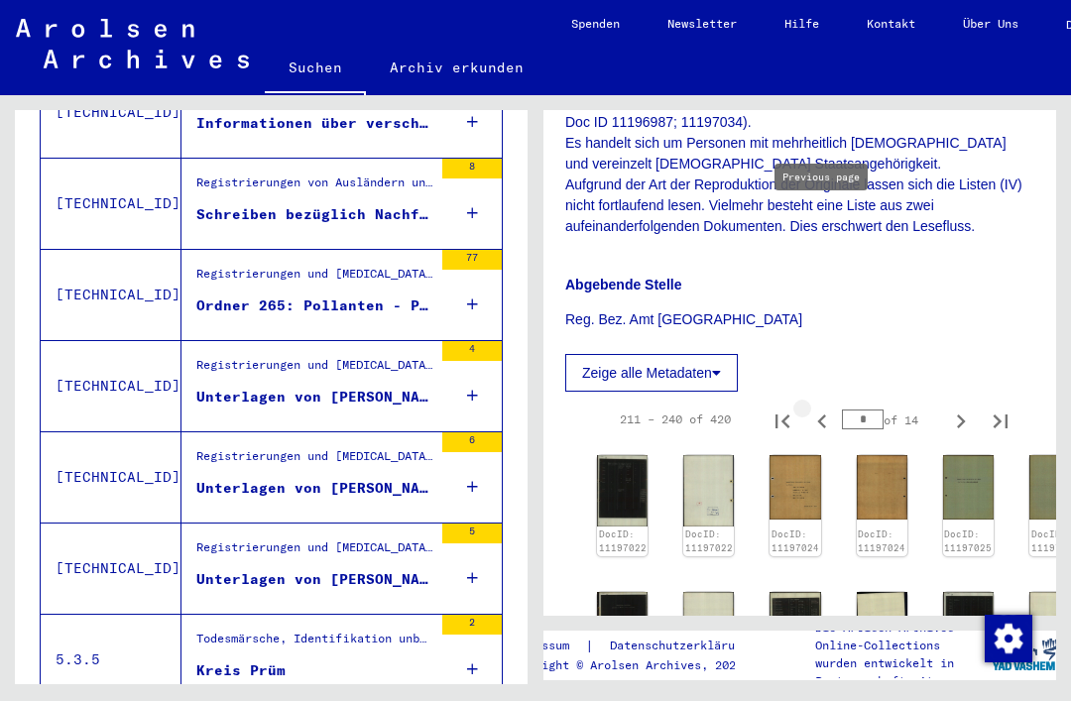
type input "*"
click at [957, 455] on img at bounding box center [968, 487] width 51 height 64
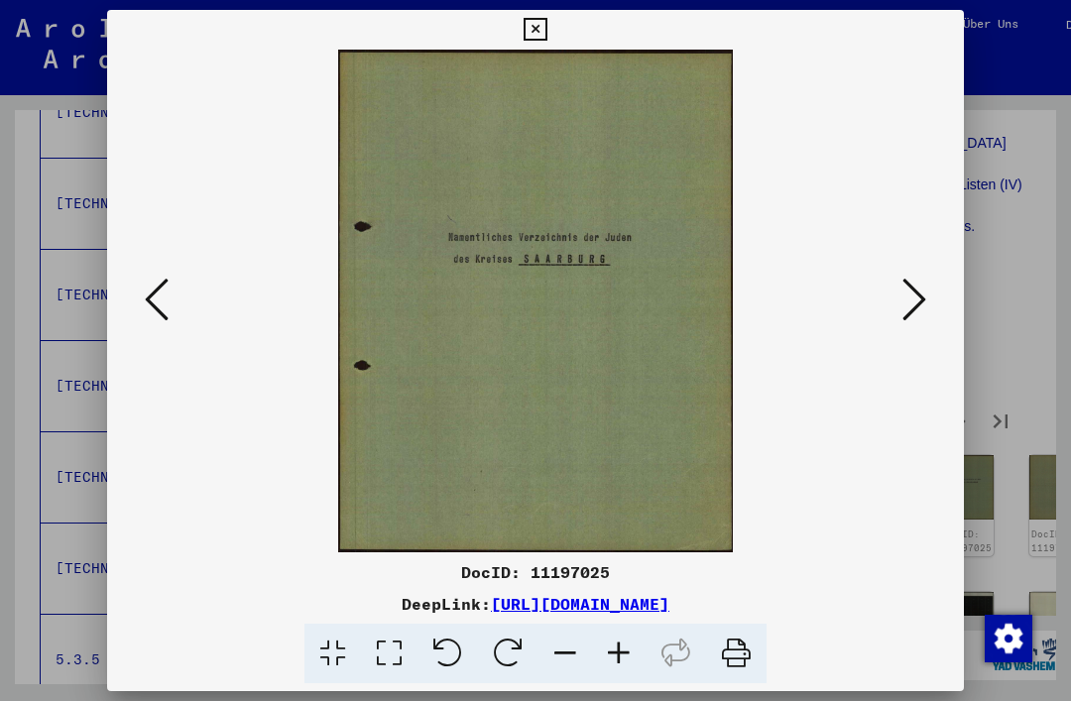
click at [547, 38] on icon at bounding box center [535, 30] width 23 height 24
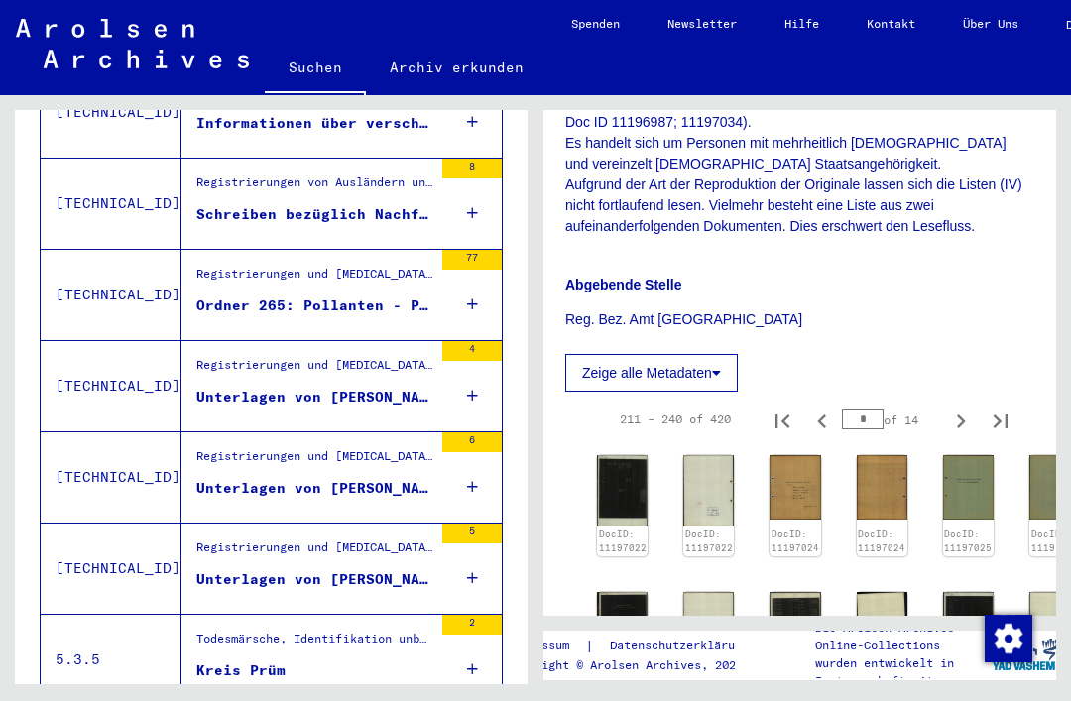
click at [823, 415] on icon "Previous page" at bounding box center [821, 422] width 9 height 14
type input "*"
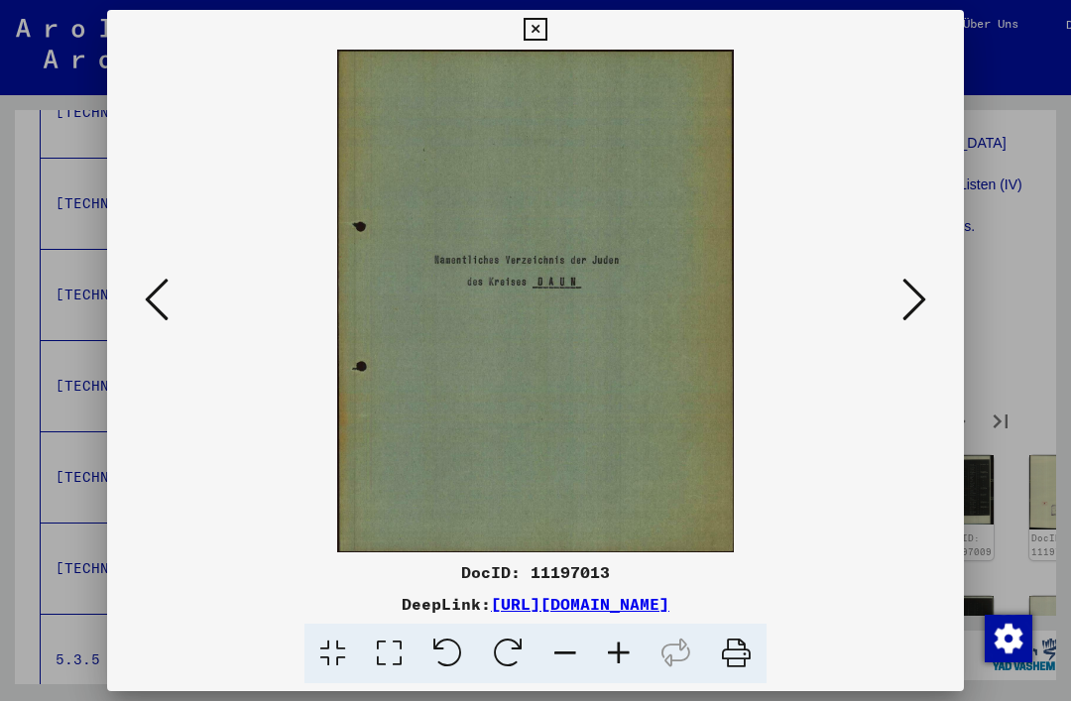
click at [553, 49] on button at bounding box center [535, 30] width 35 height 40
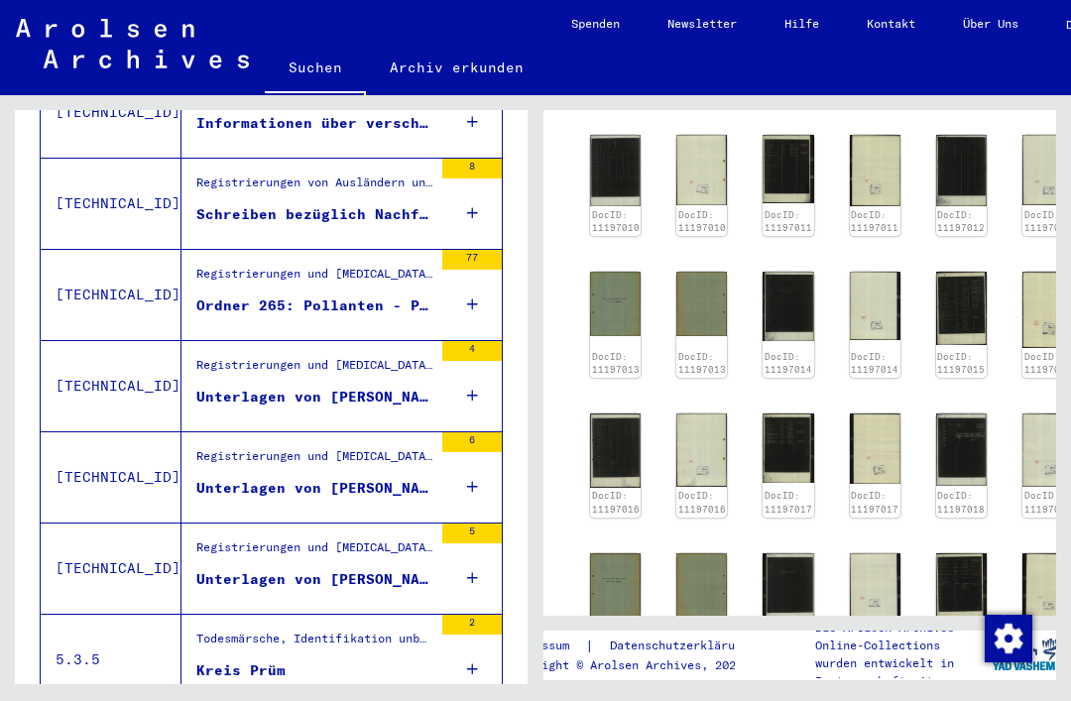
scroll to position [1876, 12]
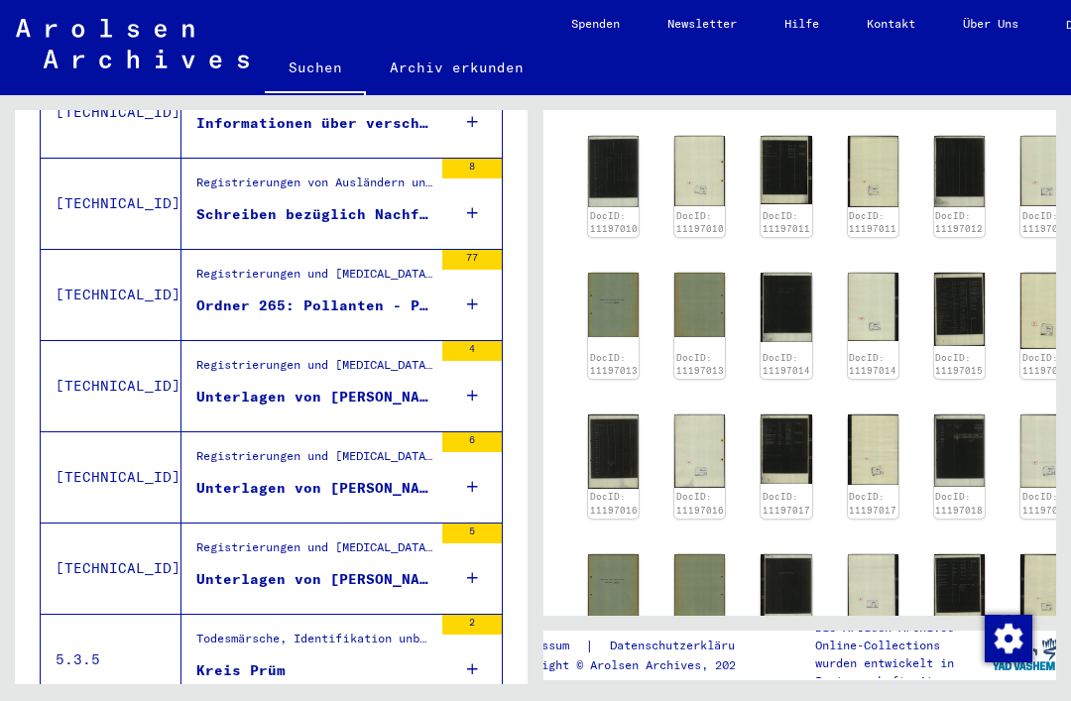
click at [618, 554] on img at bounding box center [613, 586] width 51 height 64
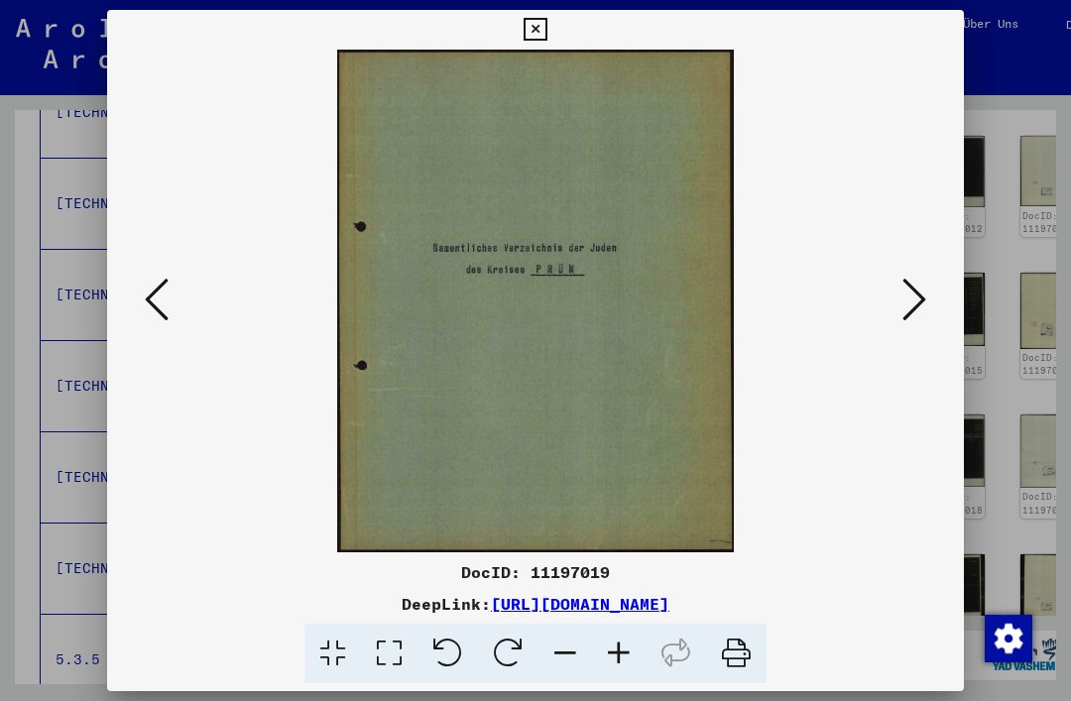
click at [916, 291] on icon at bounding box center [915, 300] width 24 height 48
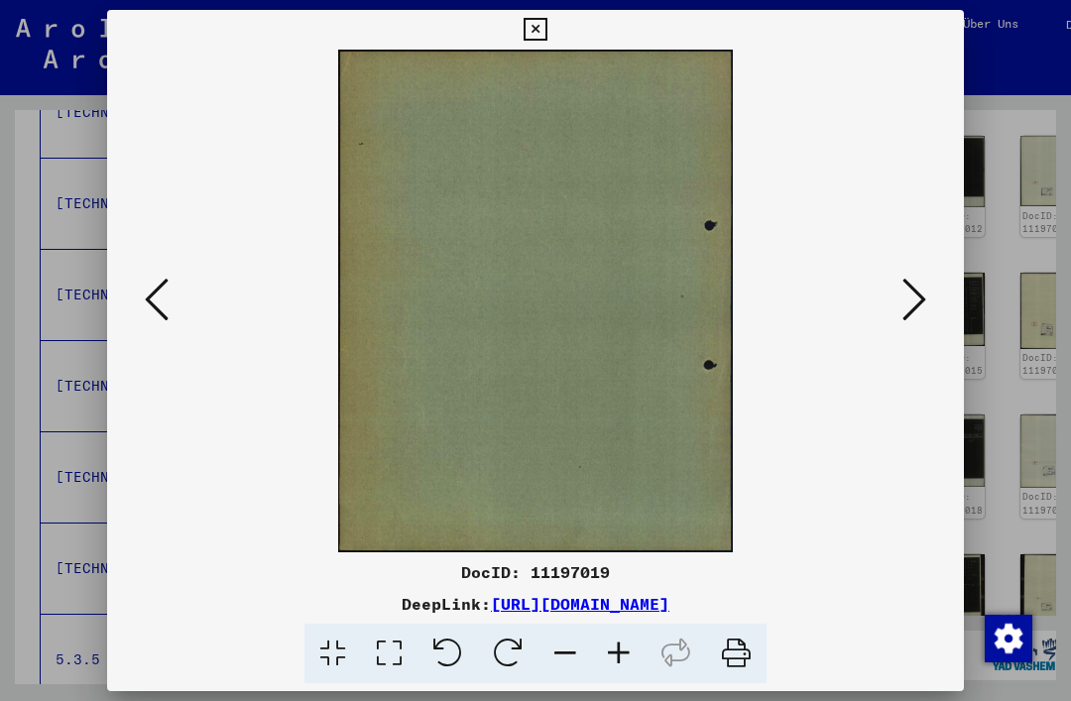
click at [915, 274] on button at bounding box center [915, 301] width 36 height 57
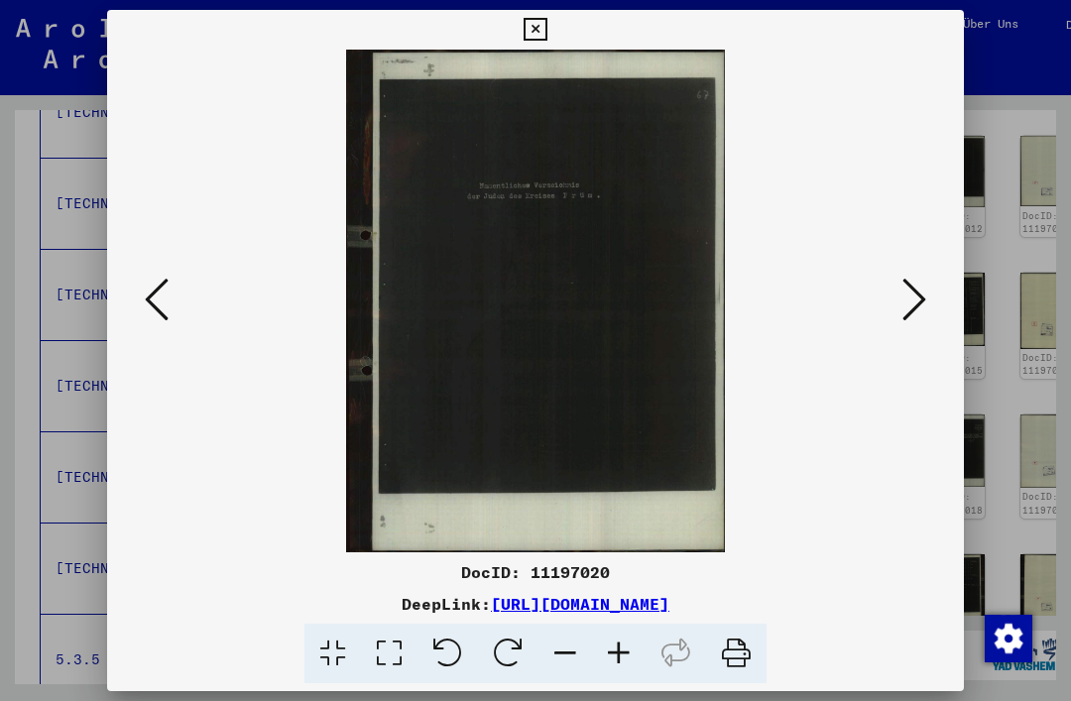
click at [931, 302] on button at bounding box center [915, 301] width 36 height 57
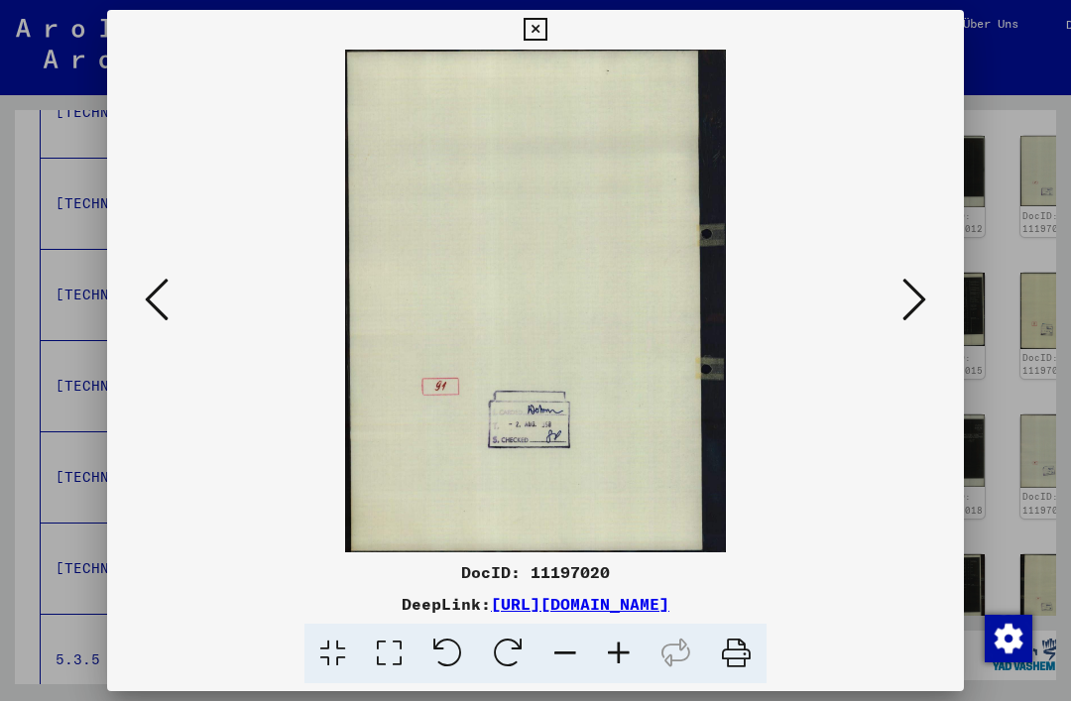
click at [925, 305] on icon at bounding box center [915, 300] width 24 height 48
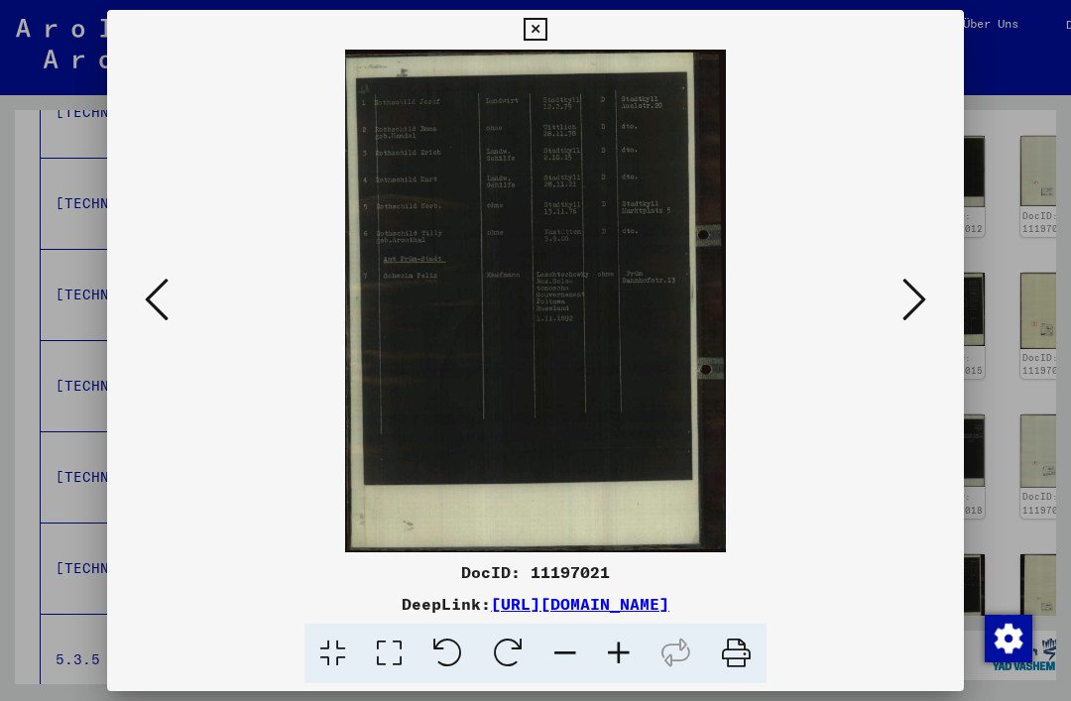
click at [931, 295] on button at bounding box center [915, 301] width 36 height 57
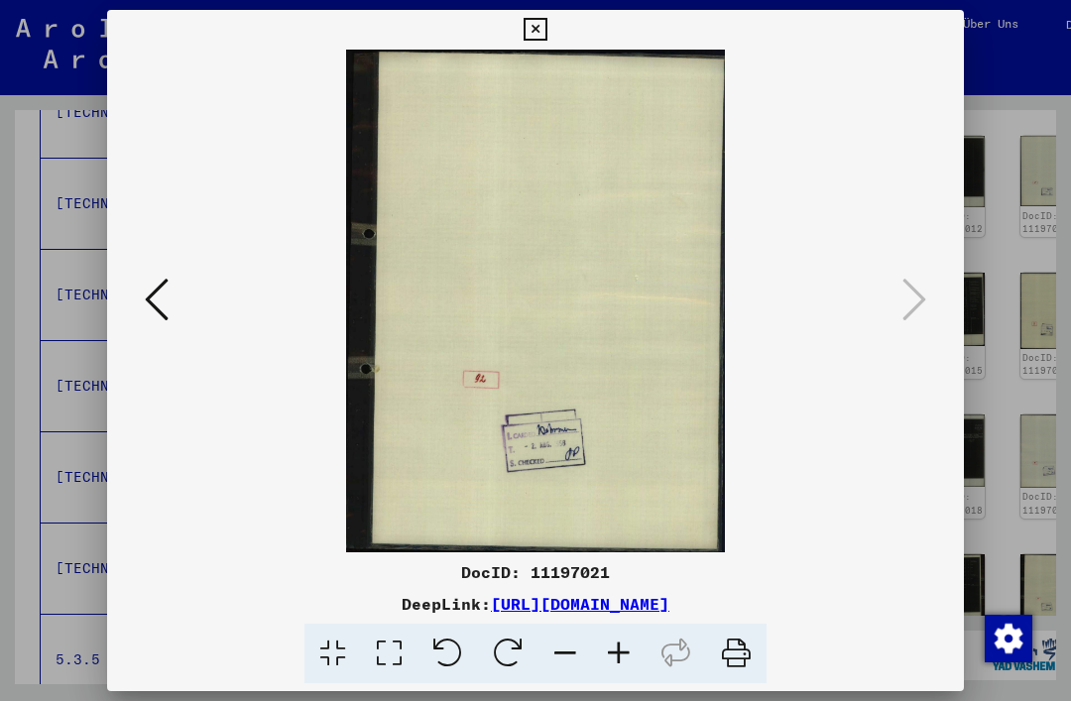
click at [553, 41] on button at bounding box center [535, 30] width 35 height 40
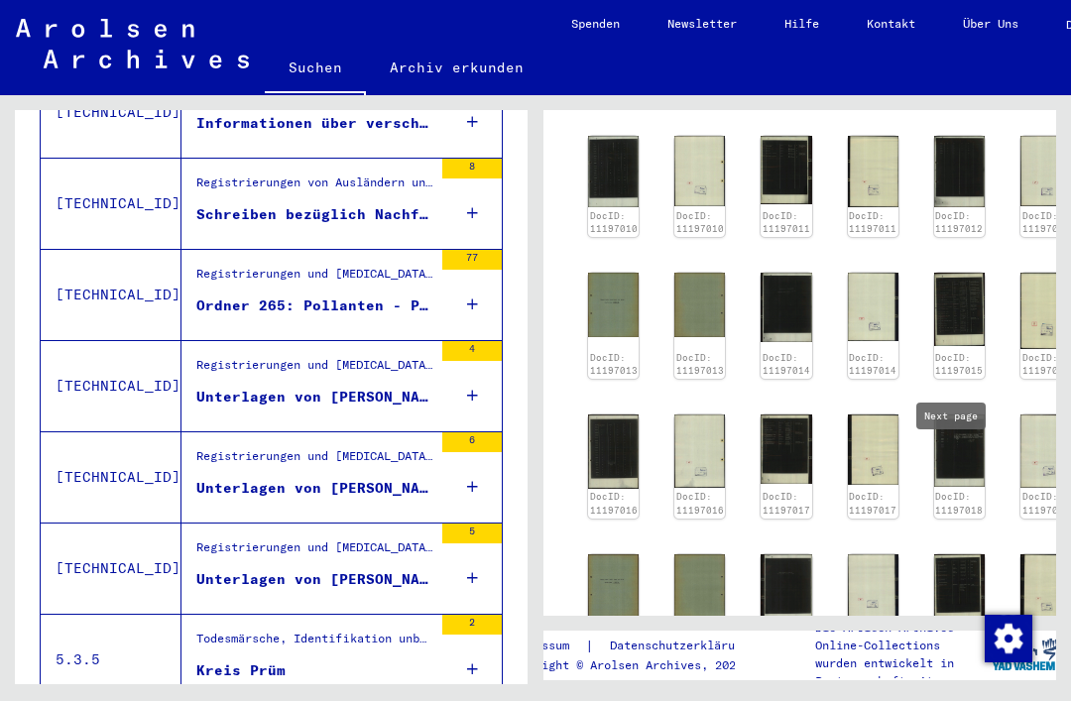
click at [949, 675] on icon "Next page" at bounding box center [952, 689] width 28 height 28
type input "*"
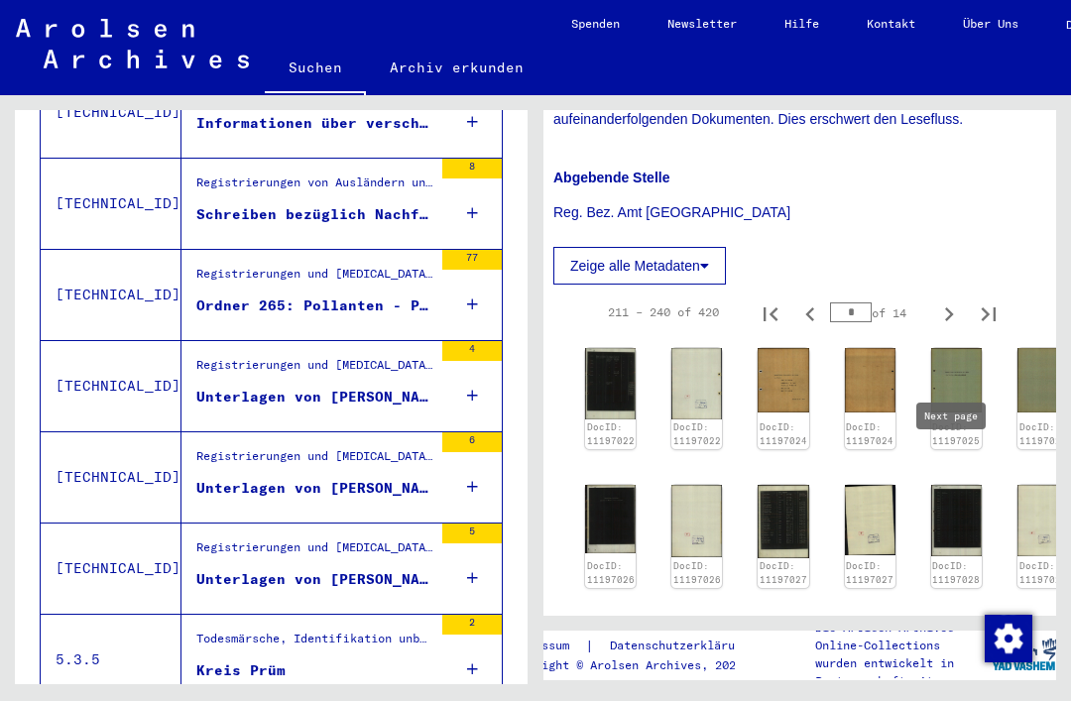
scroll to position [1491, 15]
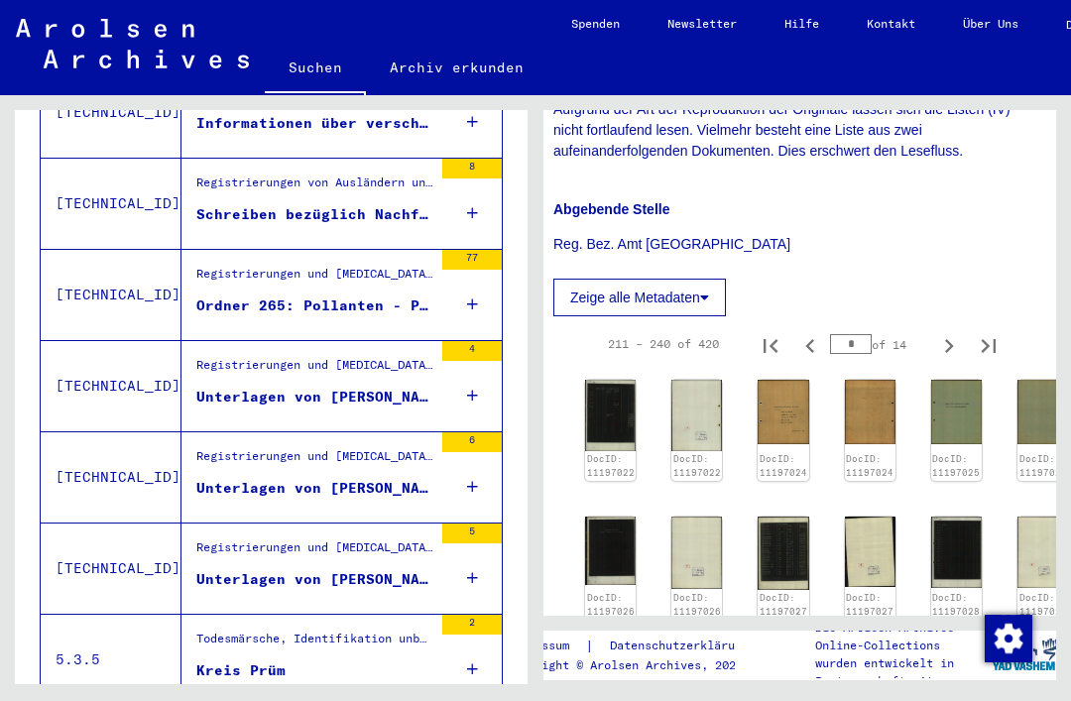
click at [619, 380] on img at bounding box center [610, 415] width 51 height 71
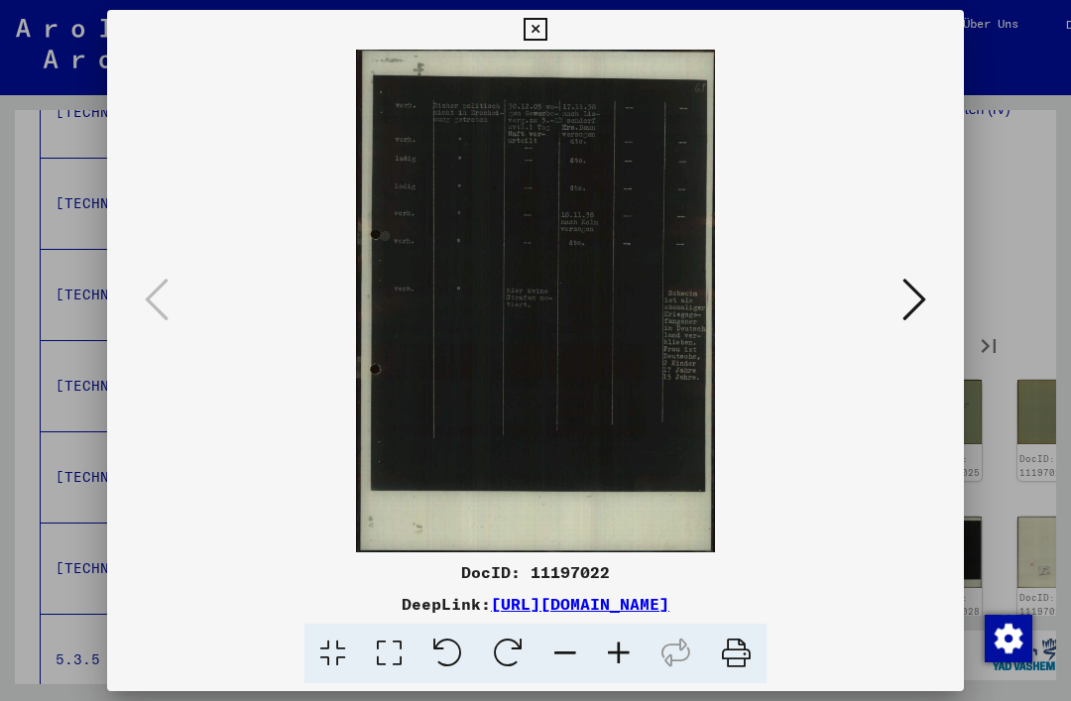
click at [905, 292] on icon at bounding box center [915, 300] width 24 height 48
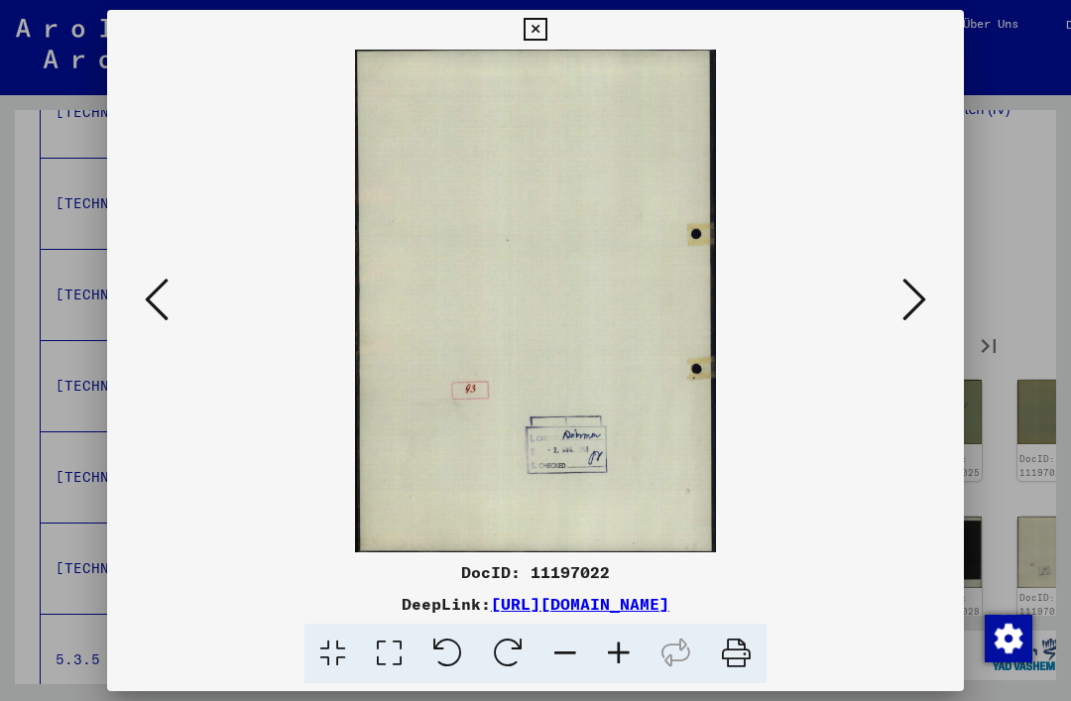
click at [908, 304] on icon at bounding box center [915, 300] width 24 height 48
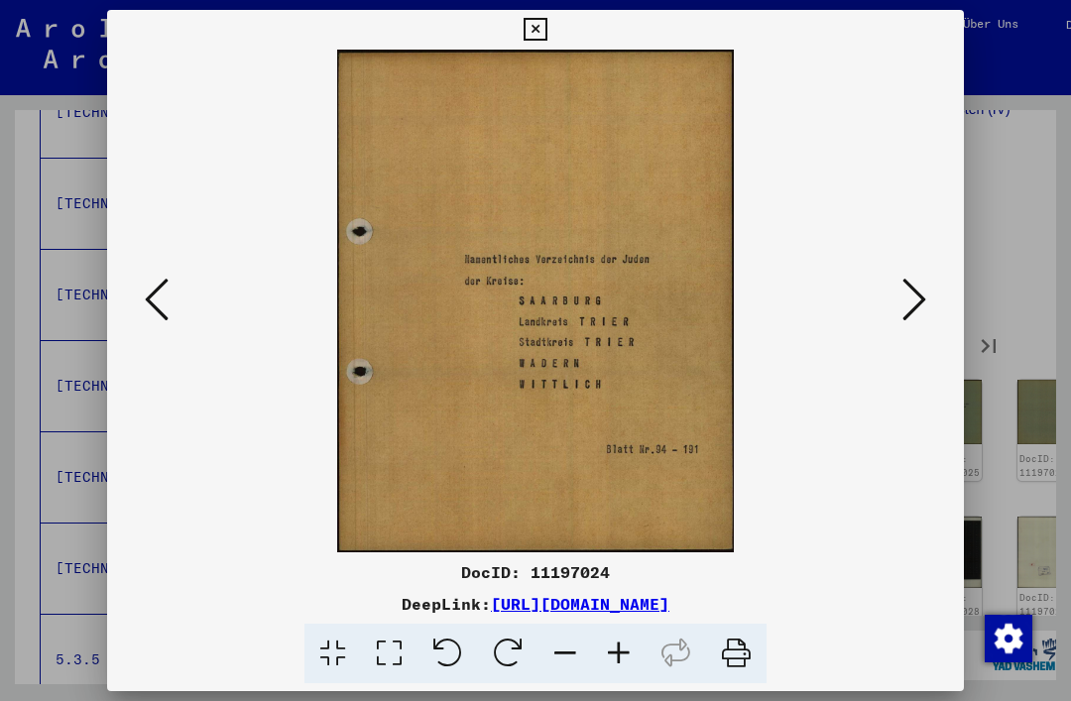
click at [892, 315] on img at bounding box center [536, 301] width 722 height 503
click at [547, 35] on icon at bounding box center [535, 30] width 23 height 24
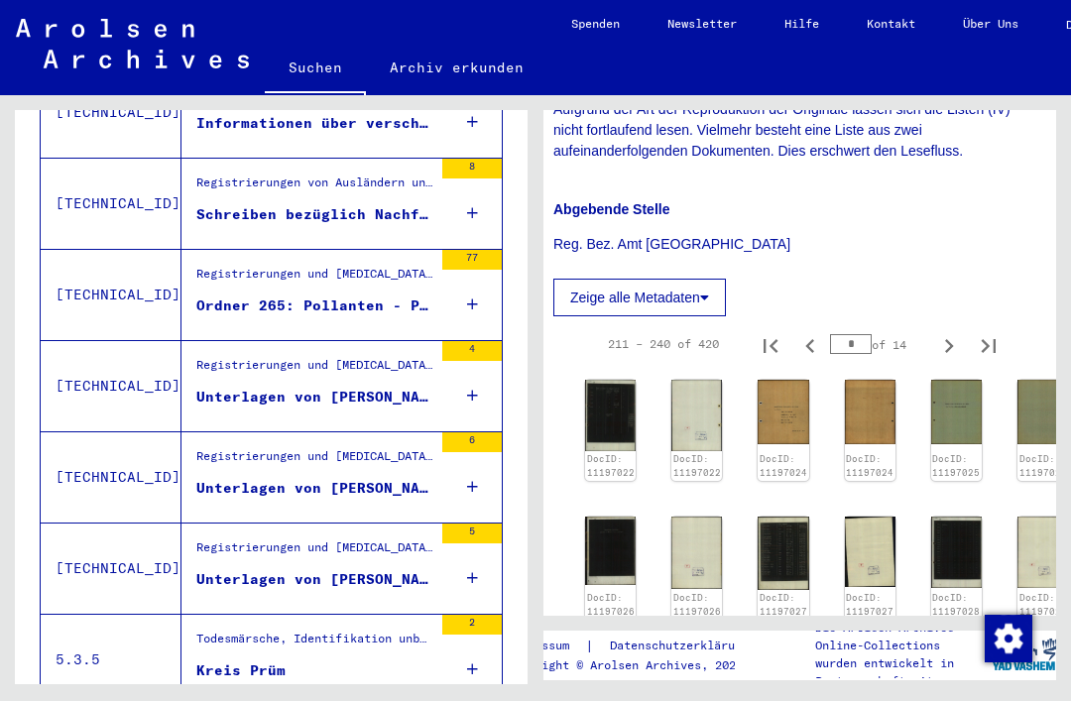
click at [800, 332] on icon "Previous page" at bounding box center [811, 346] width 28 height 28
type input "*"
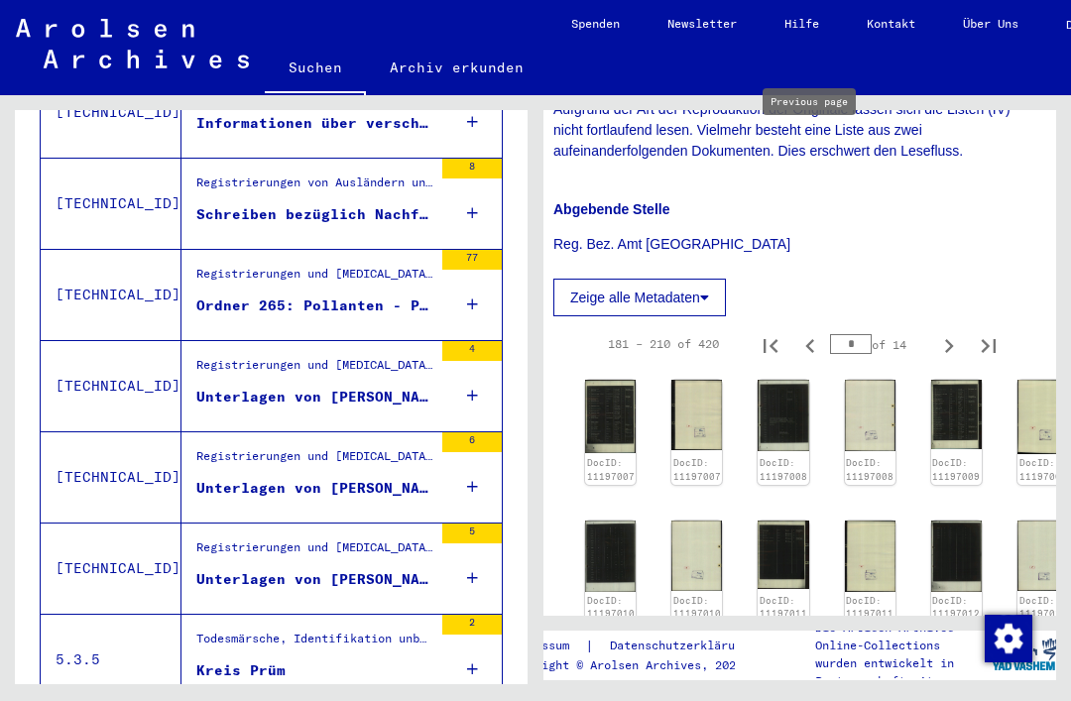
click at [812, 324] on button "Previous page" at bounding box center [811, 344] width 40 height 40
type input "*"
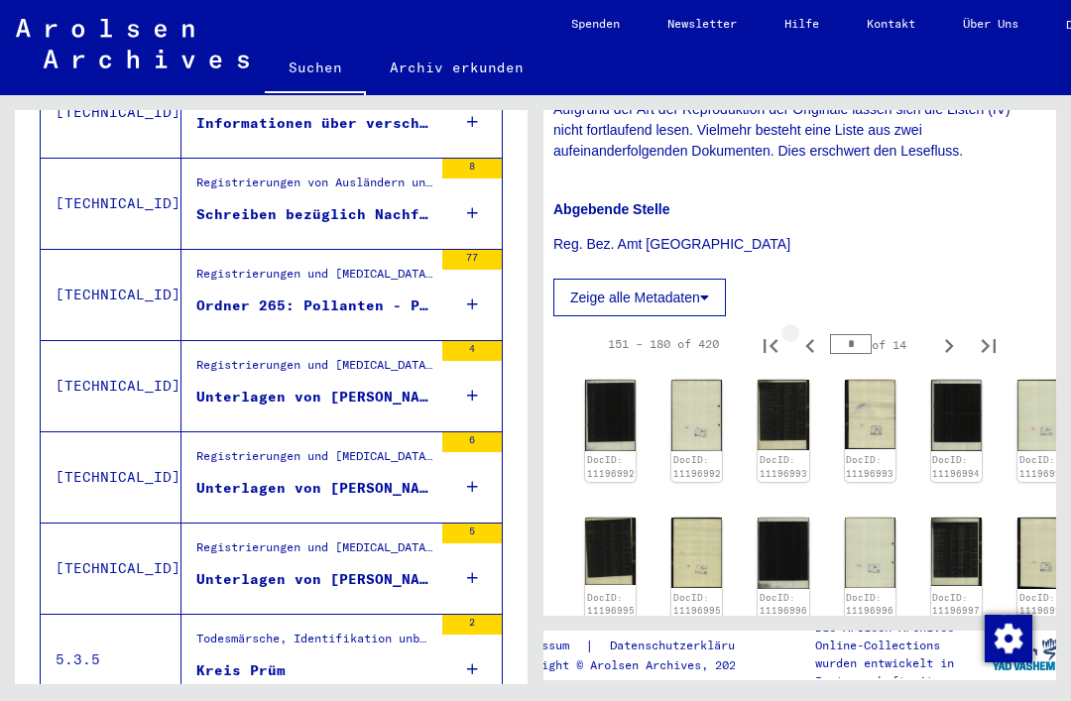
click at [799, 332] on icon "Previous page" at bounding box center [811, 346] width 28 height 28
type input "*"
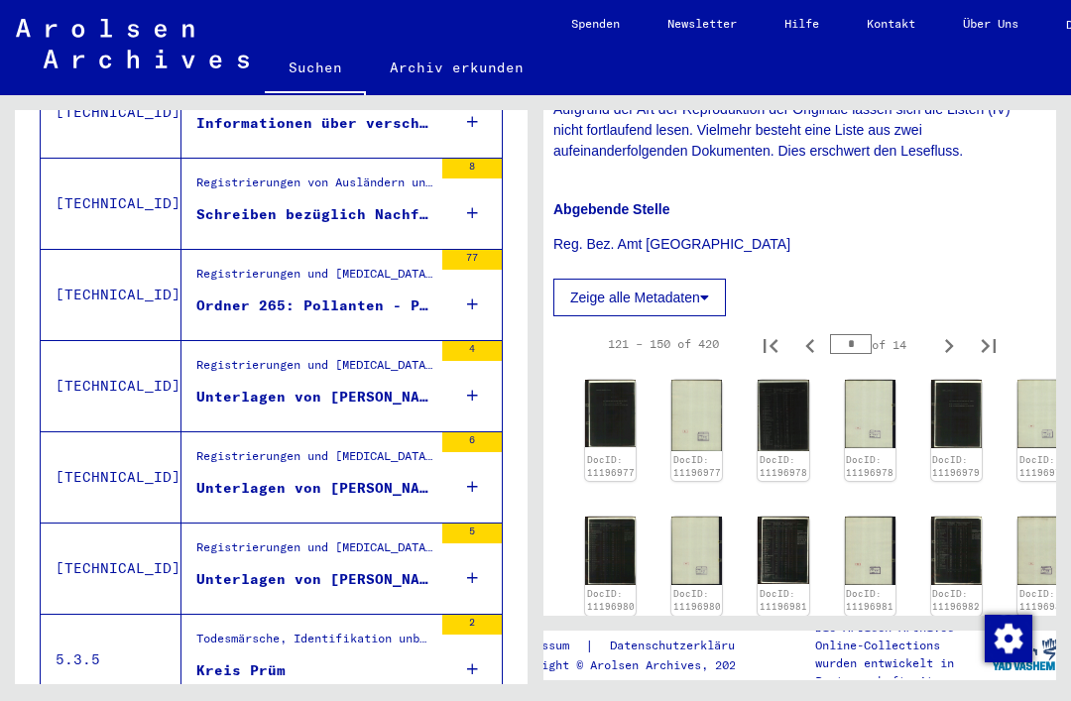
click at [596, 652] on img at bounding box center [610, 684] width 51 height 64
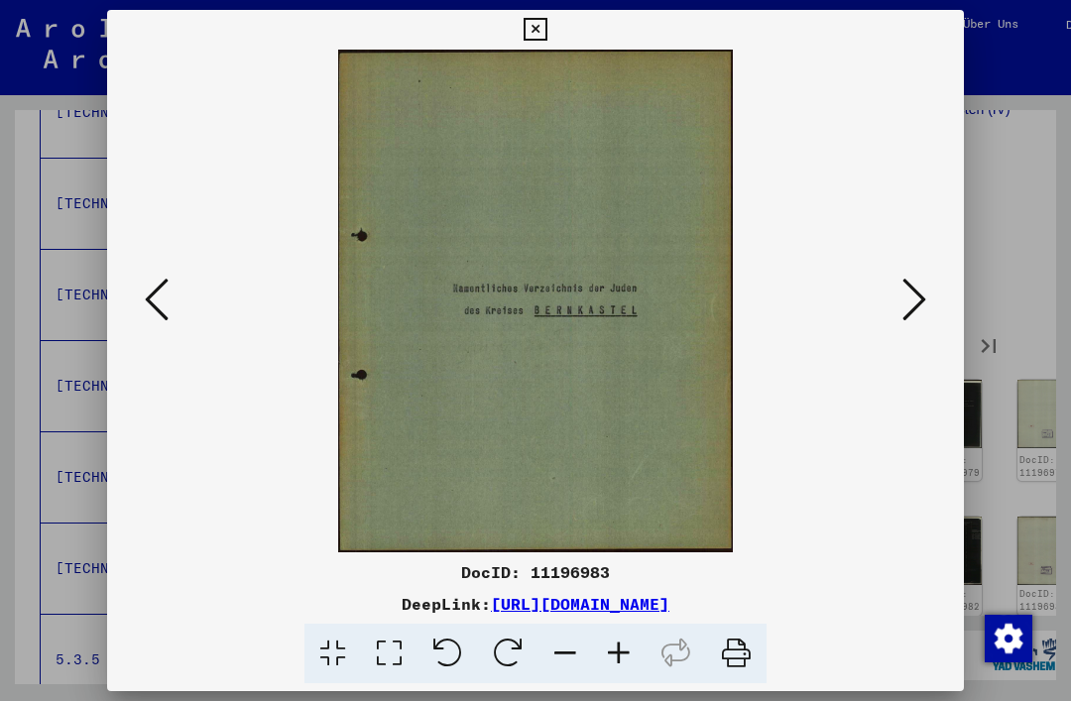
click at [553, 44] on button at bounding box center [535, 30] width 35 height 40
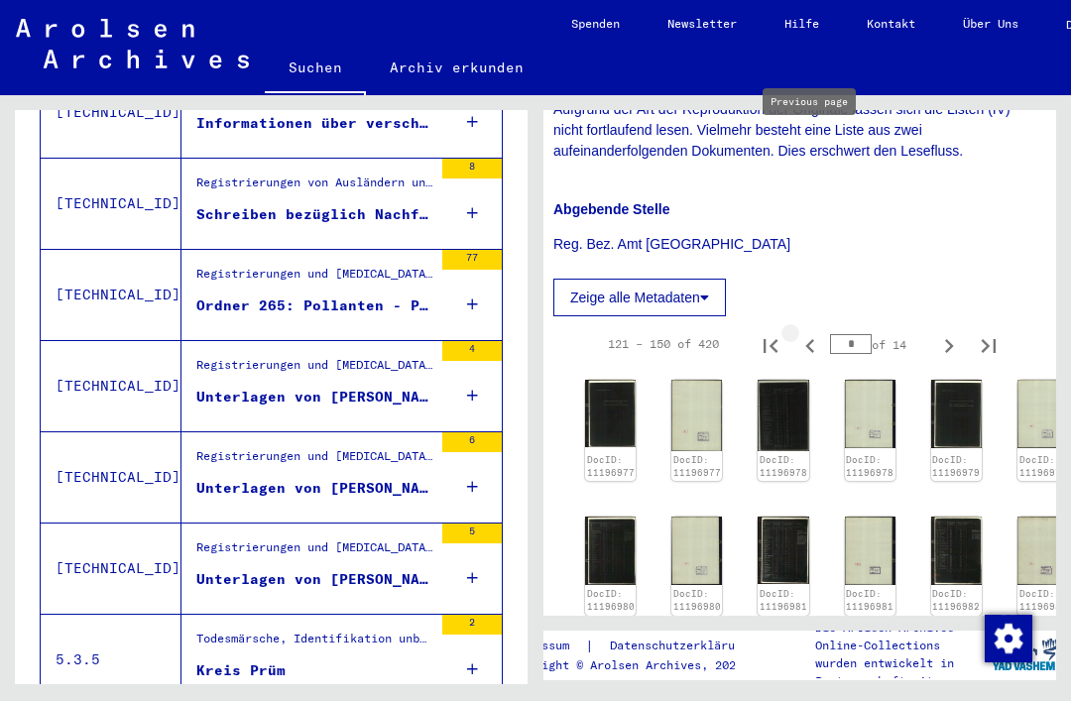
click at [813, 332] on icon "Previous page" at bounding box center [811, 346] width 28 height 28
type input "*"
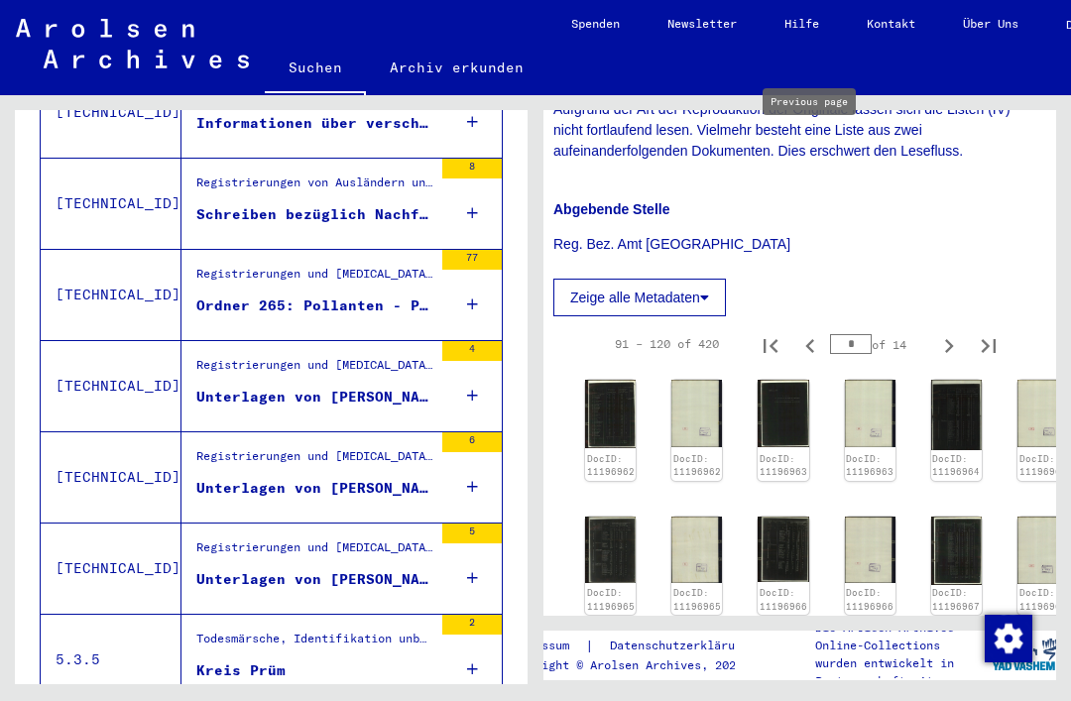
click at [810, 332] on icon "Previous page" at bounding box center [811, 346] width 28 height 28
type input "*"
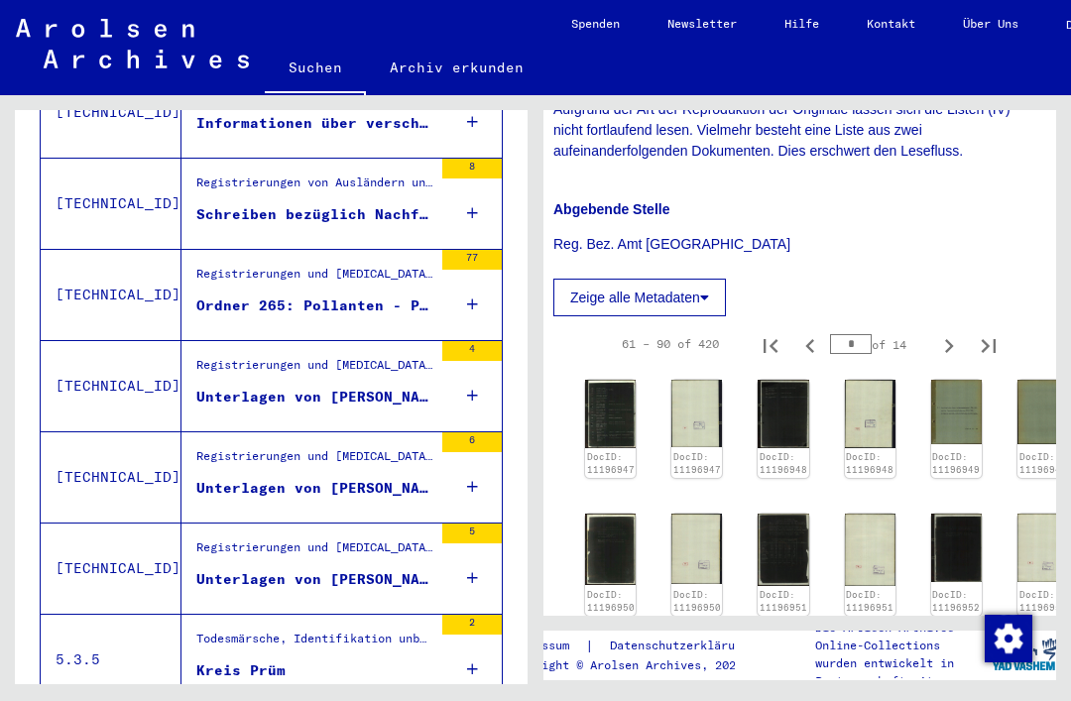
click at [806, 332] on icon "Previous page" at bounding box center [811, 346] width 28 height 28
type input "*"
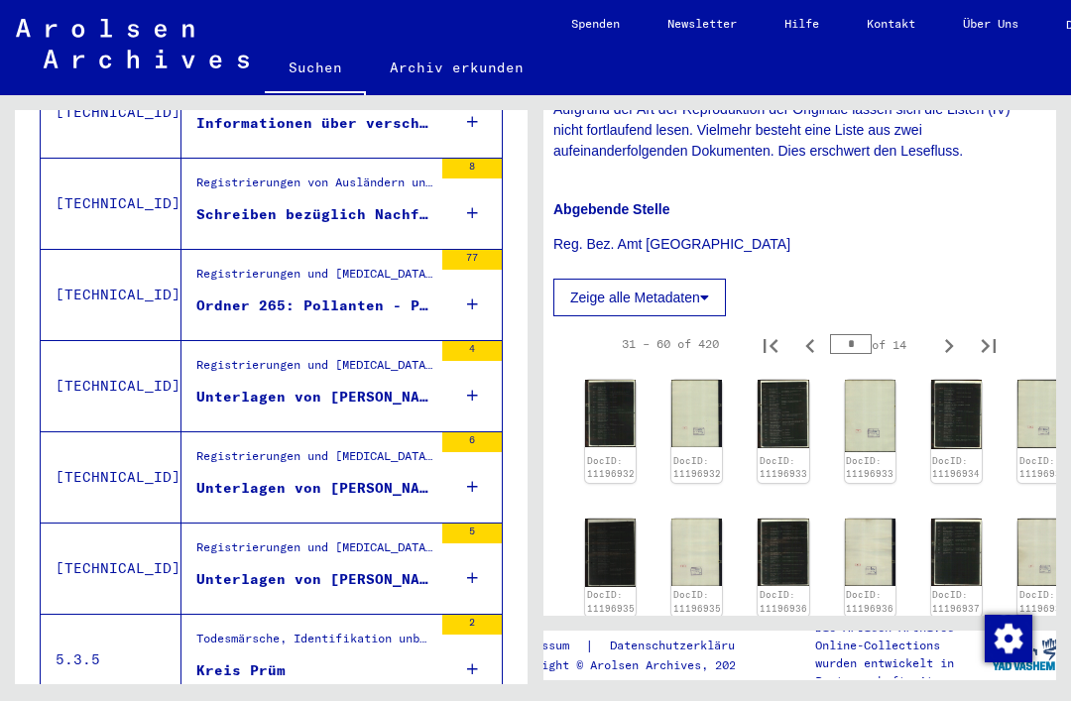
click at [611, 653] on img at bounding box center [610, 685] width 51 height 64
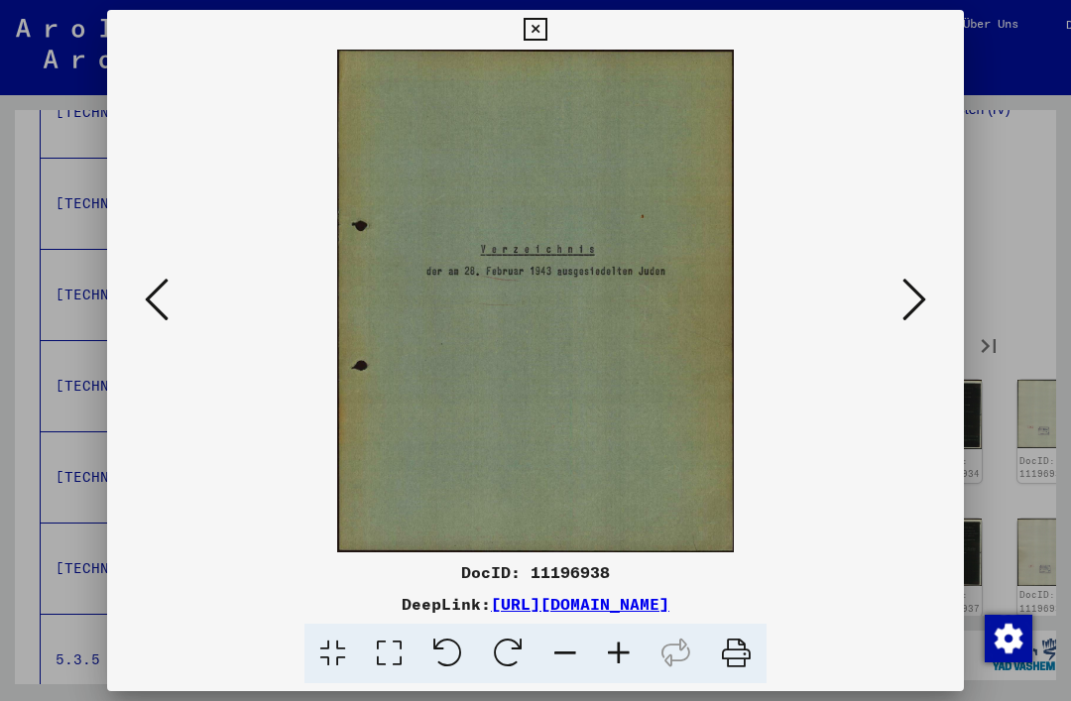
click at [905, 309] on icon at bounding box center [915, 300] width 24 height 48
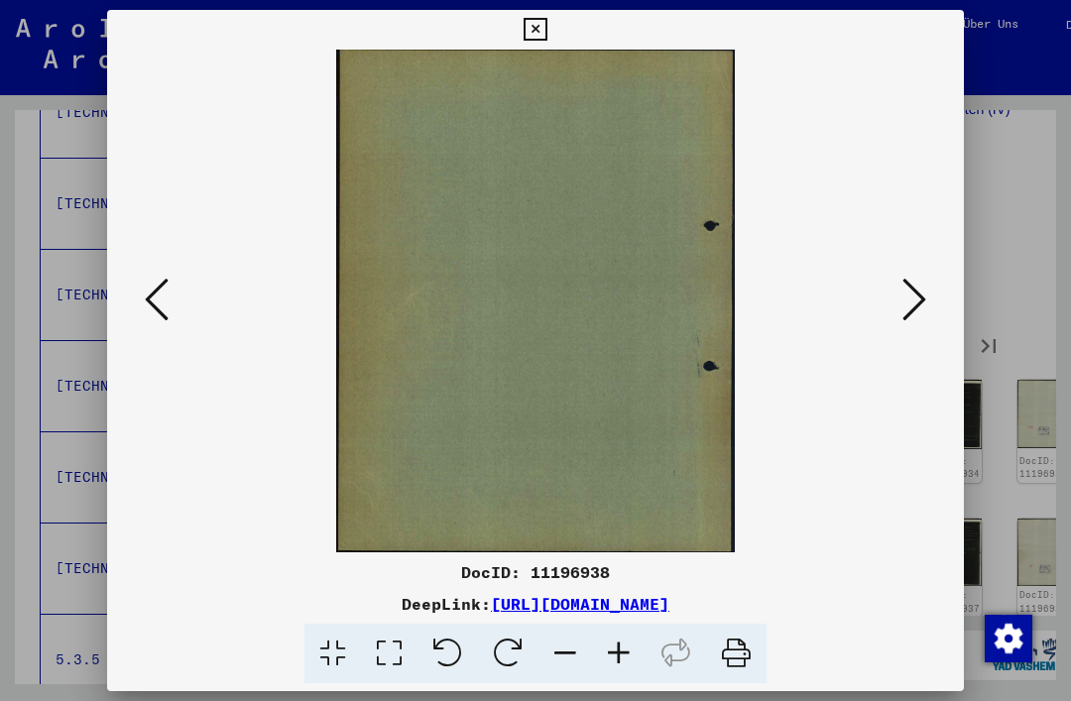
click at [915, 319] on icon at bounding box center [915, 300] width 24 height 48
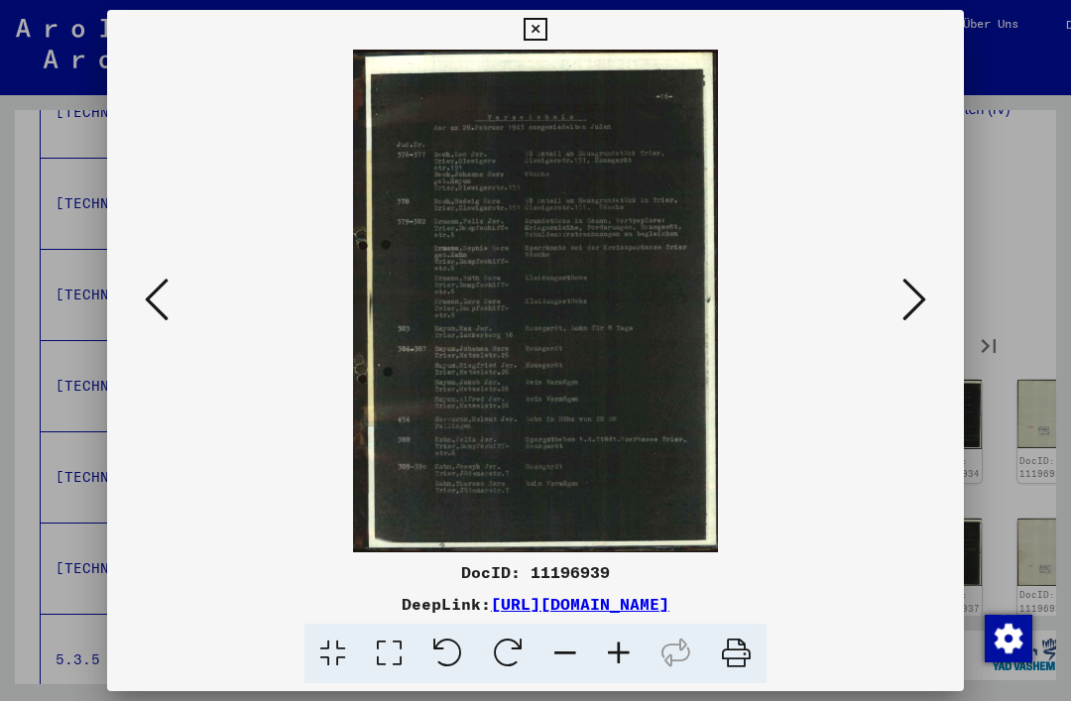
click at [897, 300] on button at bounding box center [915, 301] width 36 height 57
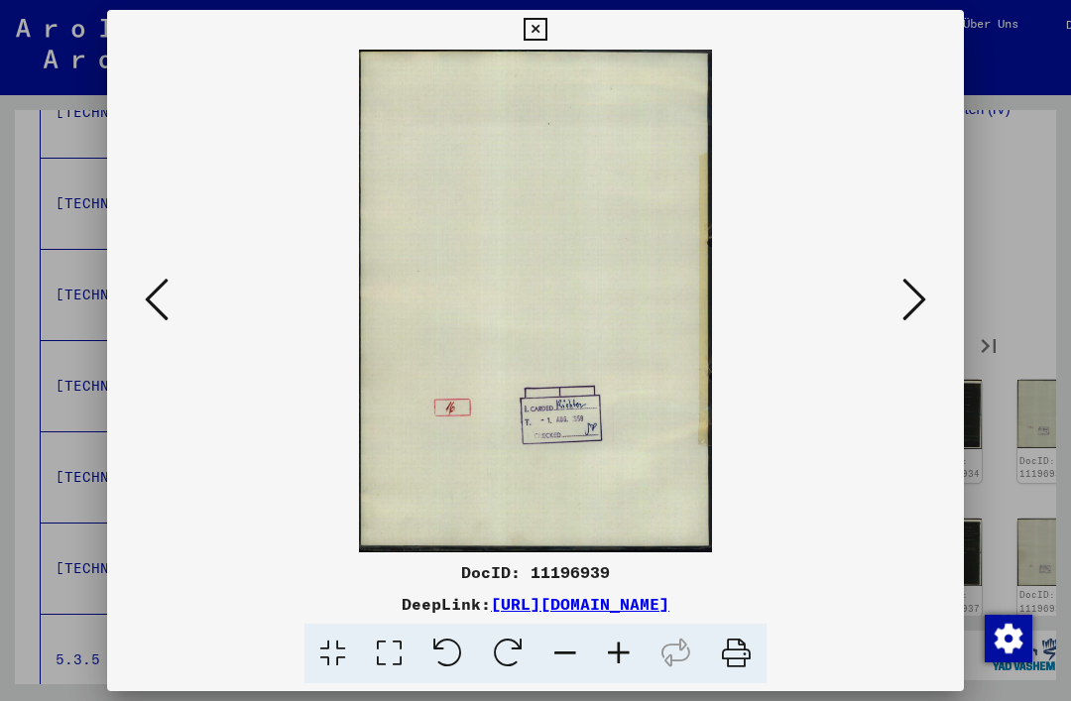
click at [905, 306] on icon at bounding box center [915, 300] width 24 height 48
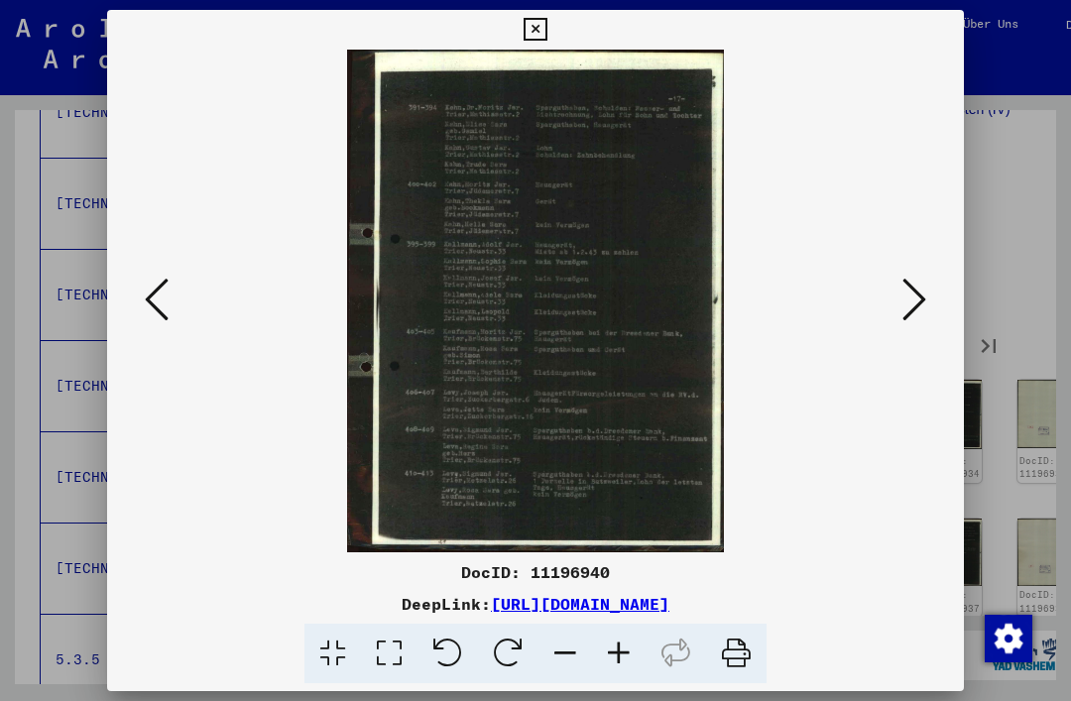
click at [910, 304] on icon at bounding box center [915, 300] width 24 height 48
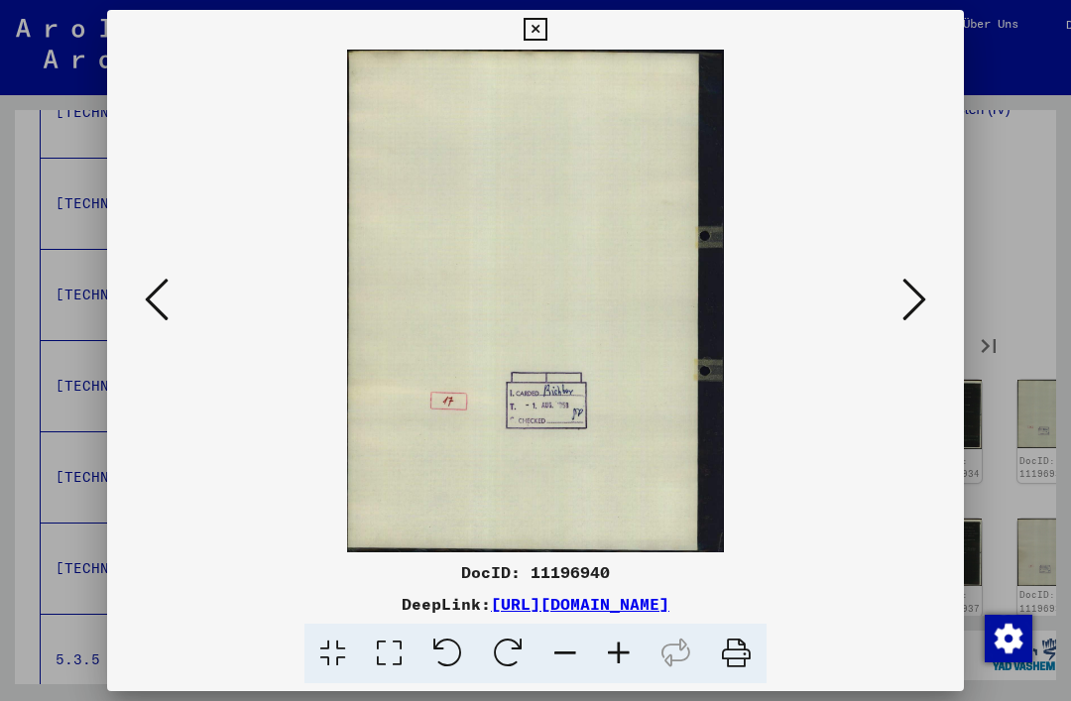
click at [913, 309] on icon at bounding box center [915, 300] width 24 height 48
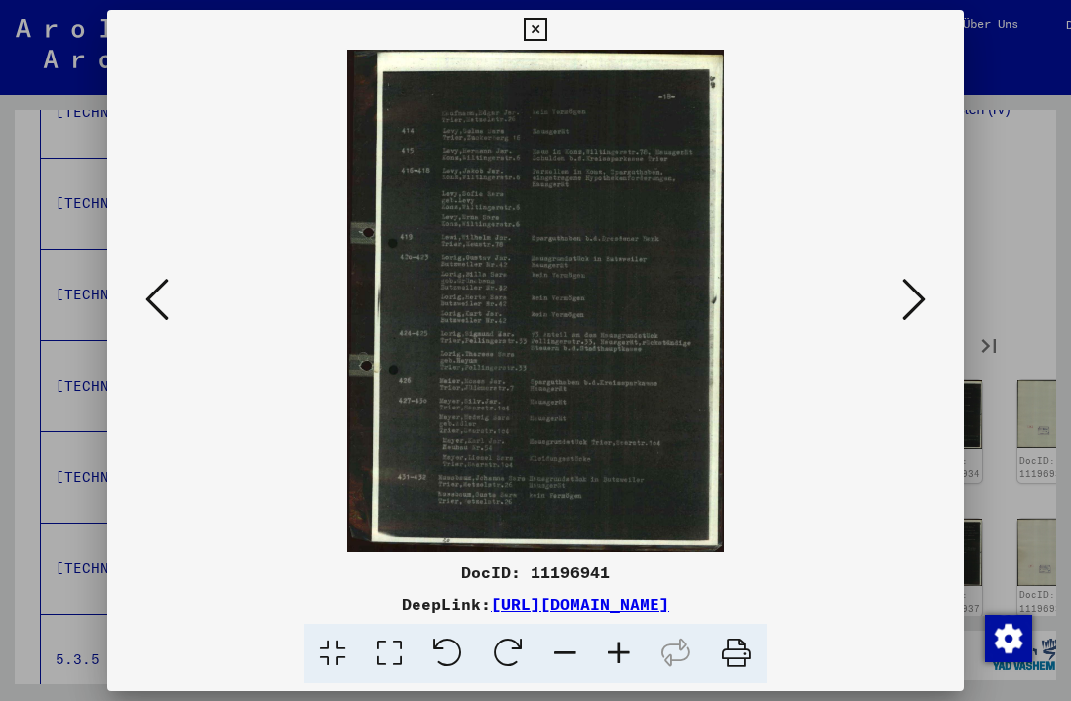
click at [907, 306] on icon at bounding box center [915, 300] width 24 height 48
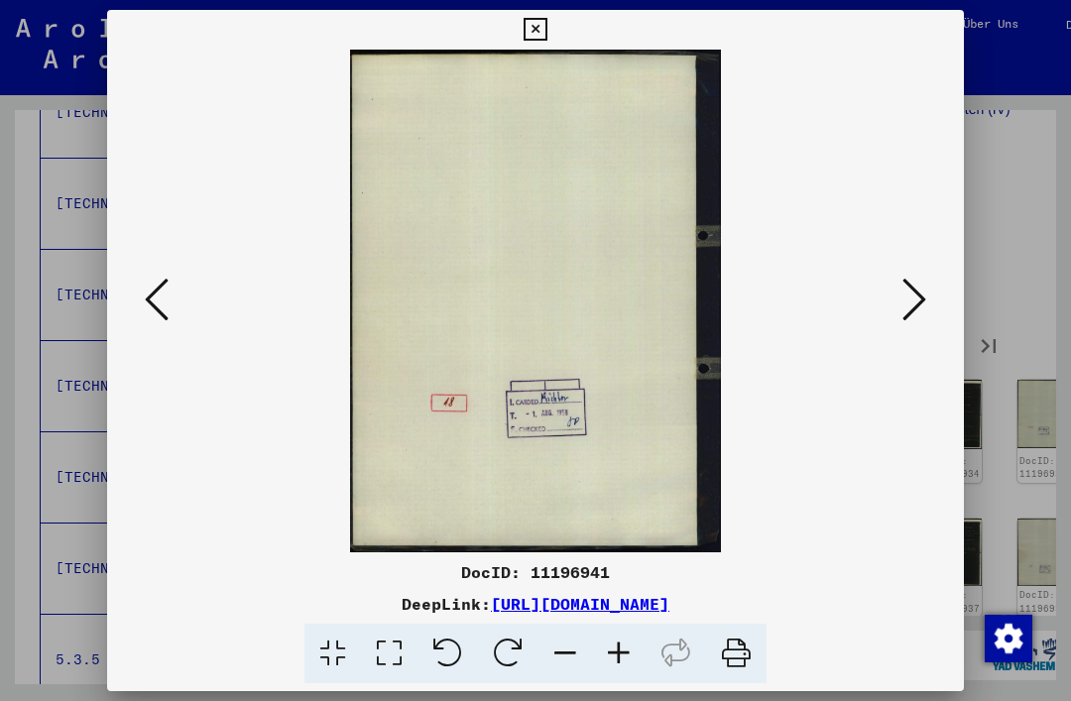
click at [910, 302] on icon at bounding box center [915, 300] width 24 height 48
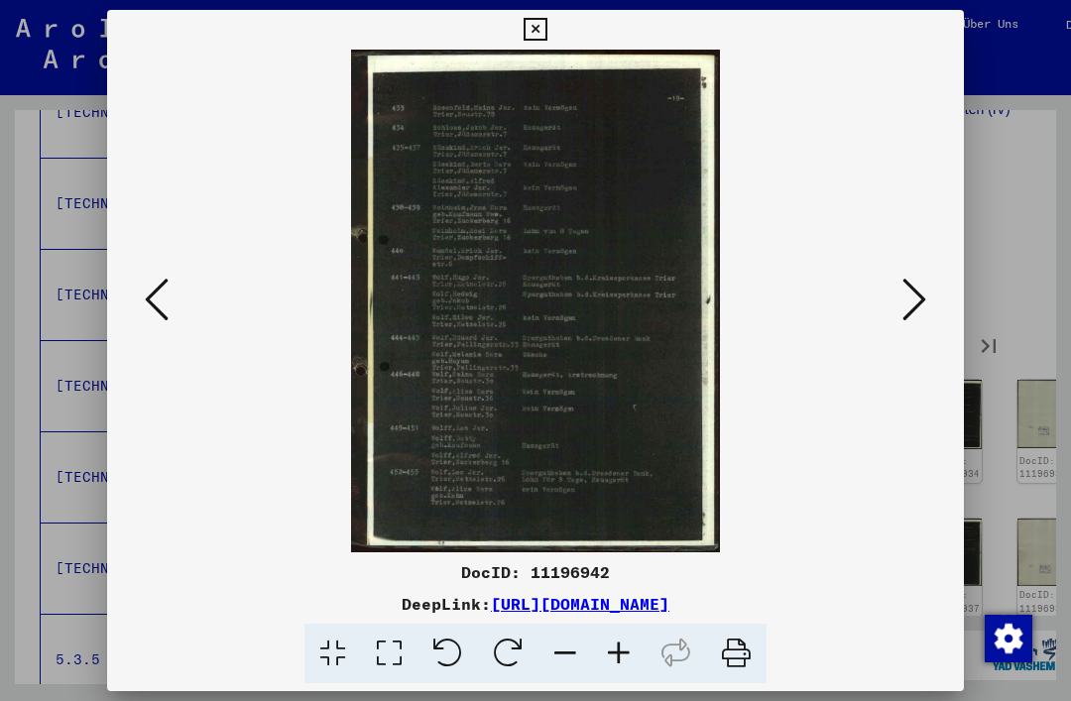
click at [908, 307] on icon at bounding box center [915, 300] width 24 height 48
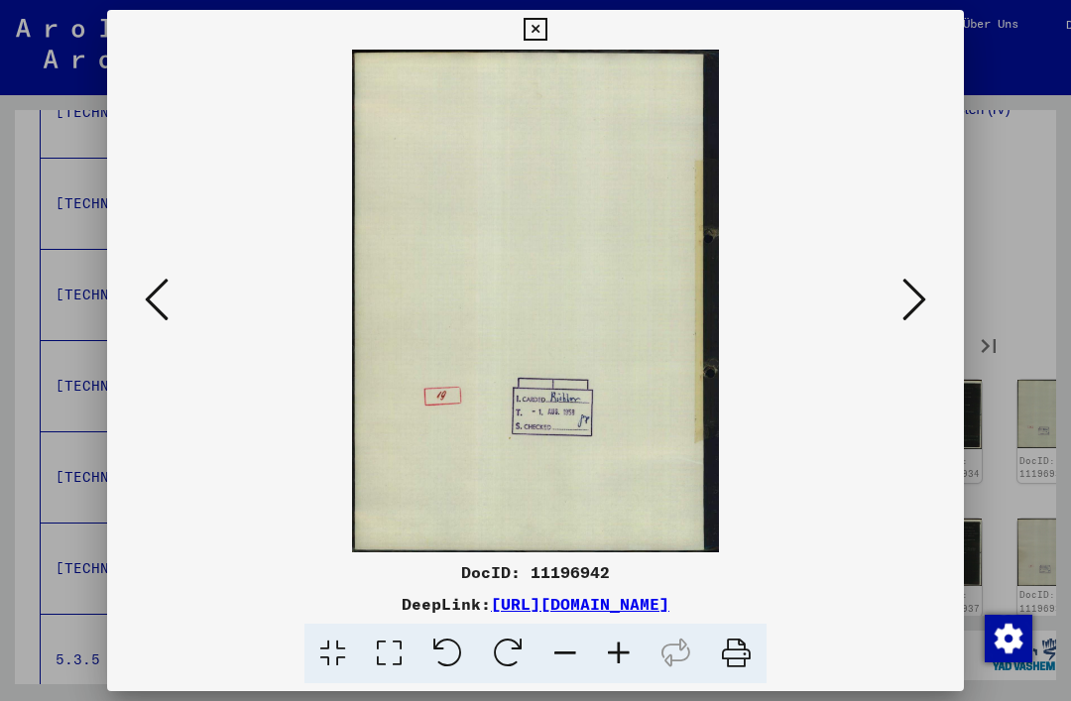
click at [911, 301] on icon at bounding box center [915, 300] width 24 height 48
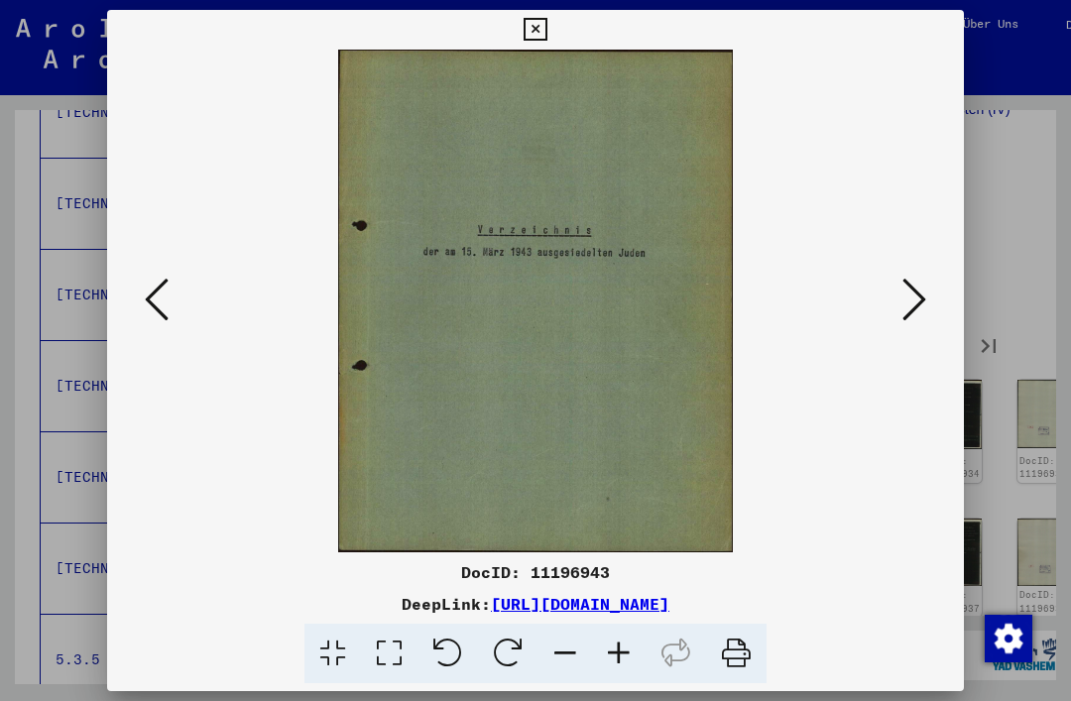
click at [907, 312] on icon at bounding box center [915, 300] width 24 height 48
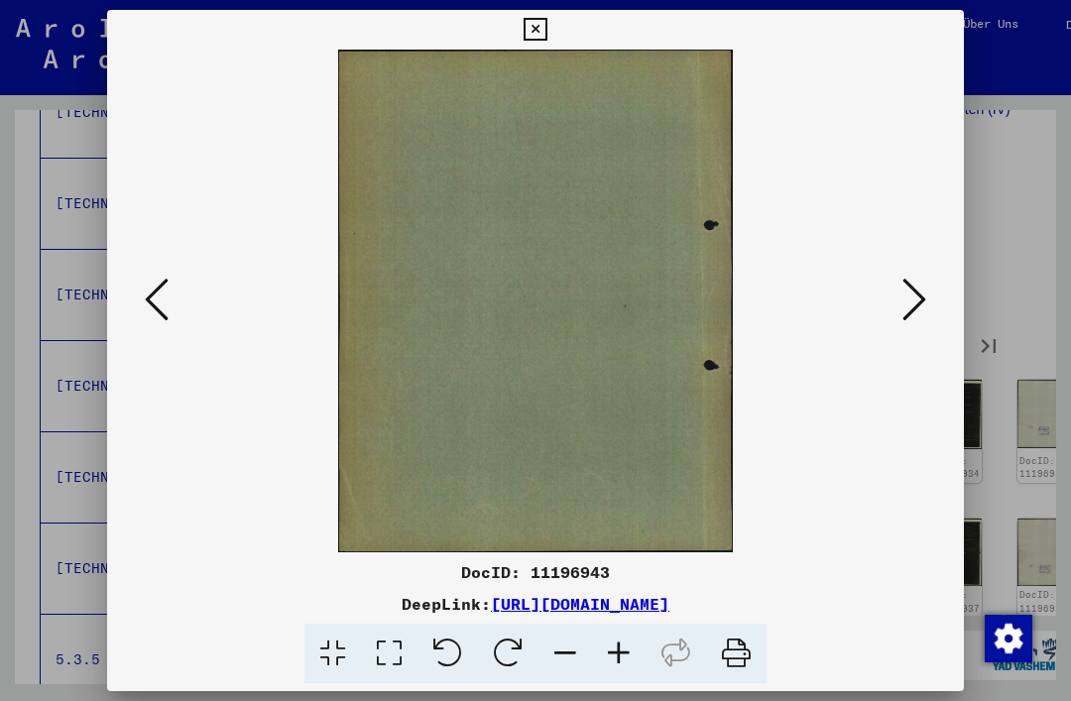
click at [907, 309] on icon at bounding box center [915, 300] width 24 height 48
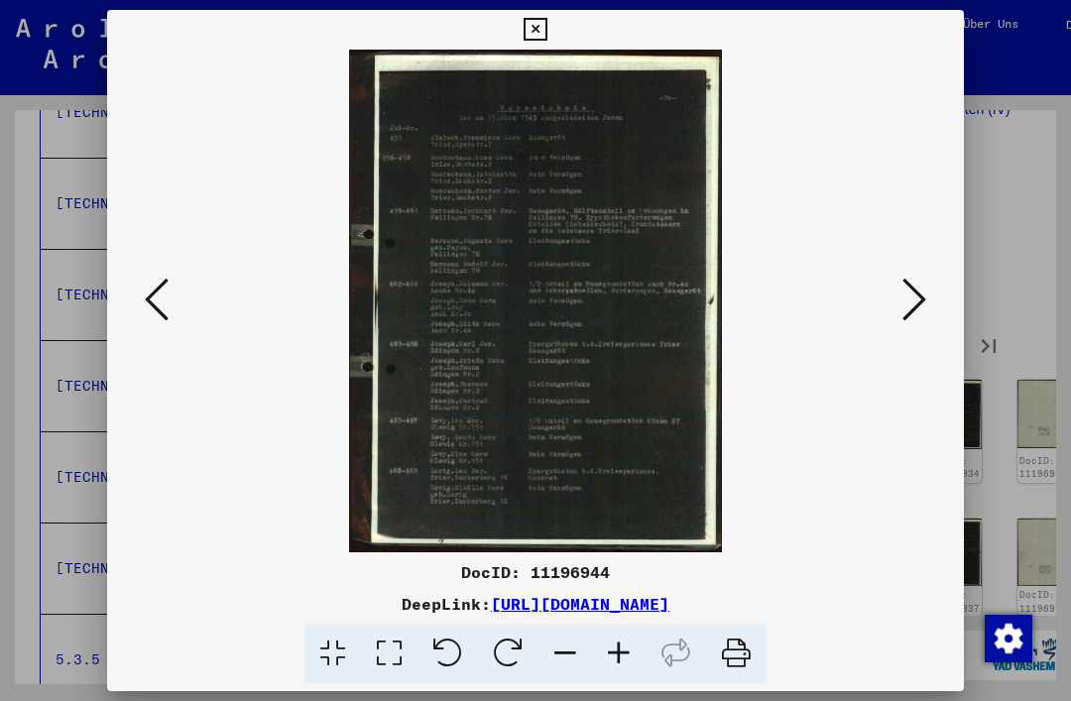
click at [908, 294] on icon at bounding box center [915, 300] width 24 height 48
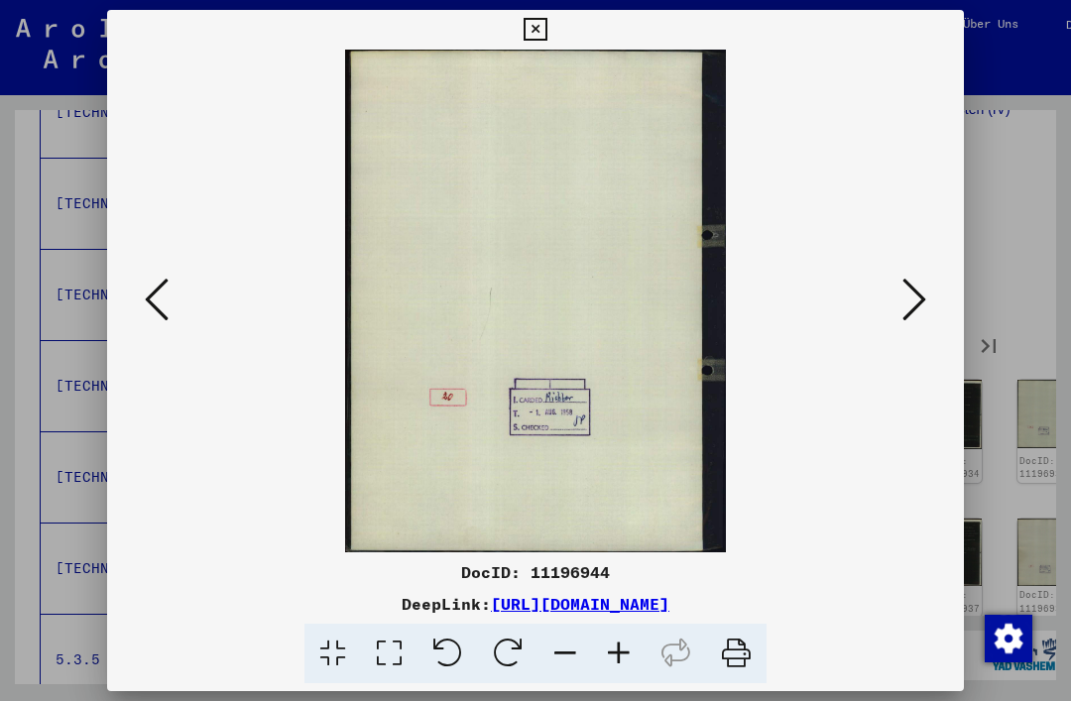
click at [915, 291] on icon at bounding box center [915, 300] width 24 height 48
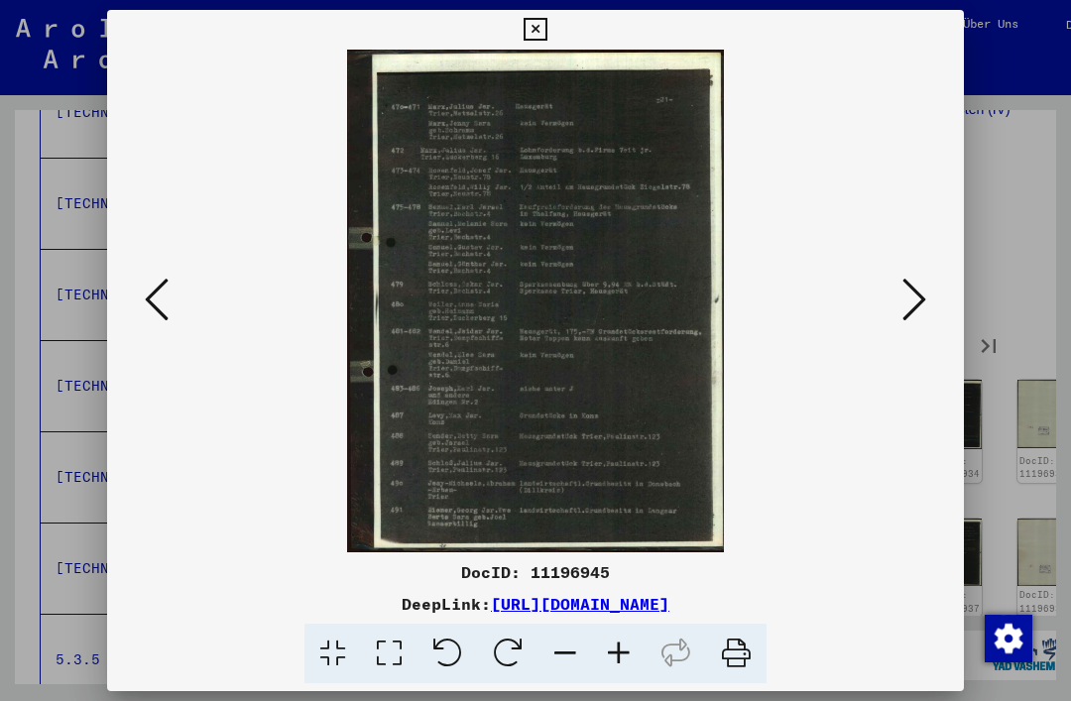
click at [907, 286] on icon at bounding box center [915, 300] width 24 height 48
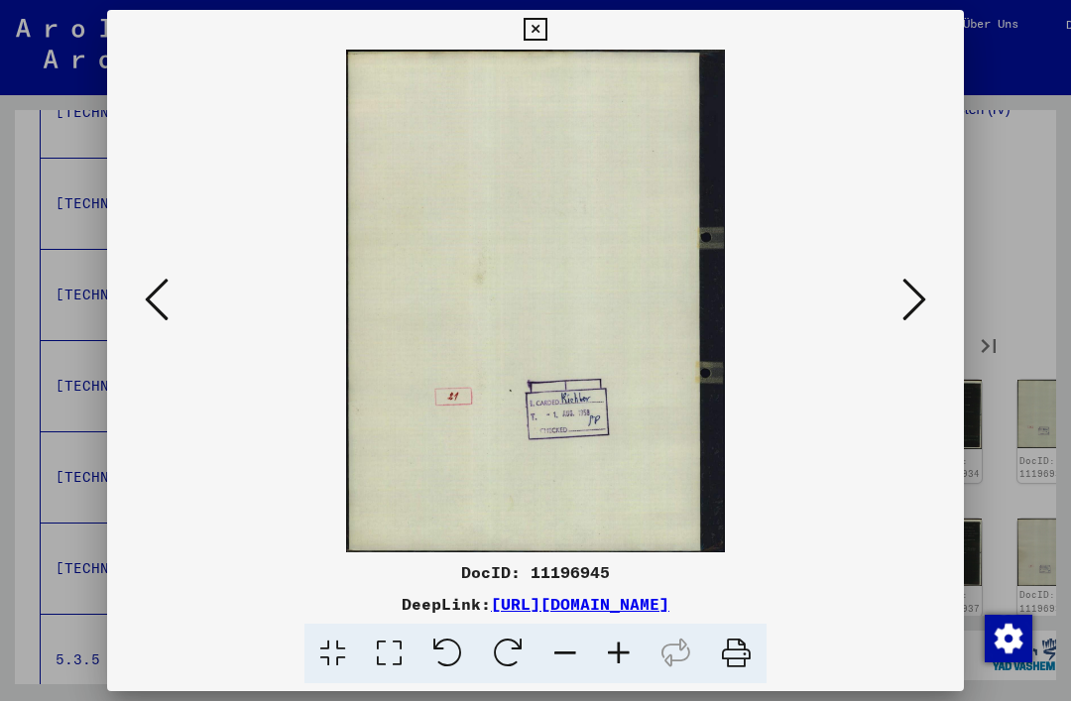
click at [904, 285] on icon at bounding box center [915, 300] width 24 height 48
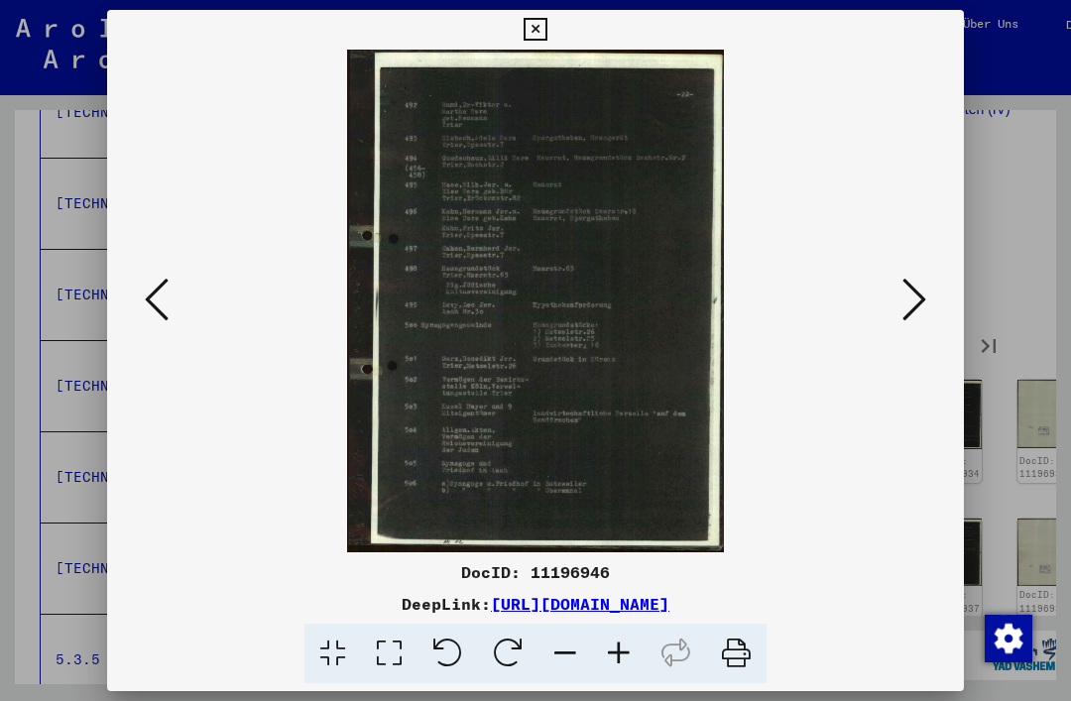
click at [903, 297] on icon at bounding box center [915, 300] width 24 height 48
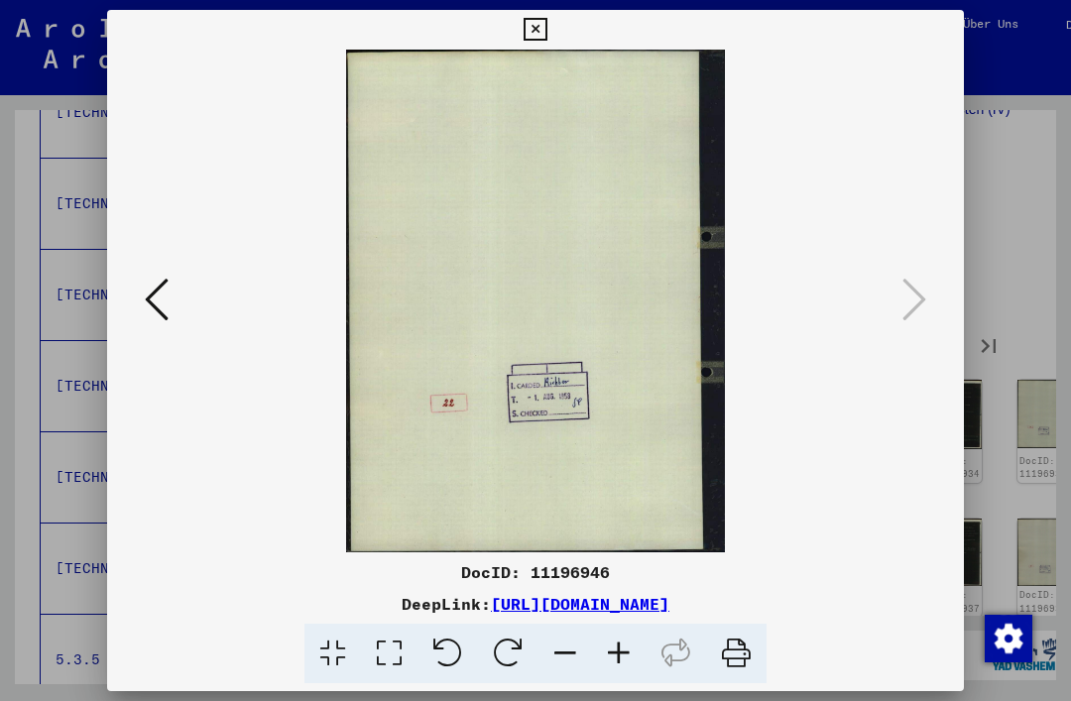
click at [896, 288] on img at bounding box center [536, 301] width 722 height 503
click at [895, 313] on img at bounding box center [536, 301] width 722 height 503
click at [896, 339] on img at bounding box center [536, 301] width 722 height 503
click at [547, 38] on icon at bounding box center [535, 30] width 23 height 24
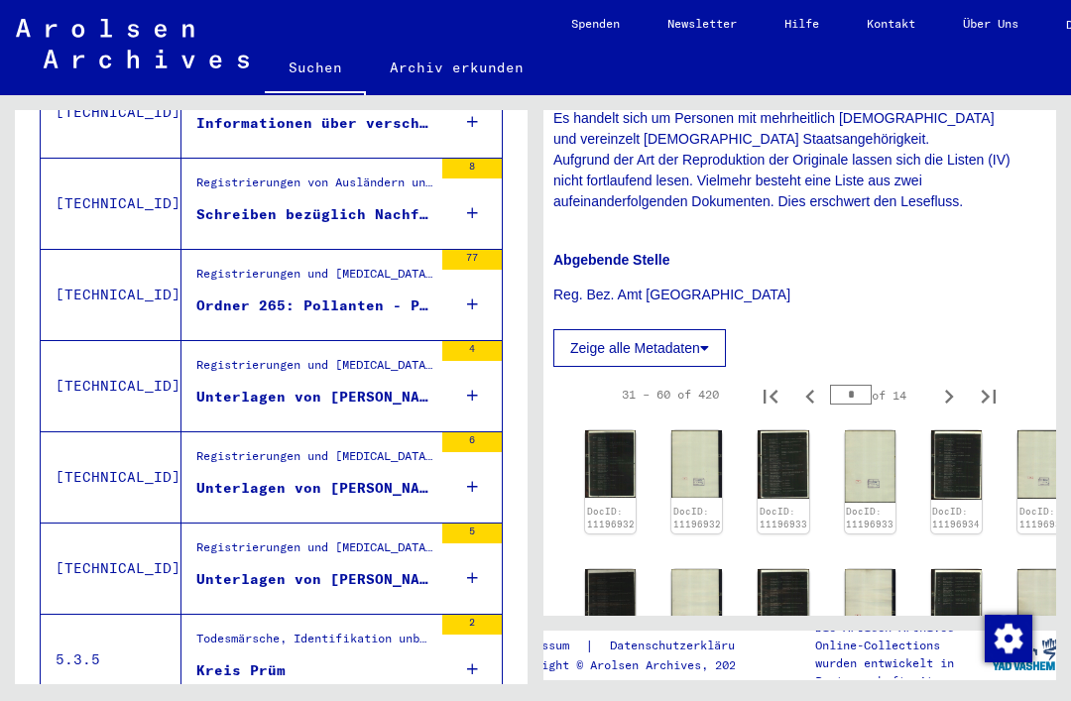
scroll to position [1438, 15]
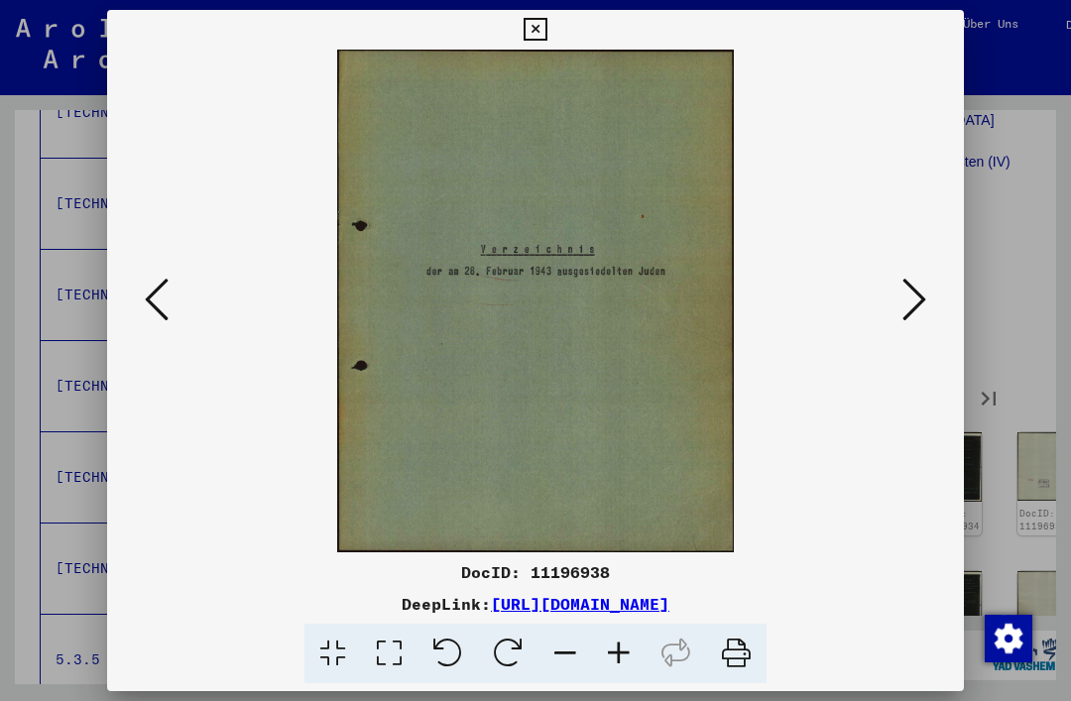
click at [553, 40] on div at bounding box center [535, 30] width 35 height 40
click at [547, 19] on icon at bounding box center [535, 30] width 23 height 24
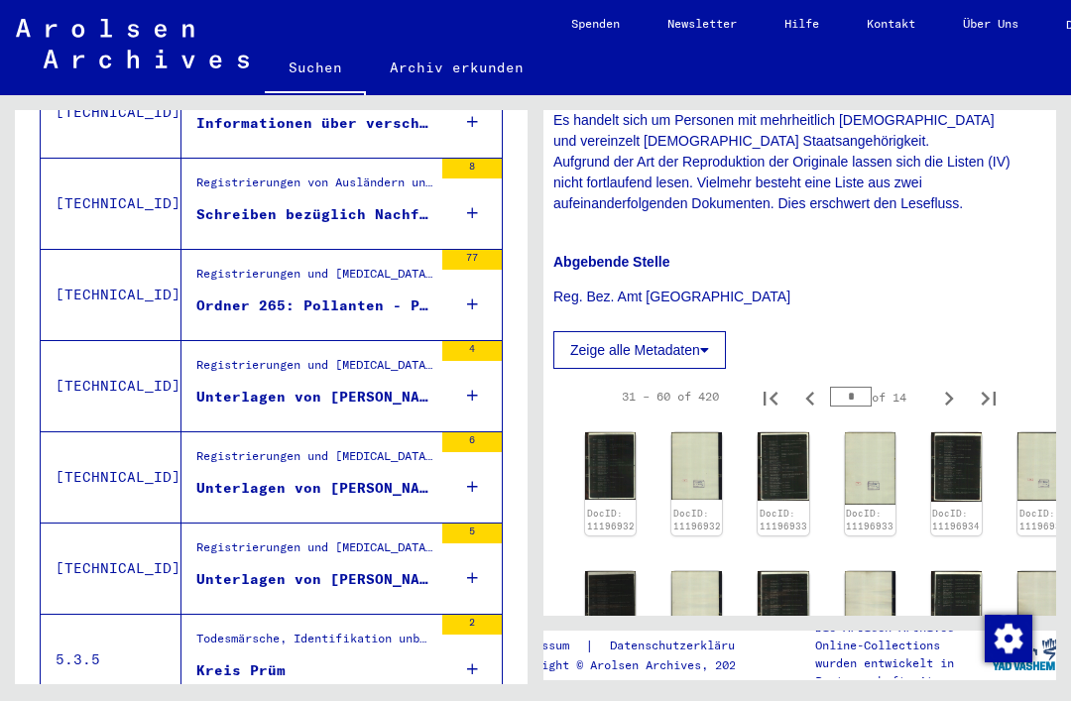
click at [817, 385] on icon "Previous page" at bounding box center [811, 399] width 28 height 28
type input "*"
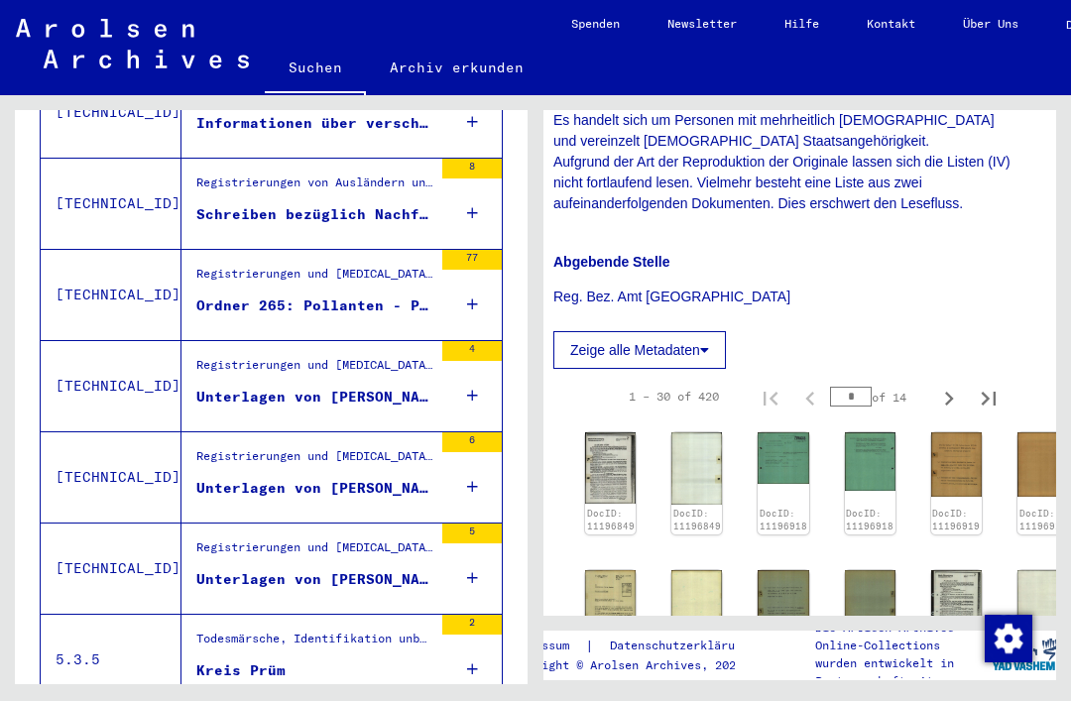
click at [873, 505] on div "DocID: 11196918" at bounding box center [870, 520] width 51 height 30
click at [478, 615] on div "2" at bounding box center [472, 659] width 60 height 89
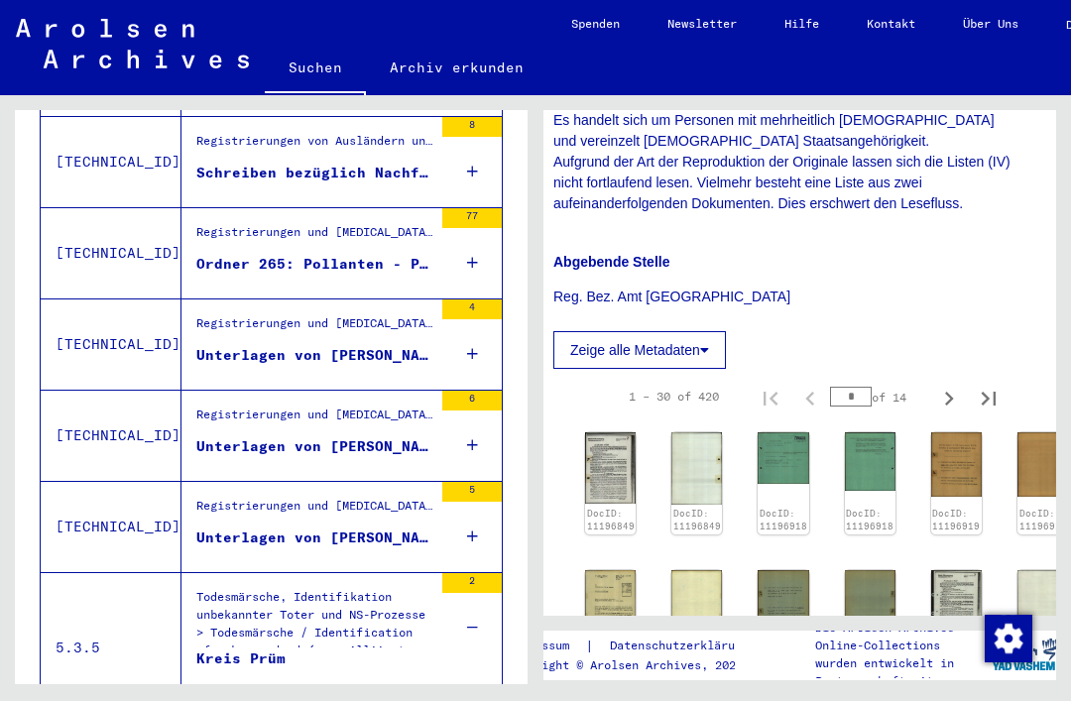
scroll to position [1717, 0]
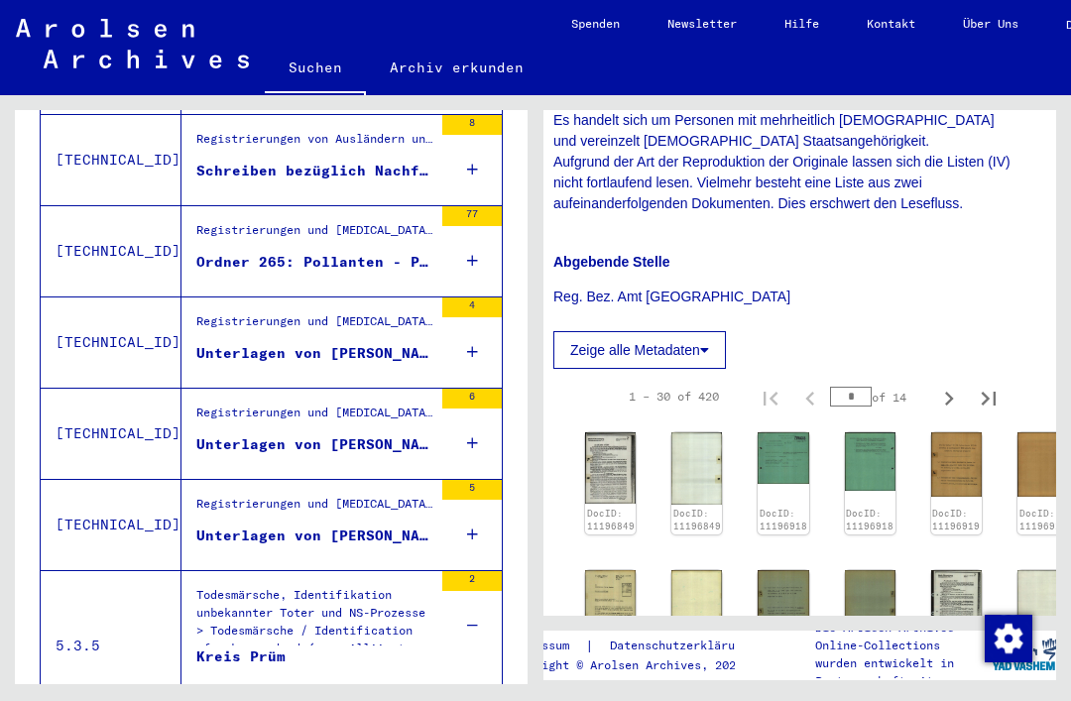
click at [260, 647] on div "Kreis Prüm" at bounding box center [240, 677] width 89 height 60
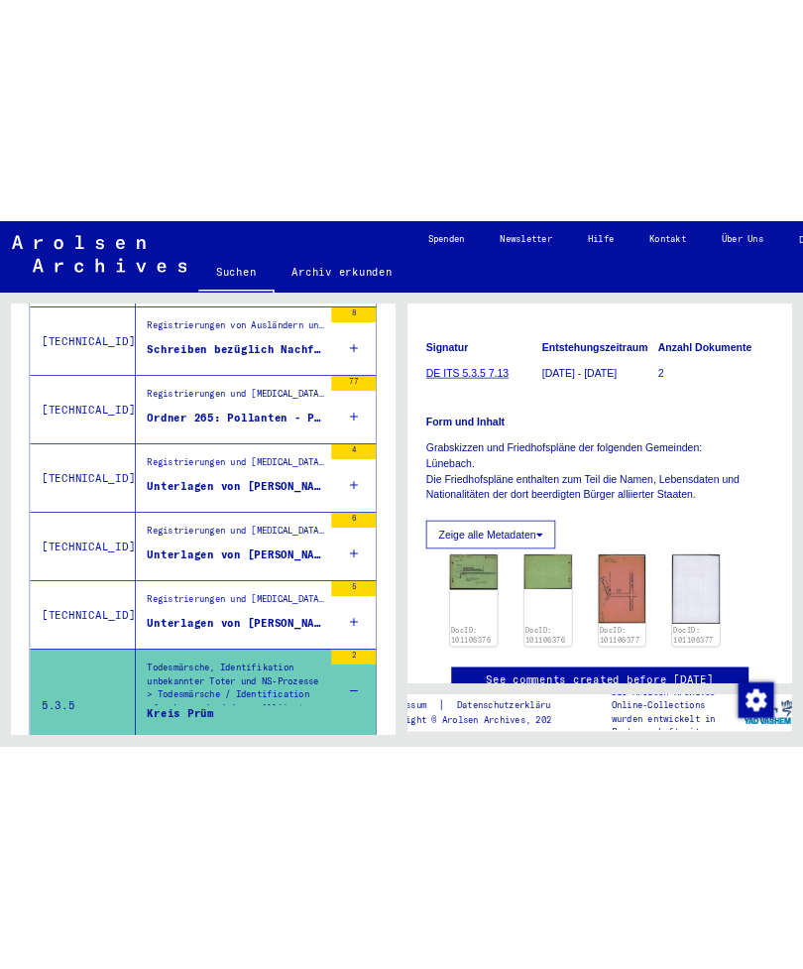
scroll to position [229, 0]
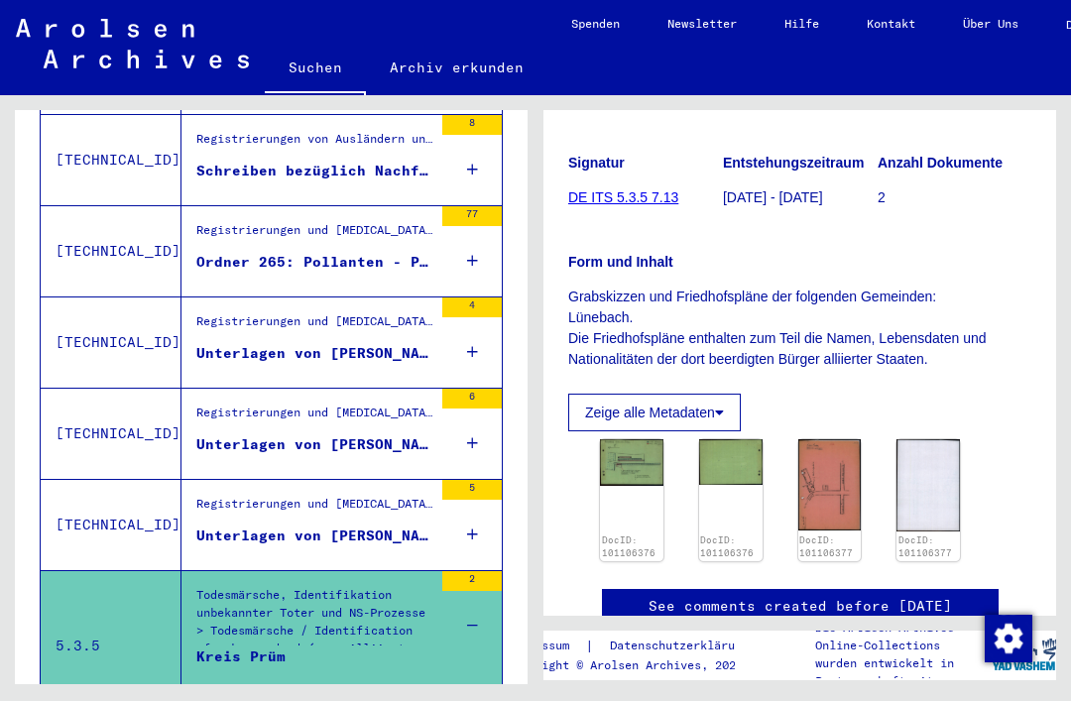
click at [645, 439] on img at bounding box center [631, 462] width 63 height 46
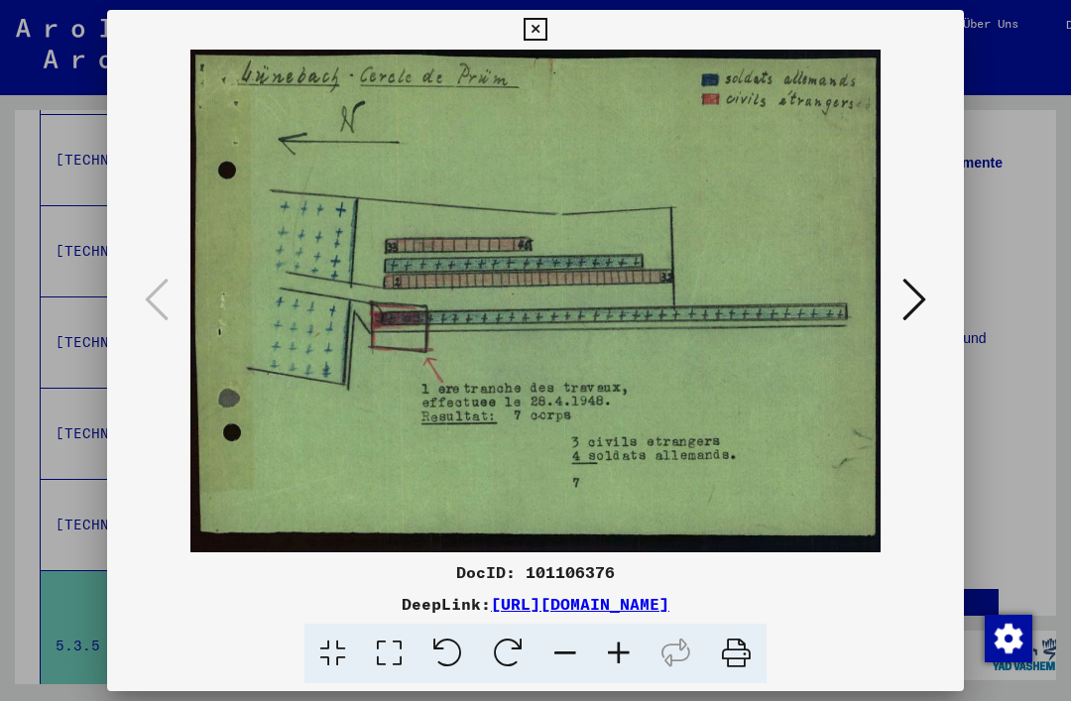
click at [911, 305] on icon at bounding box center [915, 300] width 24 height 48
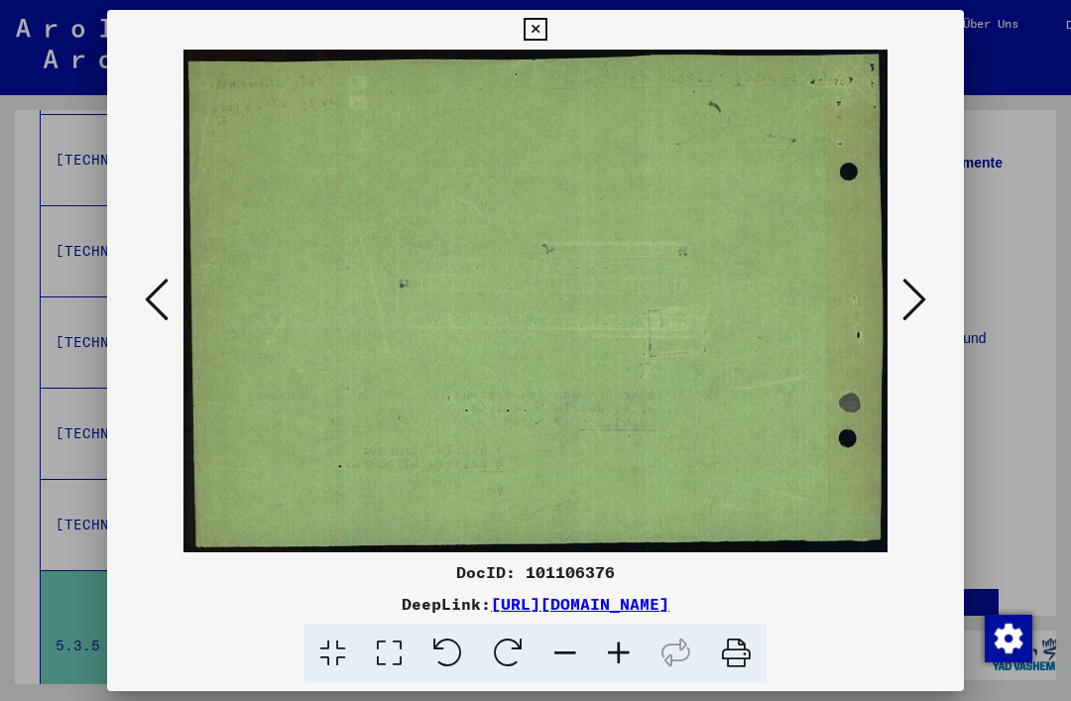
click at [911, 310] on icon at bounding box center [915, 300] width 24 height 48
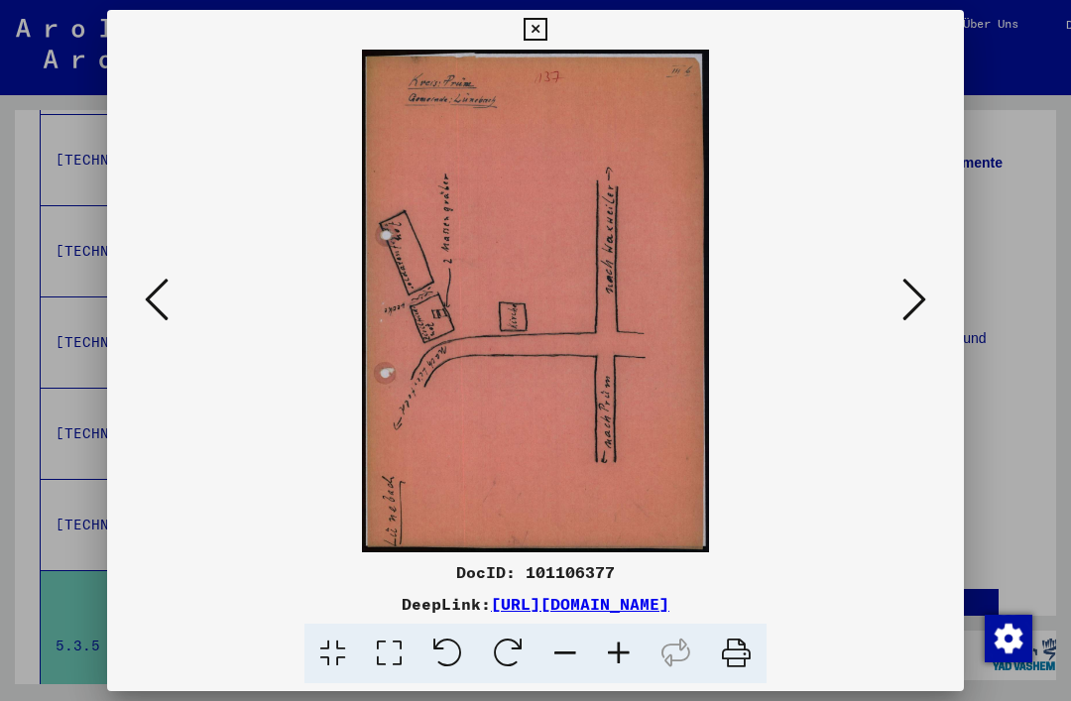
scroll to position [23, 0]
click at [918, 281] on icon at bounding box center [915, 300] width 24 height 48
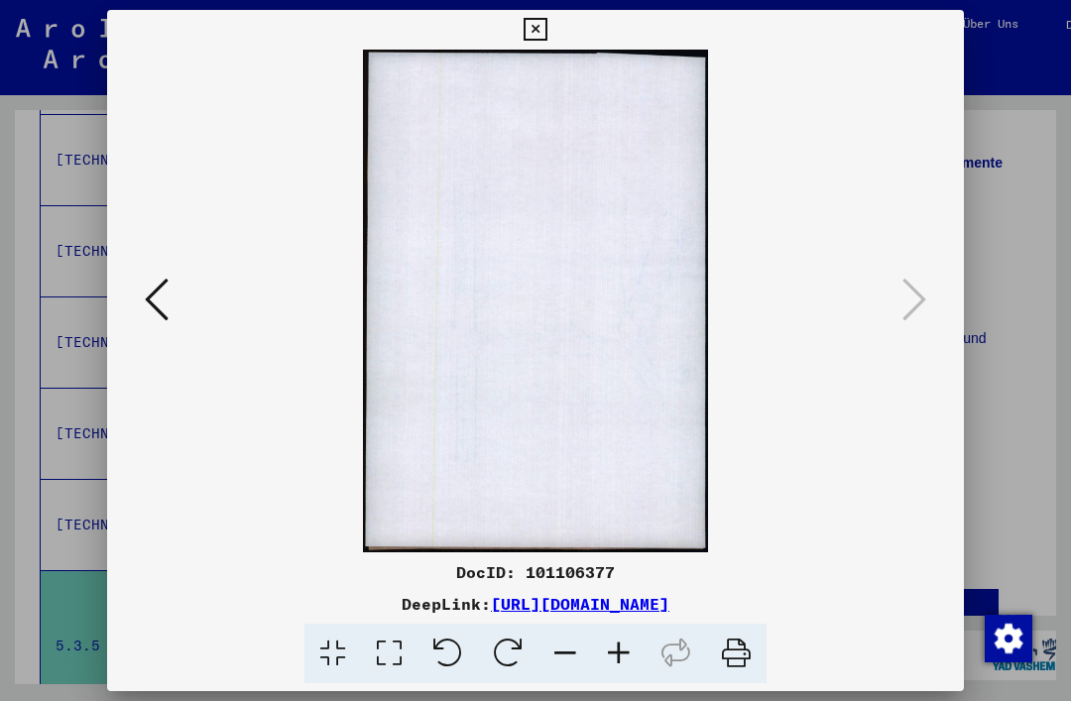
click at [922, 334] on div at bounding box center [535, 301] width 857 height 503
click at [547, 35] on icon at bounding box center [535, 30] width 23 height 24
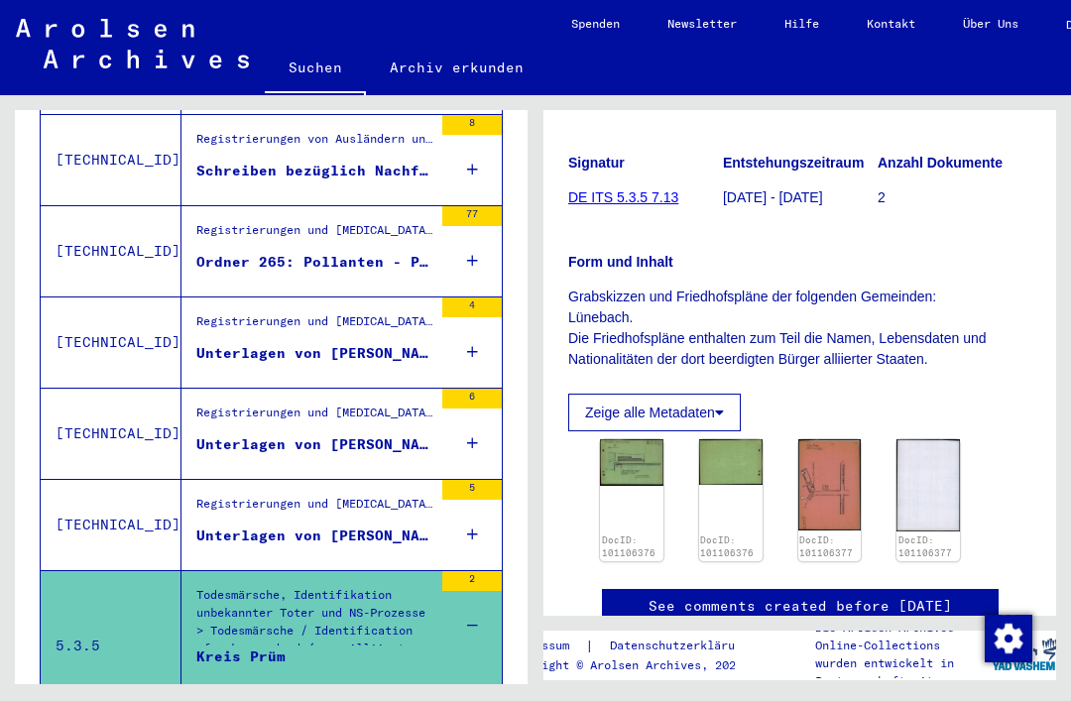
click at [484, 575] on div "2" at bounding box center [472, 615] width 60 height 89
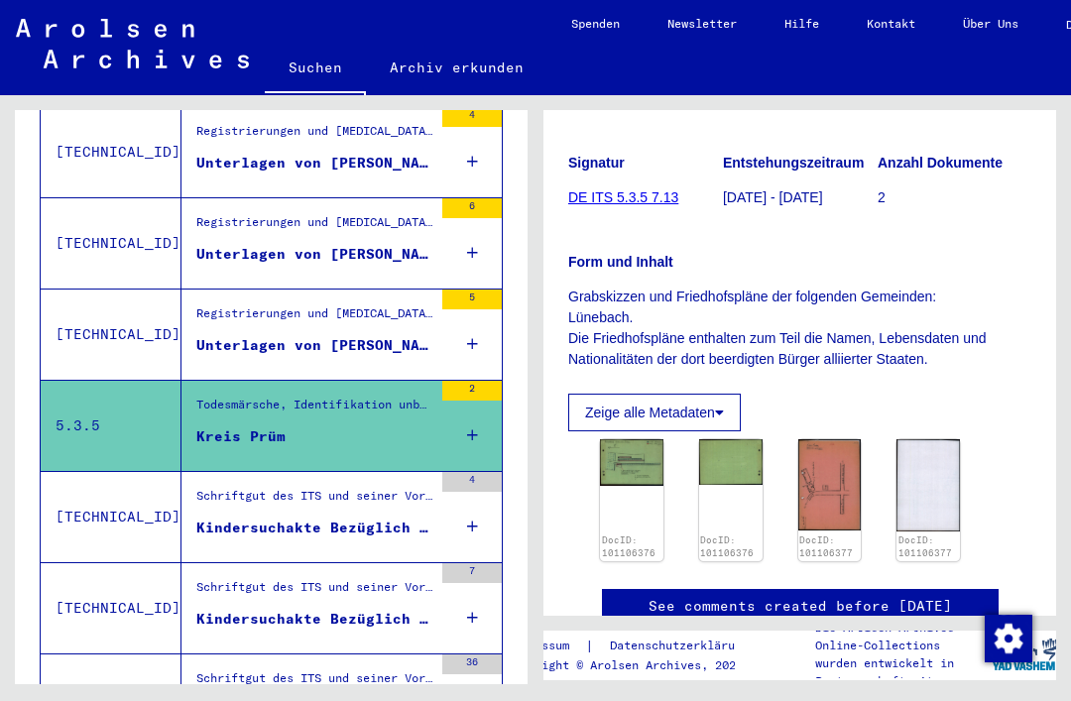
scroll to position [1909, 0]
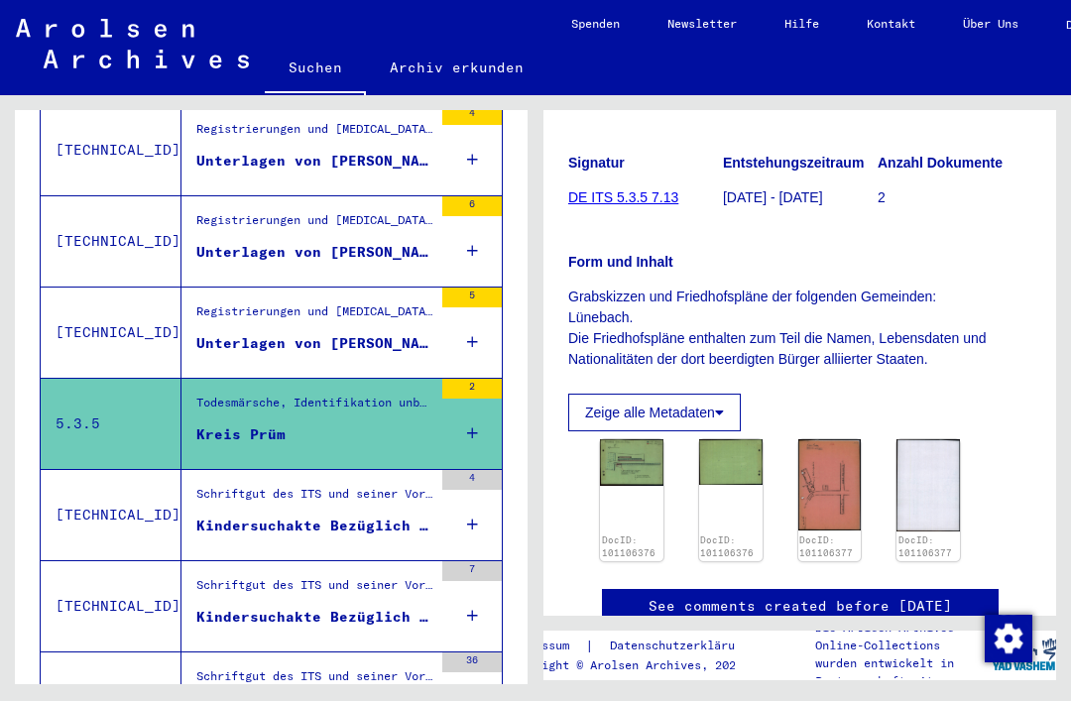
click at [483, 573] on div "7" at bounding box center [472, 605] width 60 height 89
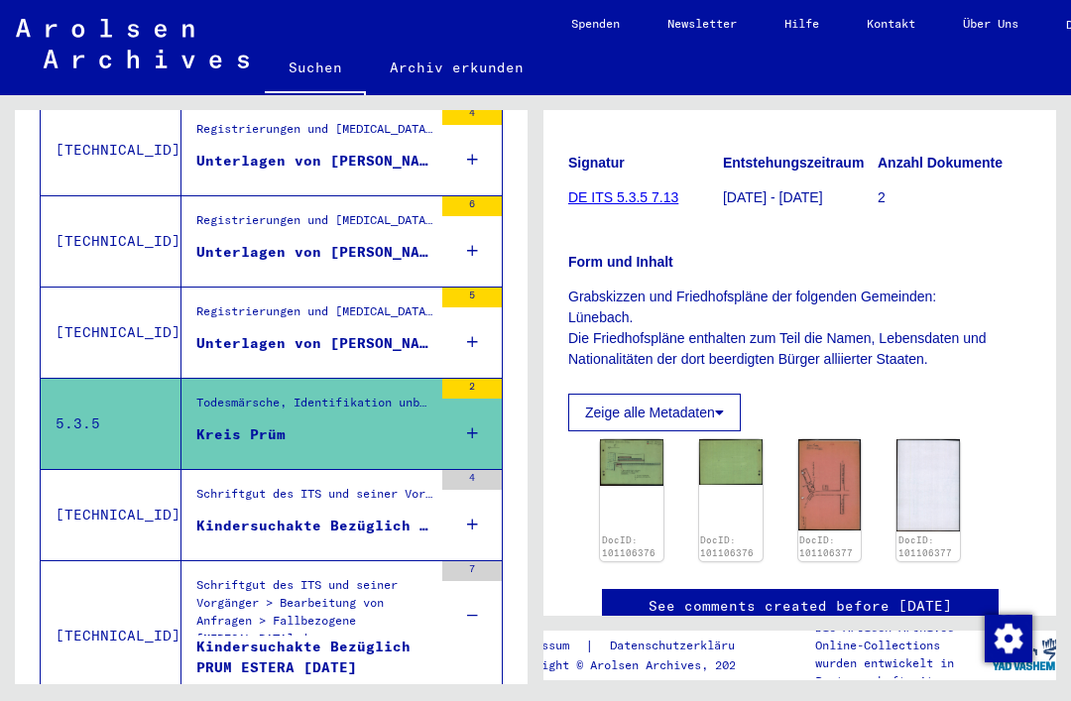
click at [480, 486] on div "4" at bounding box center [472, 514] width 60 height 89
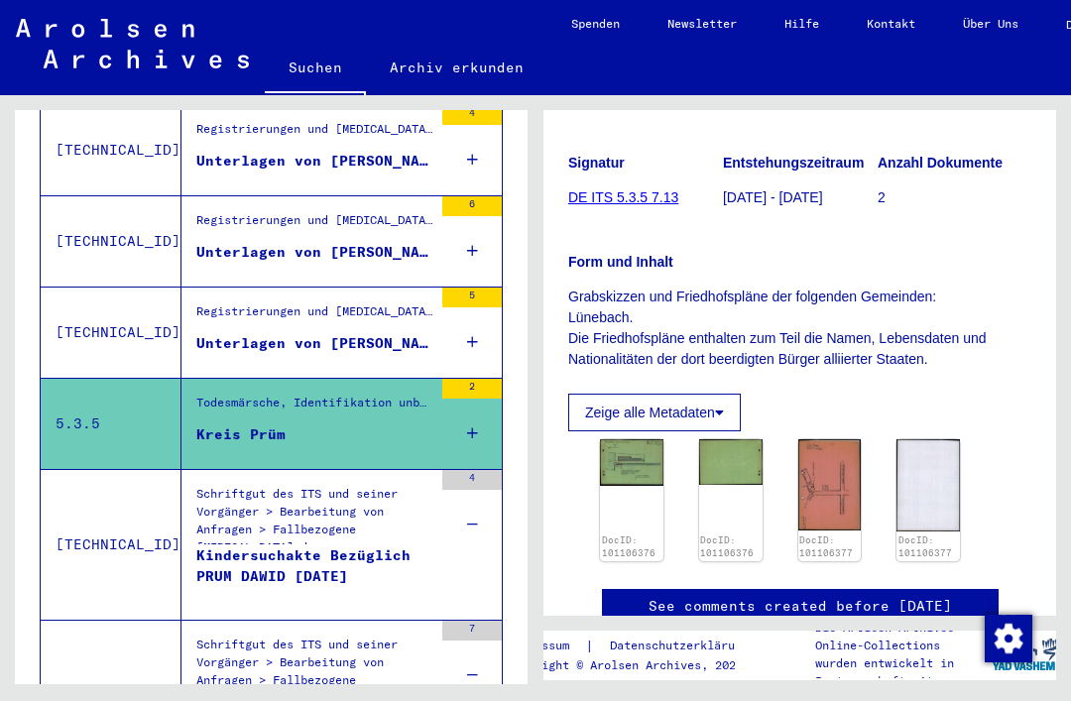
click at [481, 489] on div "4" at bounding box center [472, 514] width 60 height 89
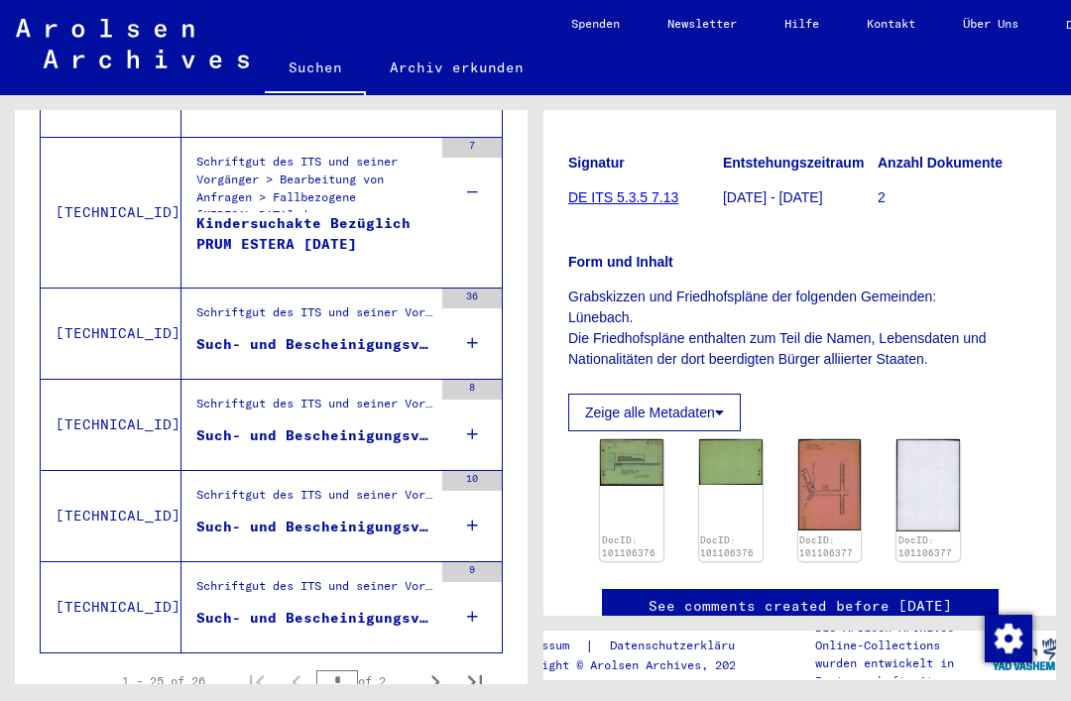
scroll to position [2332, 0]
click at [480, 580] on div "9" at bounding box center [472, 607] width 60 height 89
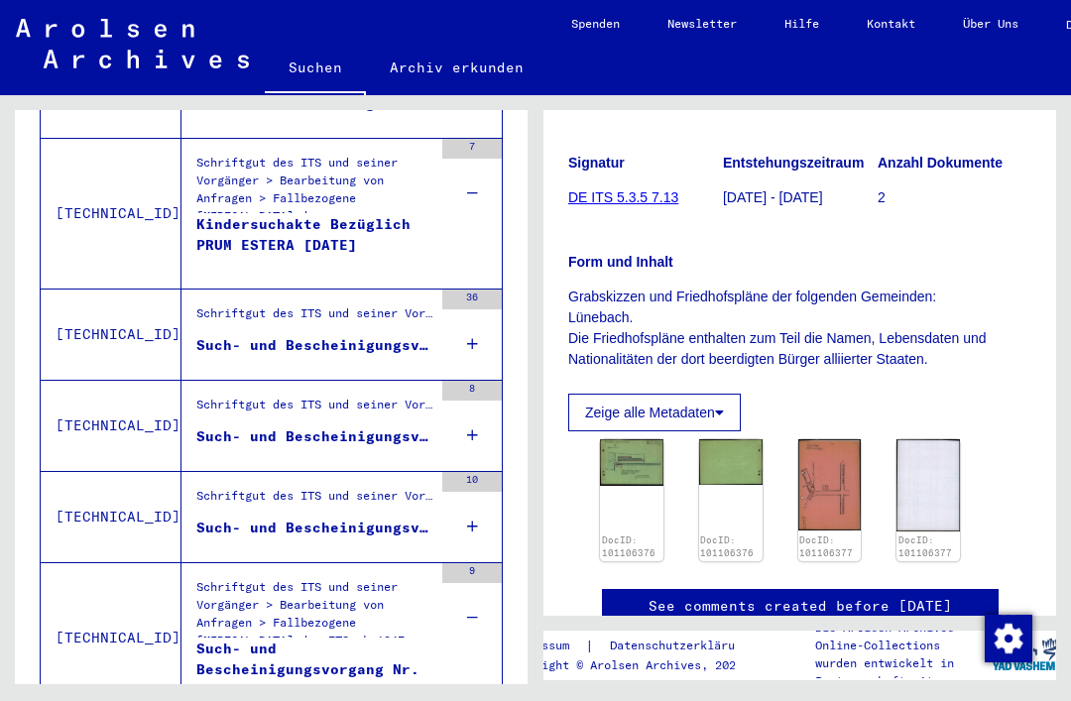
click at [418, 641] on div "Such- und Bescheinigungsvorgang Nr. 846.381 für [PERSON_NAME][GEOGRAPHIC_DATA] …" at bounding box center [314, 669] width 236 height 60
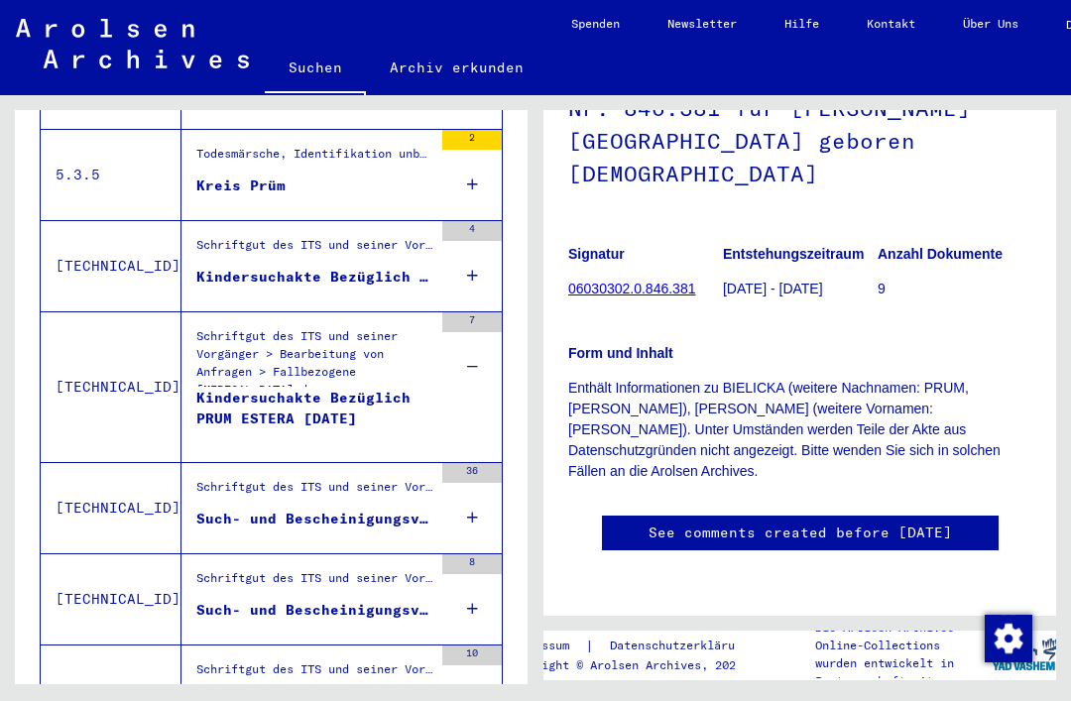
scroll to position [2157, 0]
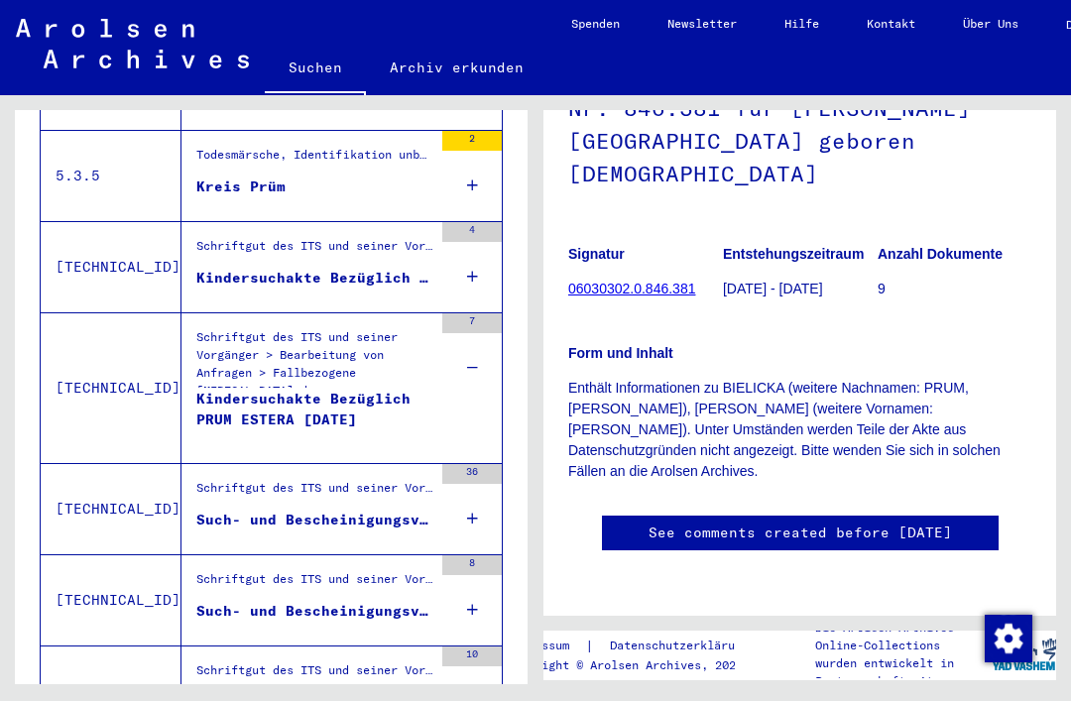
click at [471, 484] on icon at bounding box center [472, 518] width 11 height 69
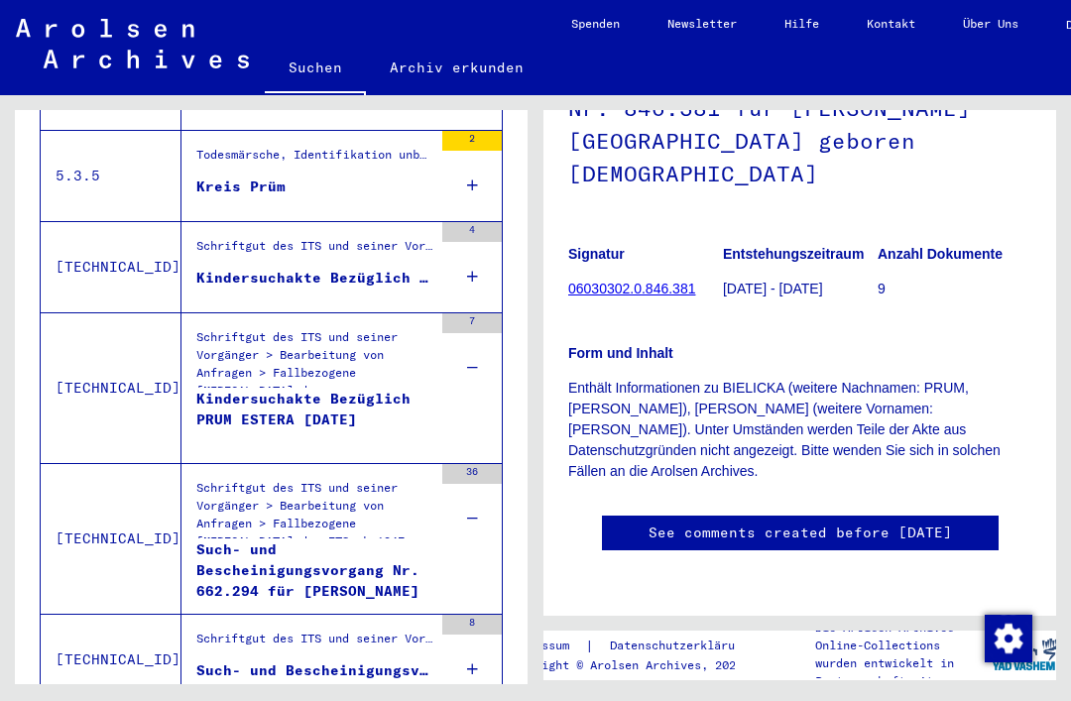
click at [428, 552] on div "Such- und Bescheinigungsvorgang Nr. 662.294 für [PERSON_NAME] geboren [DEMOGRAP…" at bounding box center [314, 570] width 236 height 60
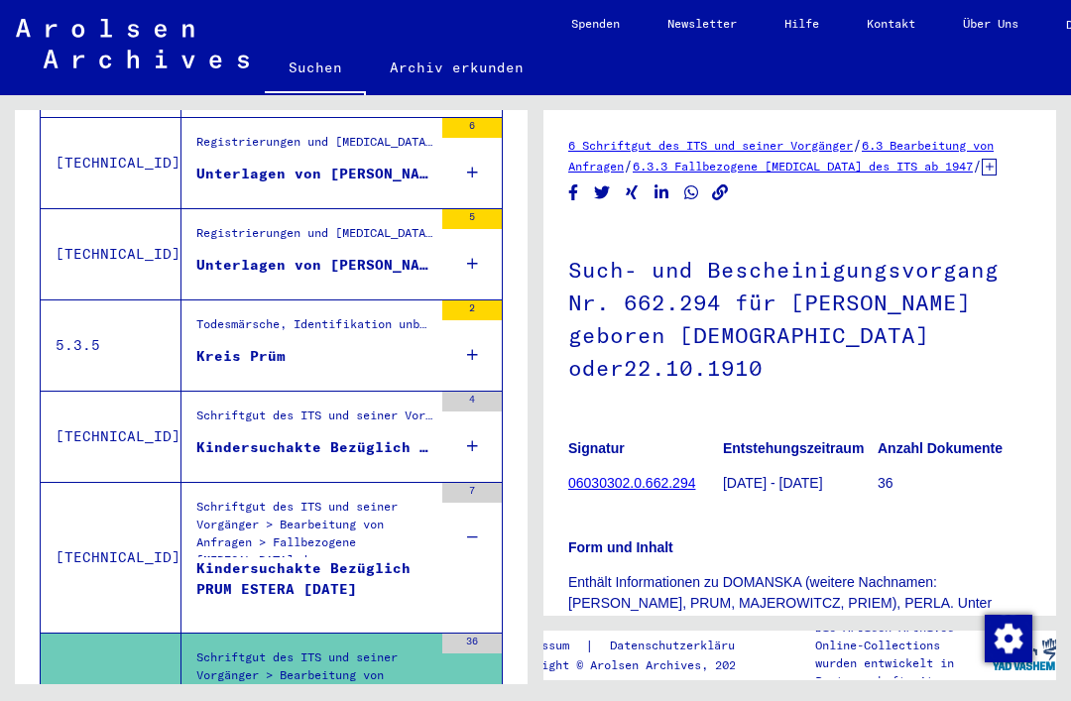
scroll to position [1986, 0]
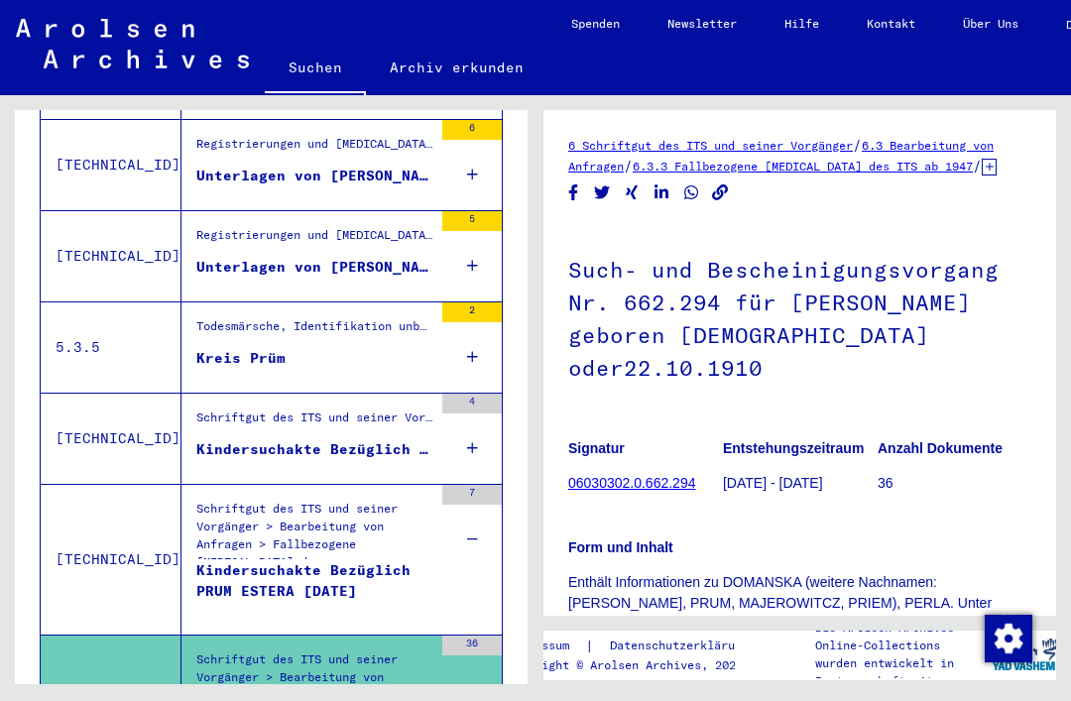
click at [480, 400] on div "4" at bounding box center [472, 438] width 60 height 89
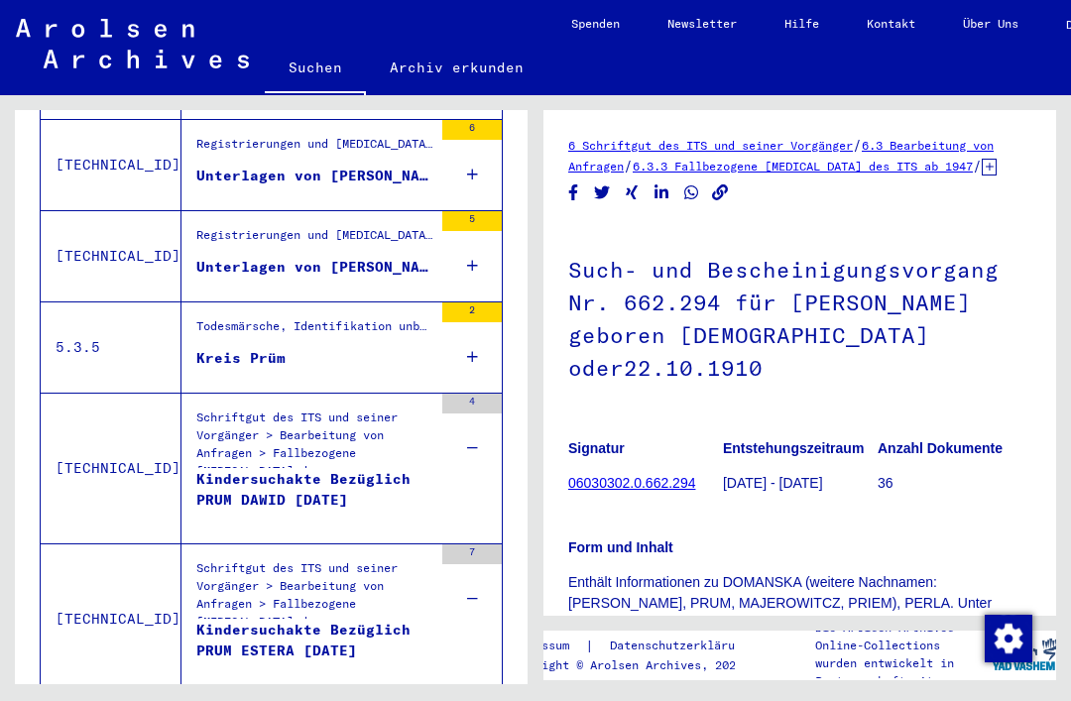
click at [485, 394] on div "4" at bounding box center [472, 438] width 60 height 89
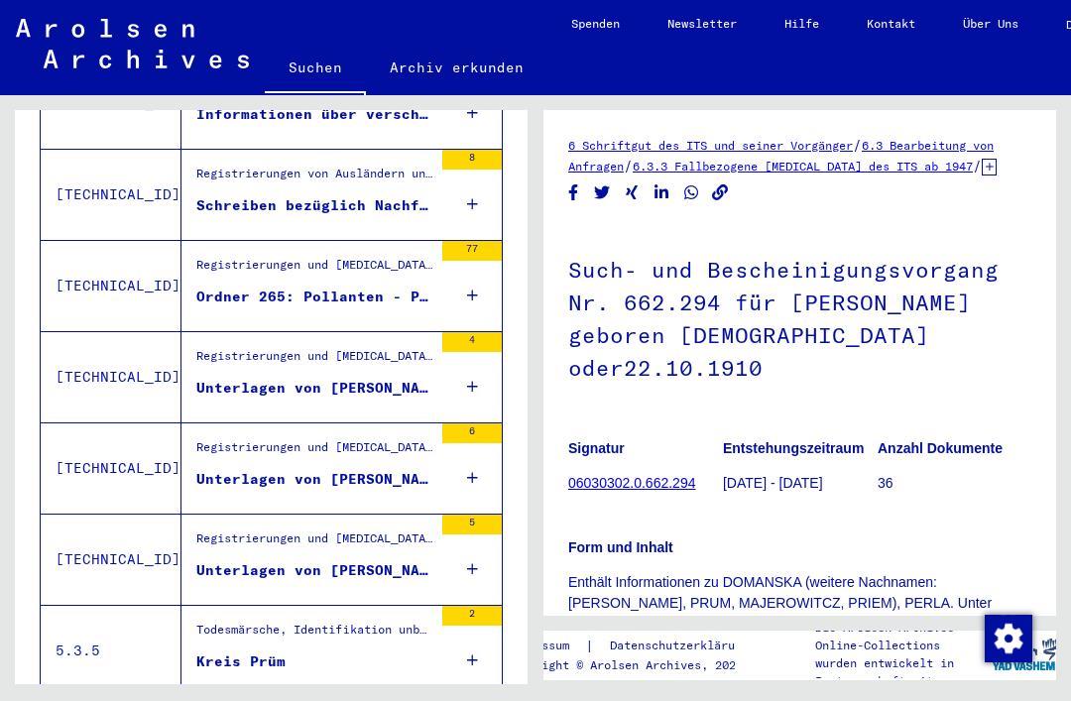
scroll to position [1728, 0]
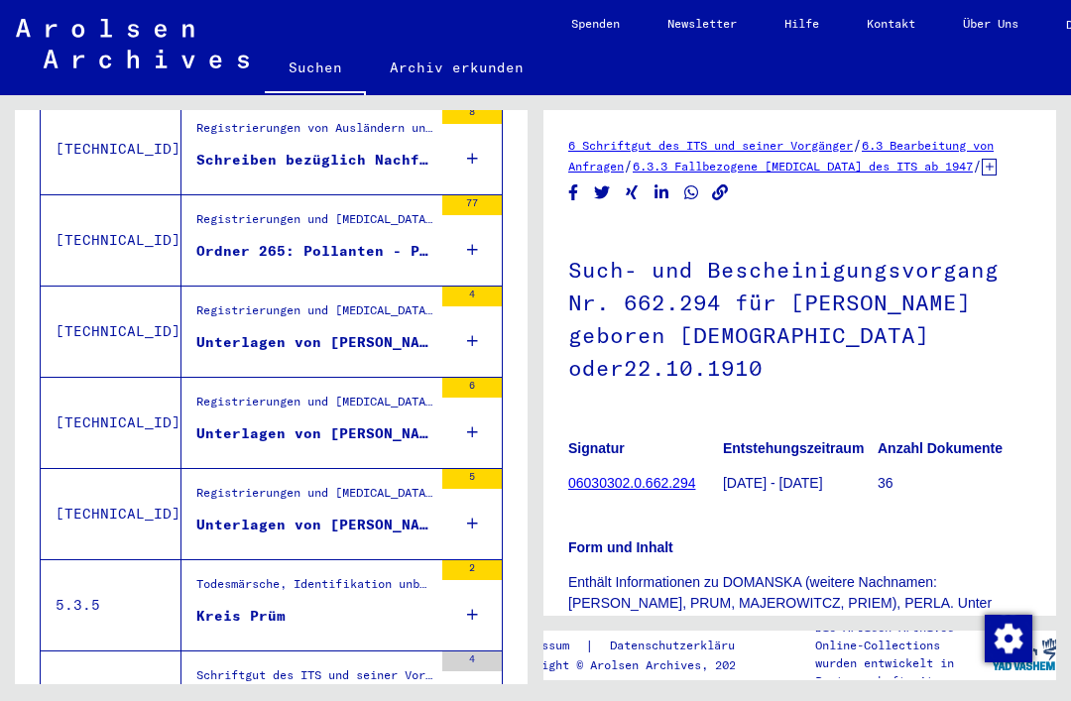
click at [480, 291] on div "4" at bounding box center [472, 331] width 60 height 89
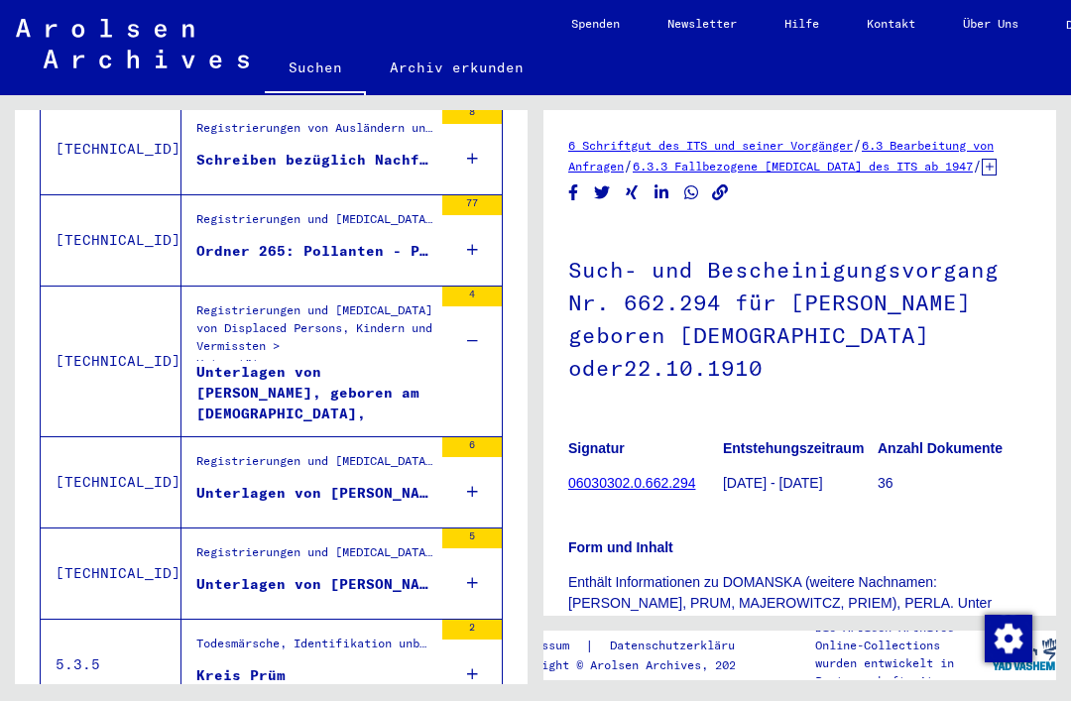
click at [431, 365] on div "Unterlagen von [PERSON_NAME], geboren am [DEMOGRAPHIC_DATA], geboren in [GEOGRA…" at bounding box center [314, 392] width 236 height 60
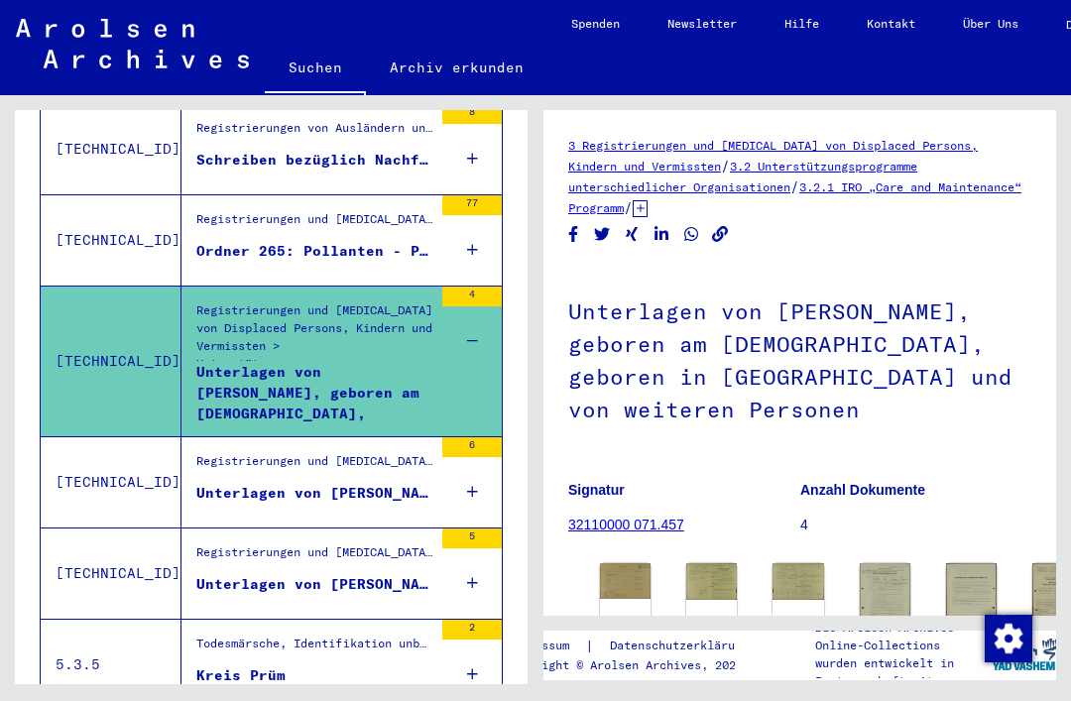
click at [638, 563] on div "DocID: 79063023" at bounding box center [625, 613] width 51 height 101
click at [635, 563] on img at bounding box center [625, 580] width 51 height 35
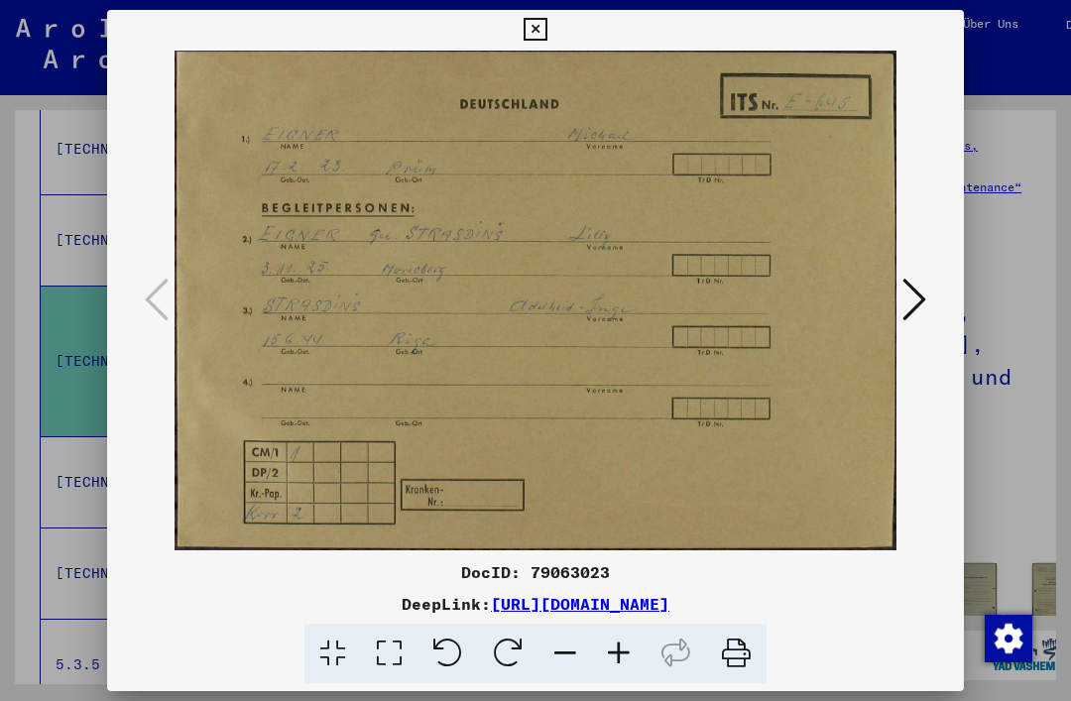
click at [914, 301] on icon at bounding box center [915, 300] width 24 height 48
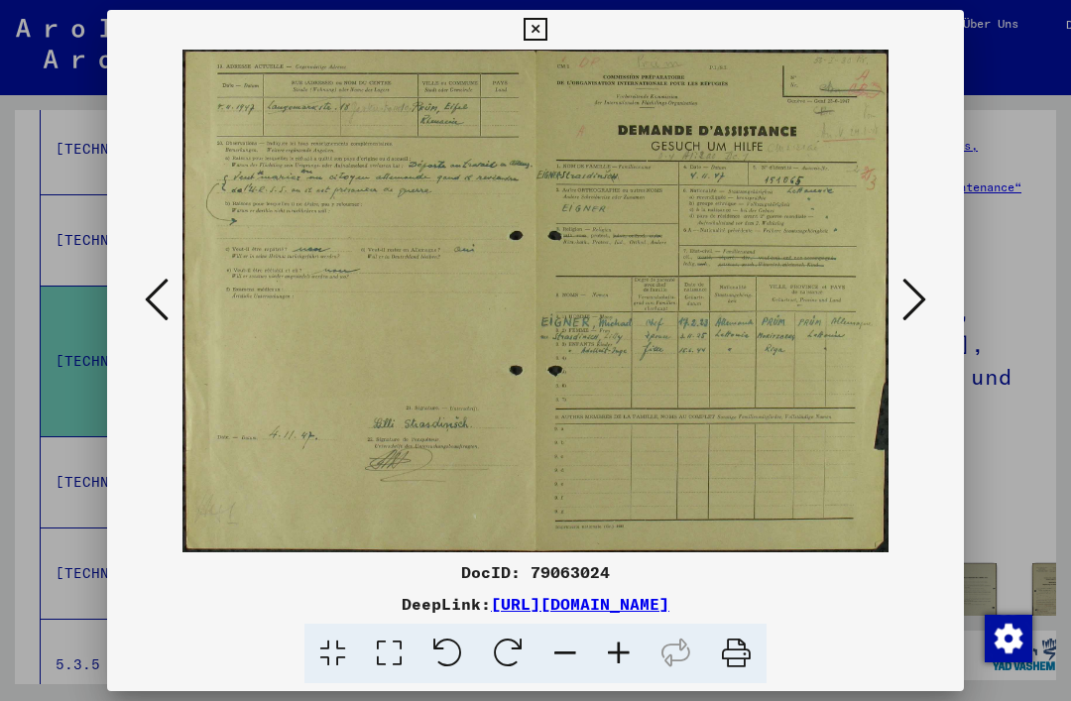
click at [925, 313] on icon at bounding box center [915, 300] width 24 height 48
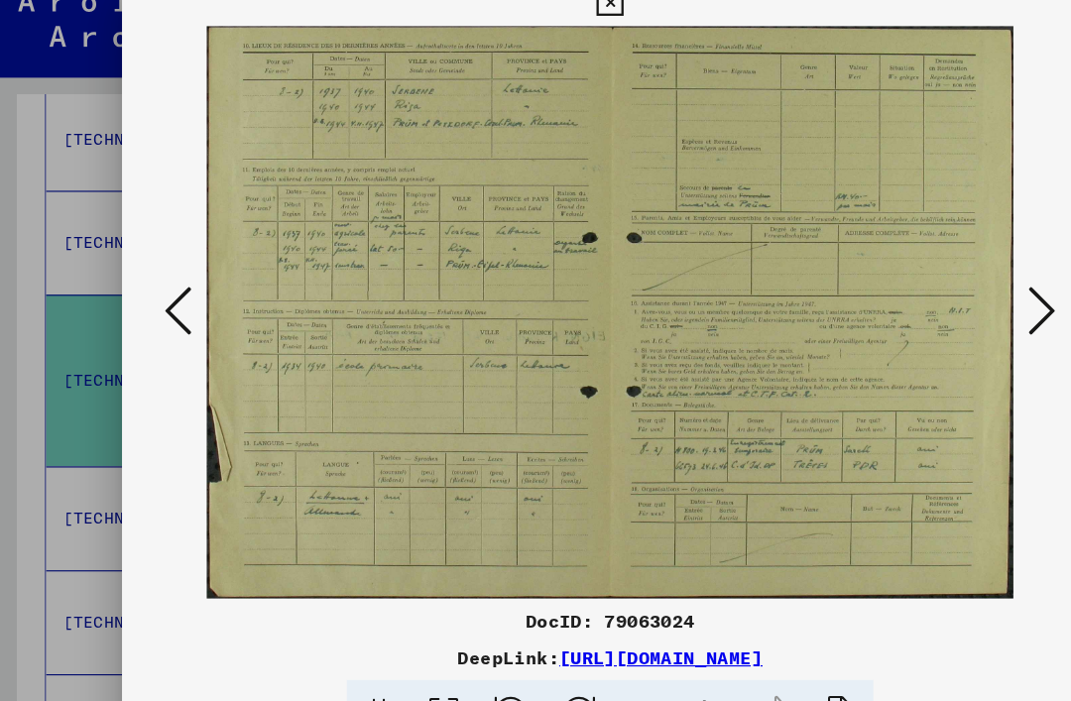
click at [917, 276] on icon at bounding box center [915, 300] width 24 height 48
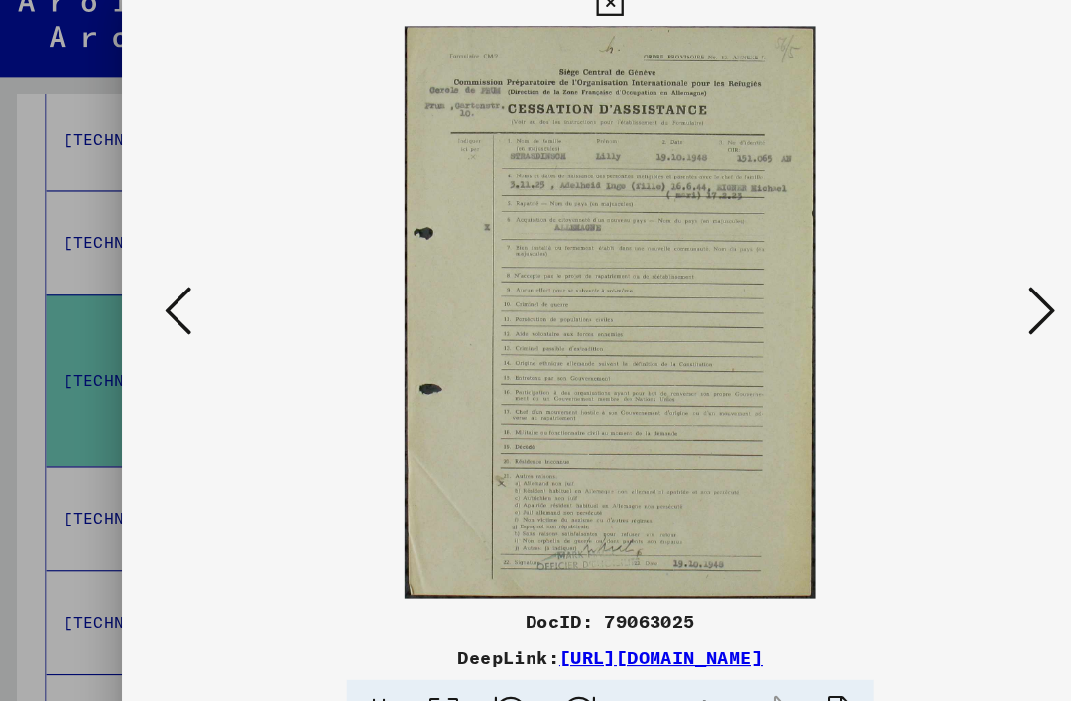
click at [930, 273] on button at bounding box center [915, 301] width 36 height 57
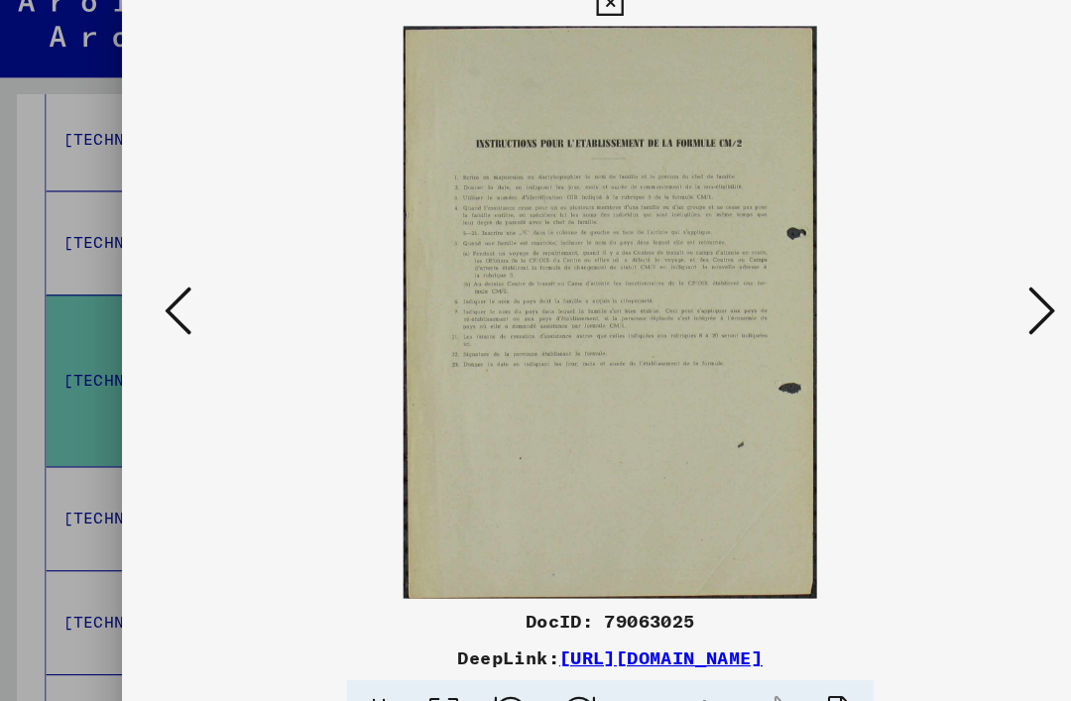
click at [905, 276] on icon at bounding box center [915, 300] width 24 height 48
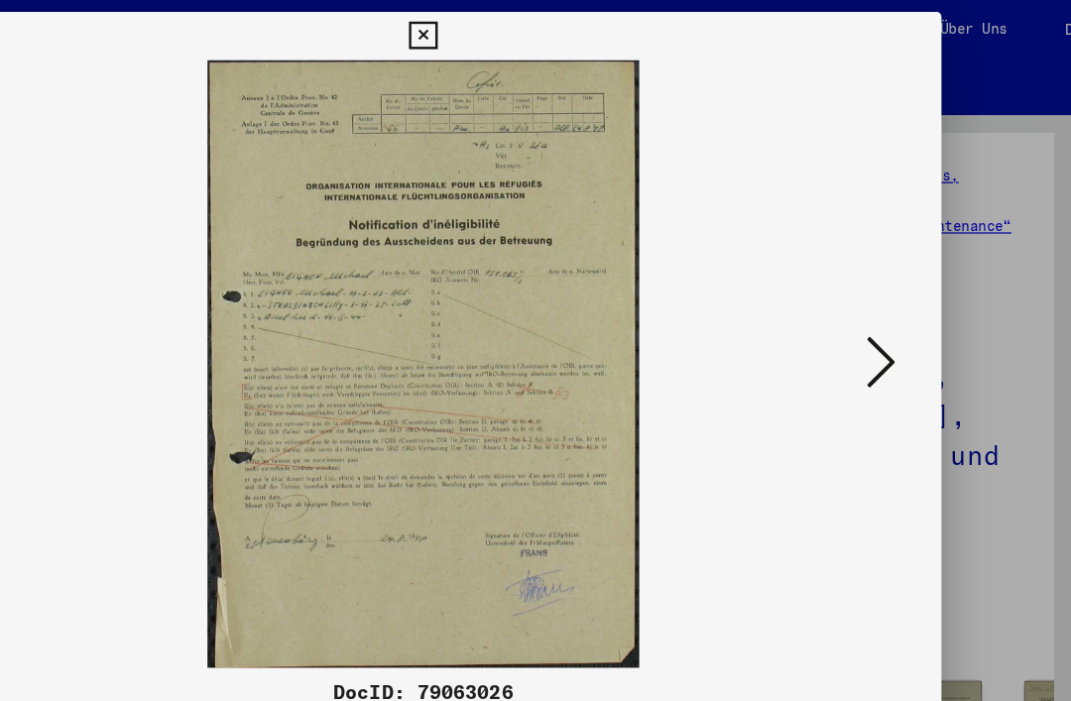
click at [903, 307] on icon at bounding box center [915, 300] width 24 height 48
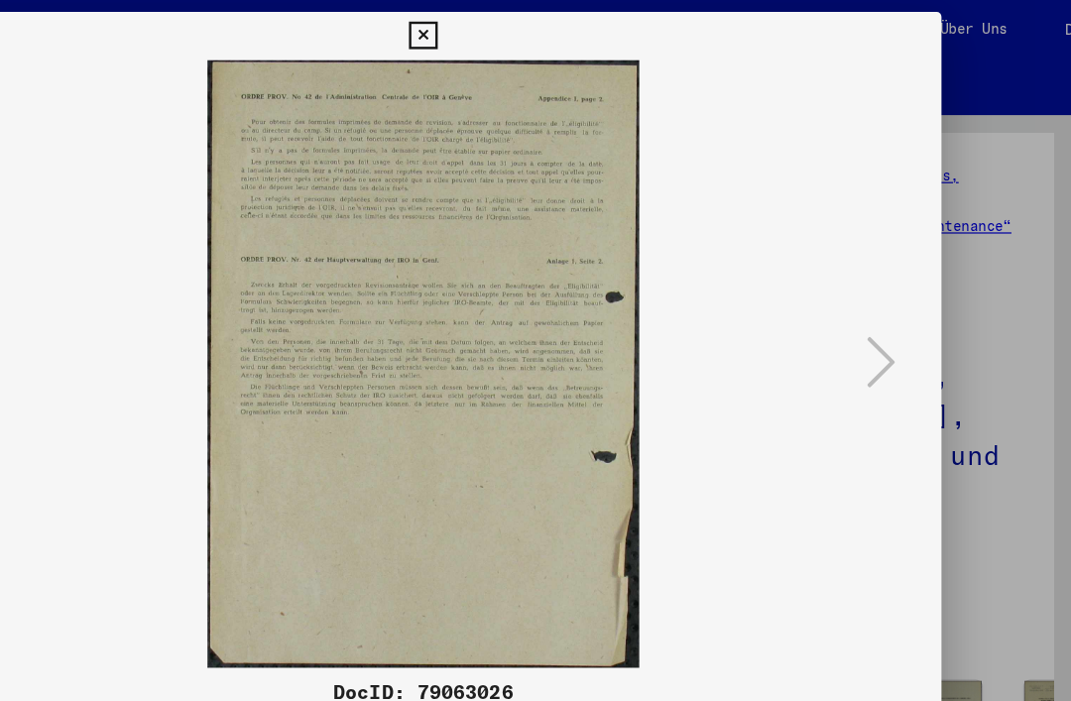
click at [547, 37] on icon at bounding box center [535, 30] width 23 height 24
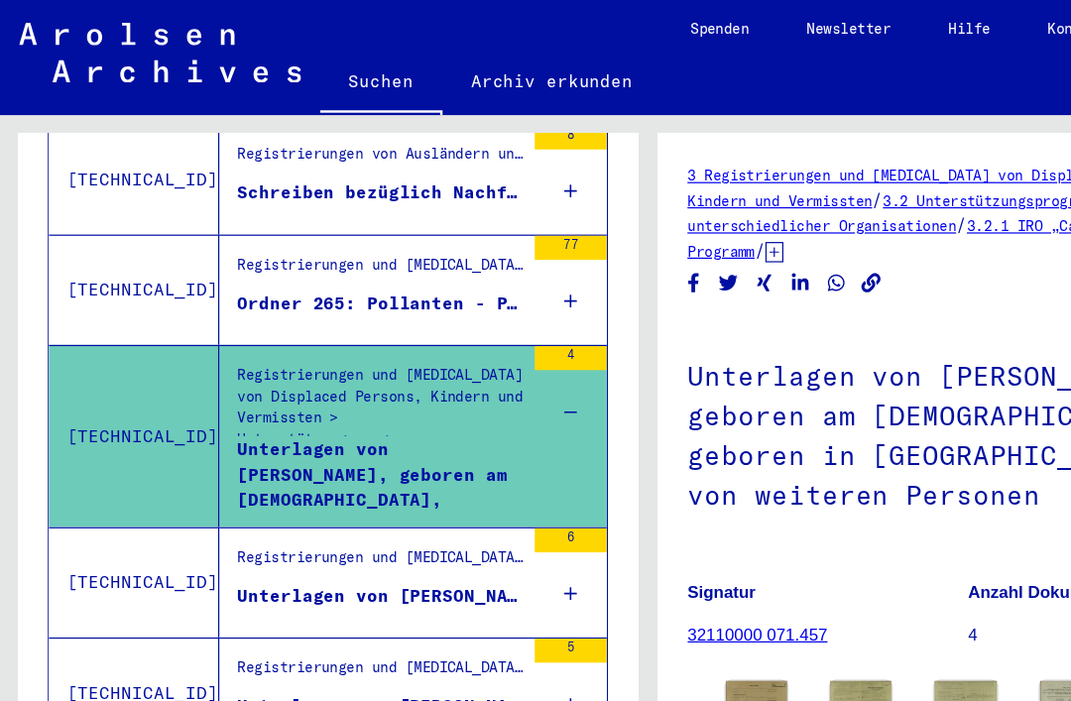
click at [472, 459] on icon at bounding box center [472, 491] width 11 height 69
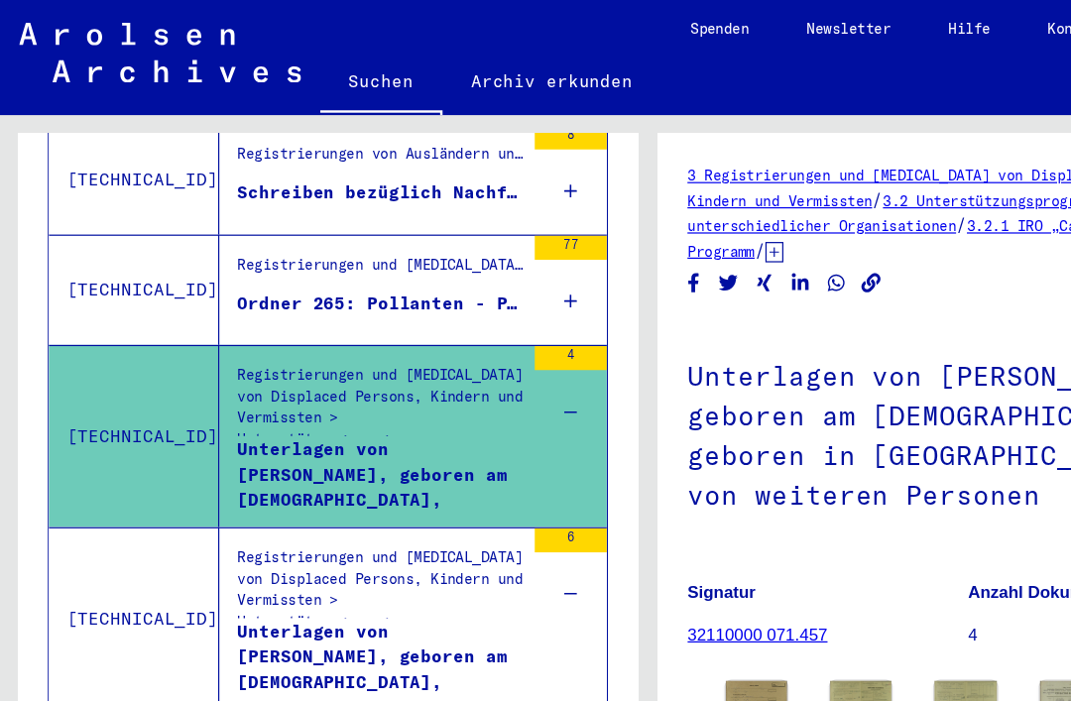
click at [379, 516] on div "Unterlagen von [PERSON_NAME], geboren am [DEMOGRAPHIC_DATA], geboren in [GEOGRA…" at bounding box center [314, 543] width 236 height 60
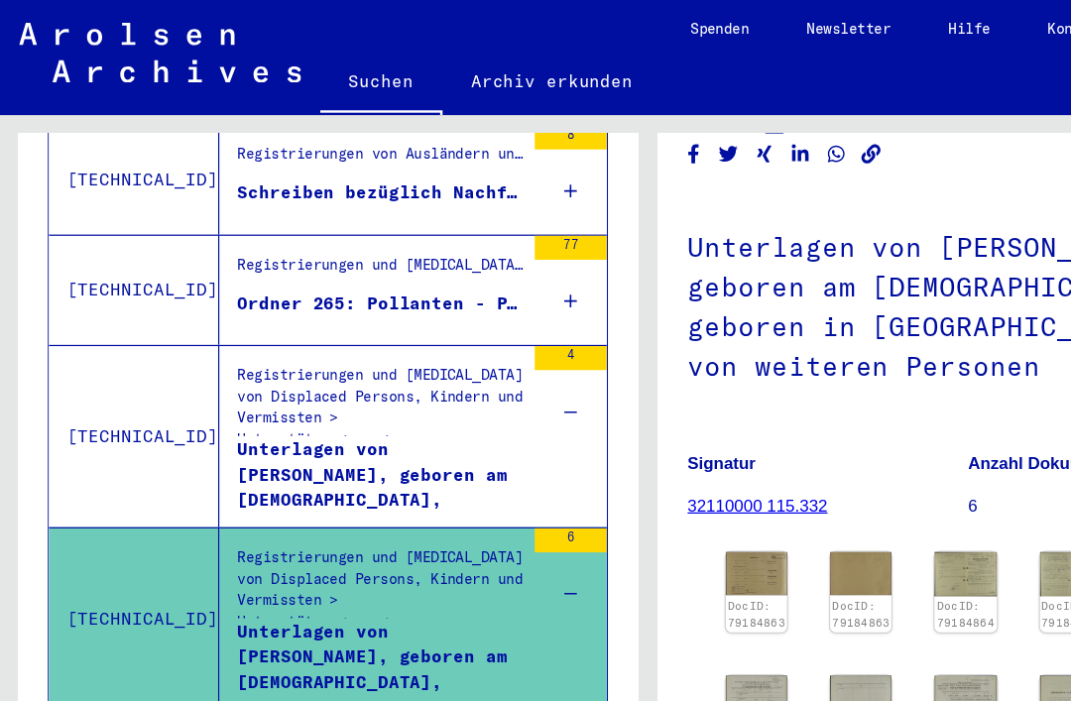
click at [620, 495] on link "DocID: 79184863" at bounding box center [626, 507] width 48 height 25
click at [635, 456] on img at bounding box center [625, 474] width 51 height 36
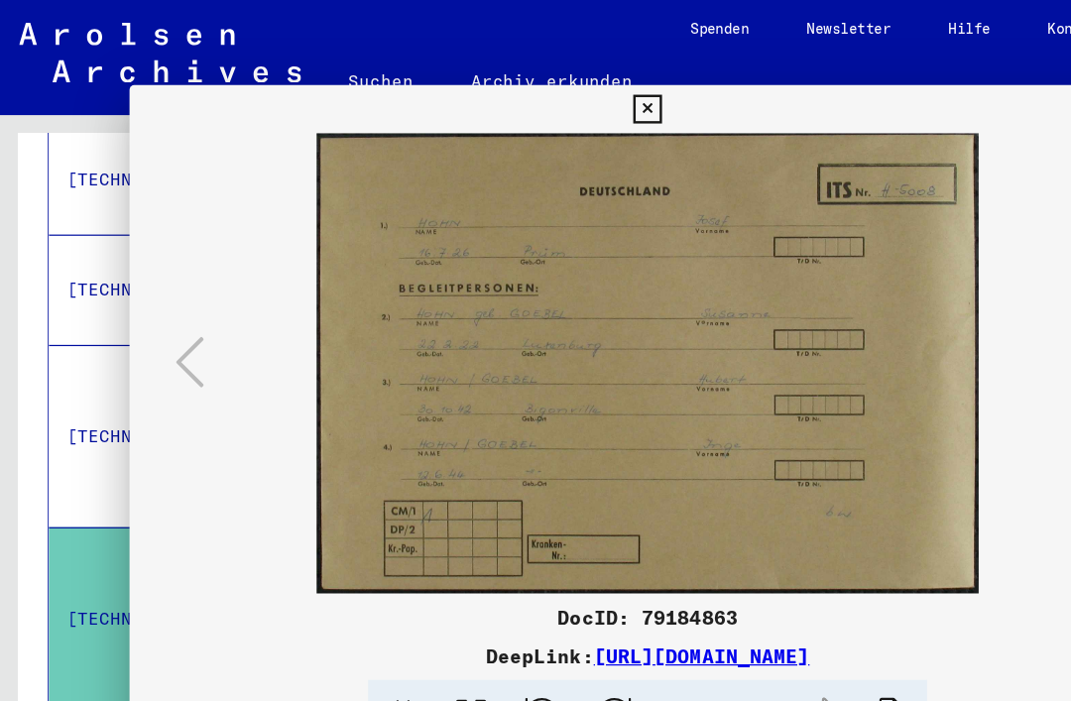
click at [627, 415] on img at bounding box center [536, 300] width 722 height 381
